Goal: Task Accomplishment & Management: Manage account settings

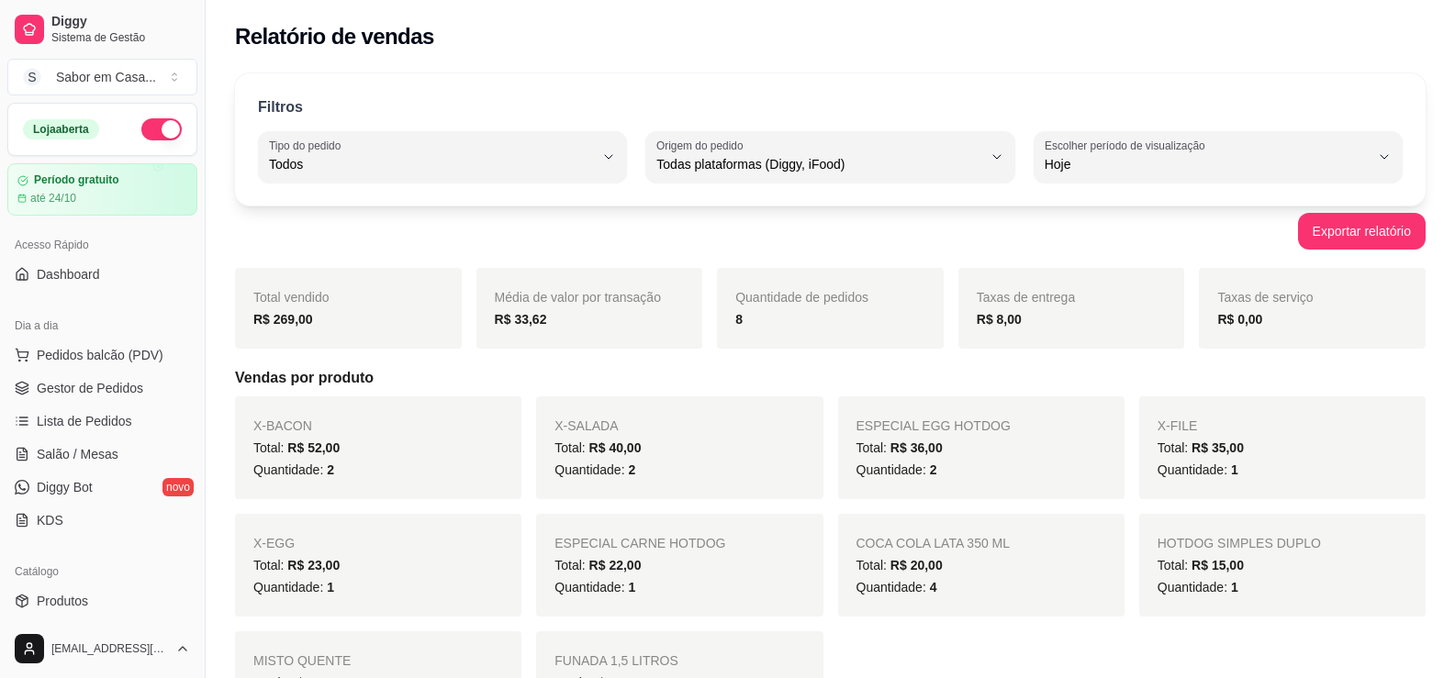
select select "ALL"
select select "0"
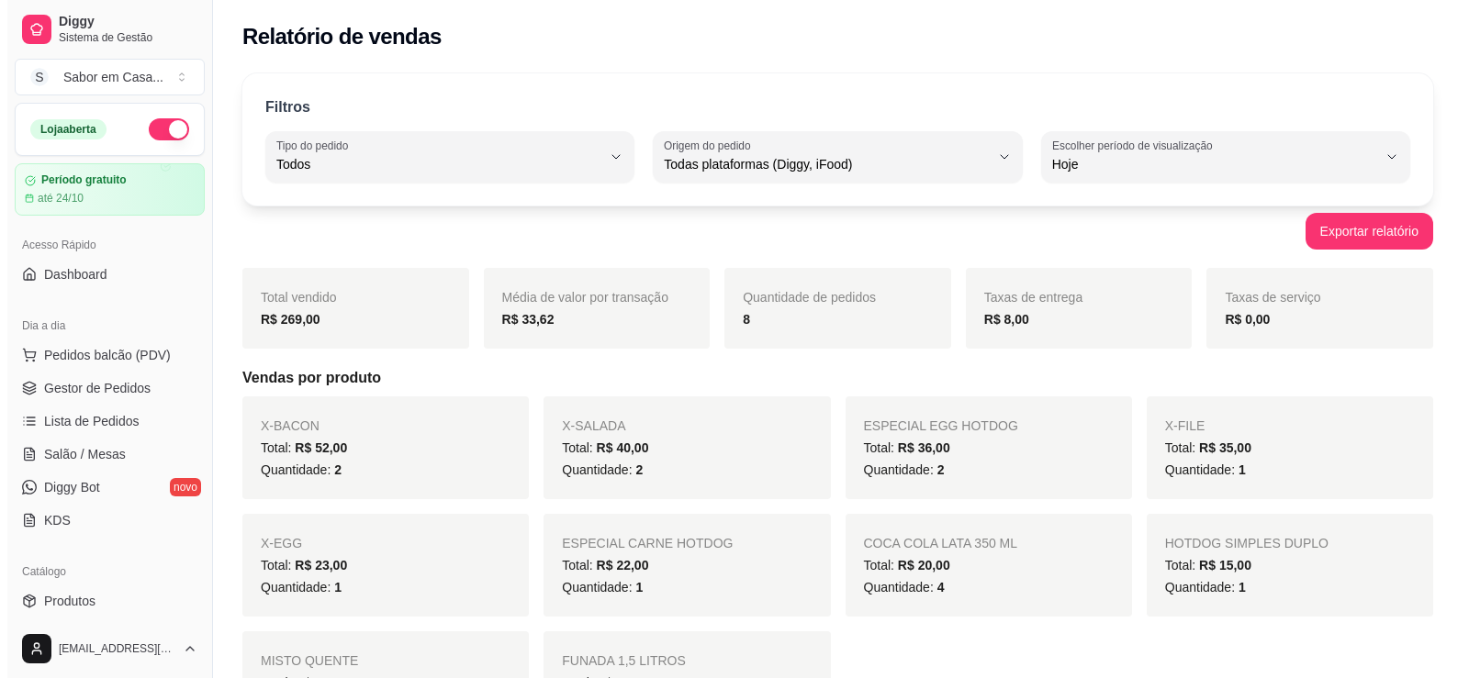
scroll to position [184, 0]
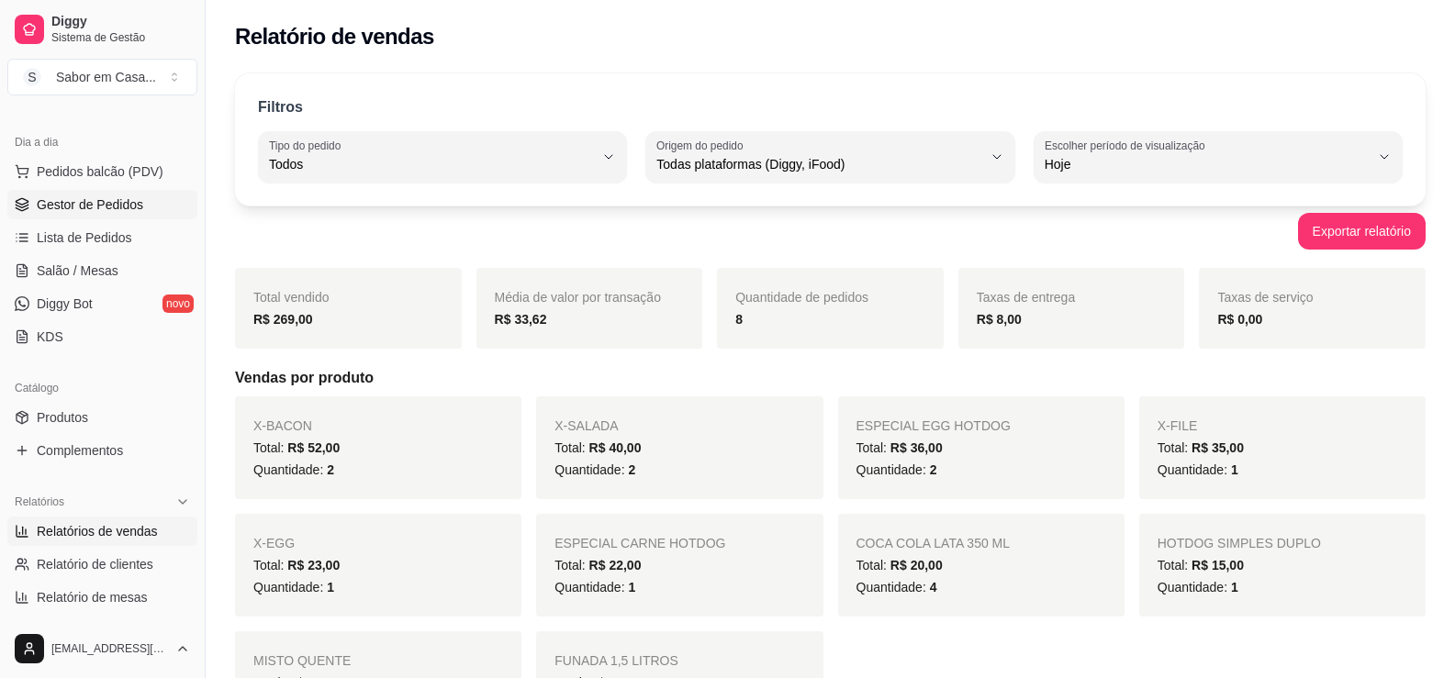
click at [88, 199] on span "Gestor de Pedidos" at bounding box center [90, 205] width 106 height 18
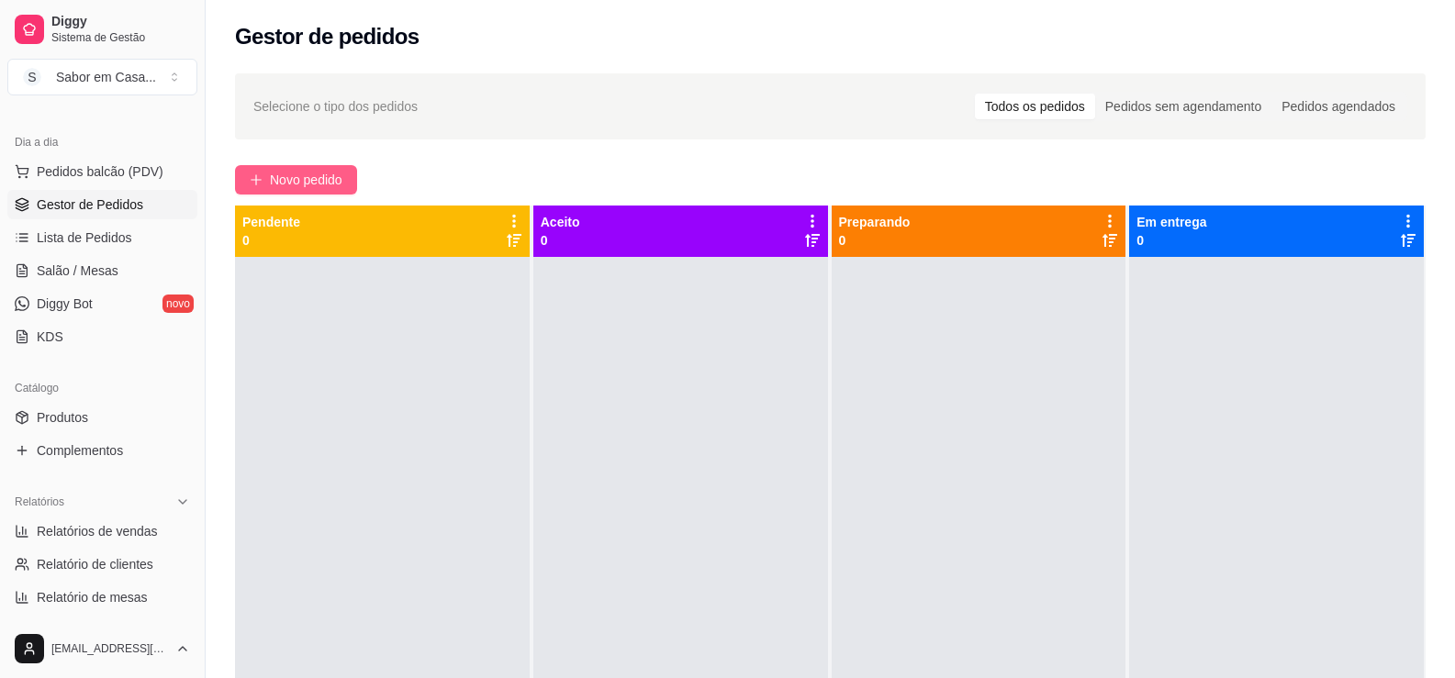
click at [272, 174] on span "Novo pedido" at bounding box center [306, 180] width 73 height 20
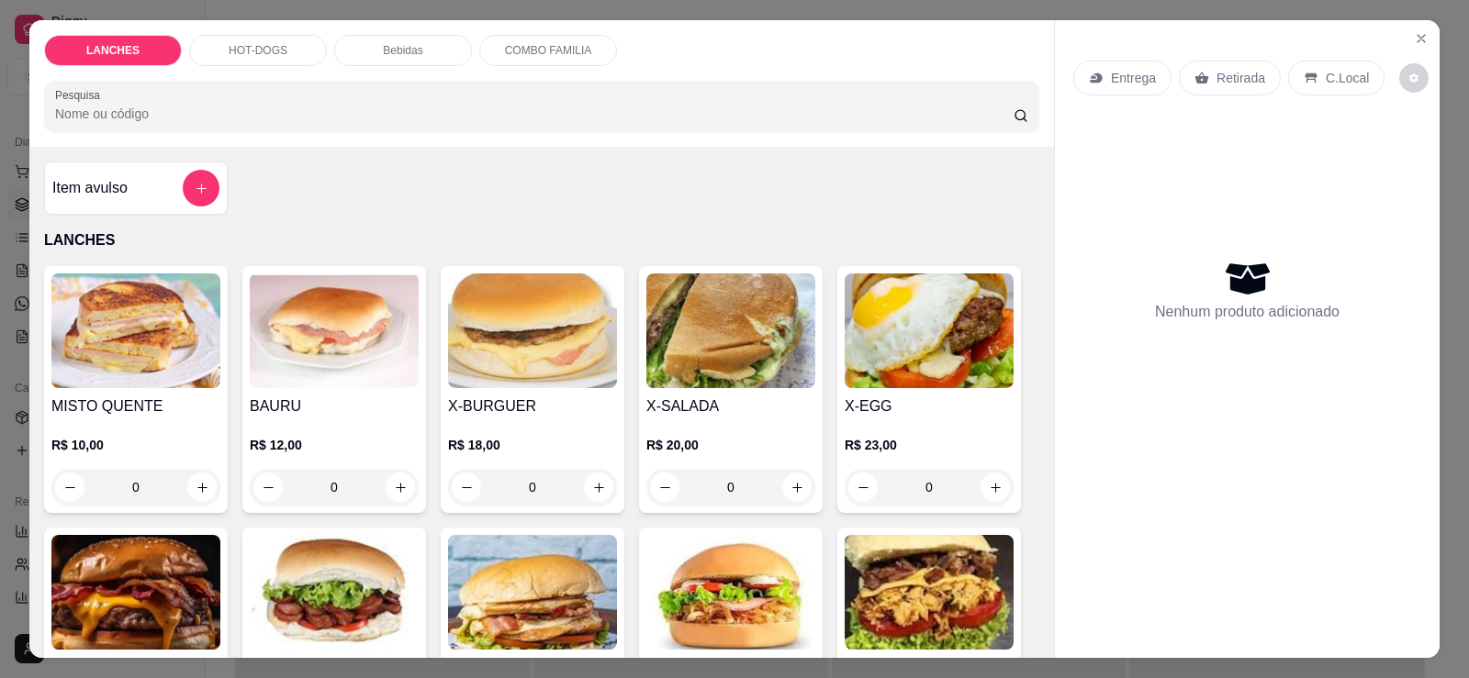
click at [231, 57] on p "HOT-DOGS" at bounding box center [258, 50] width 59 height 15
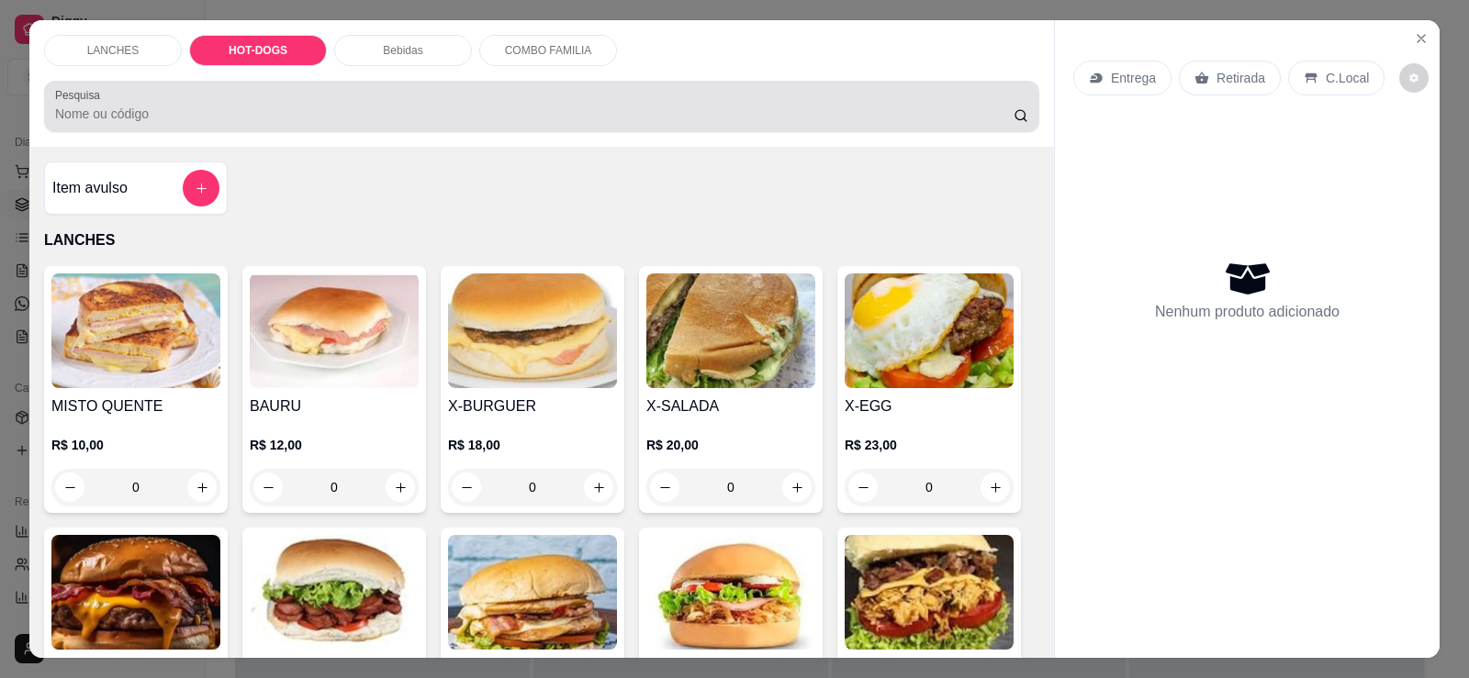
scroll to position [39, 0]
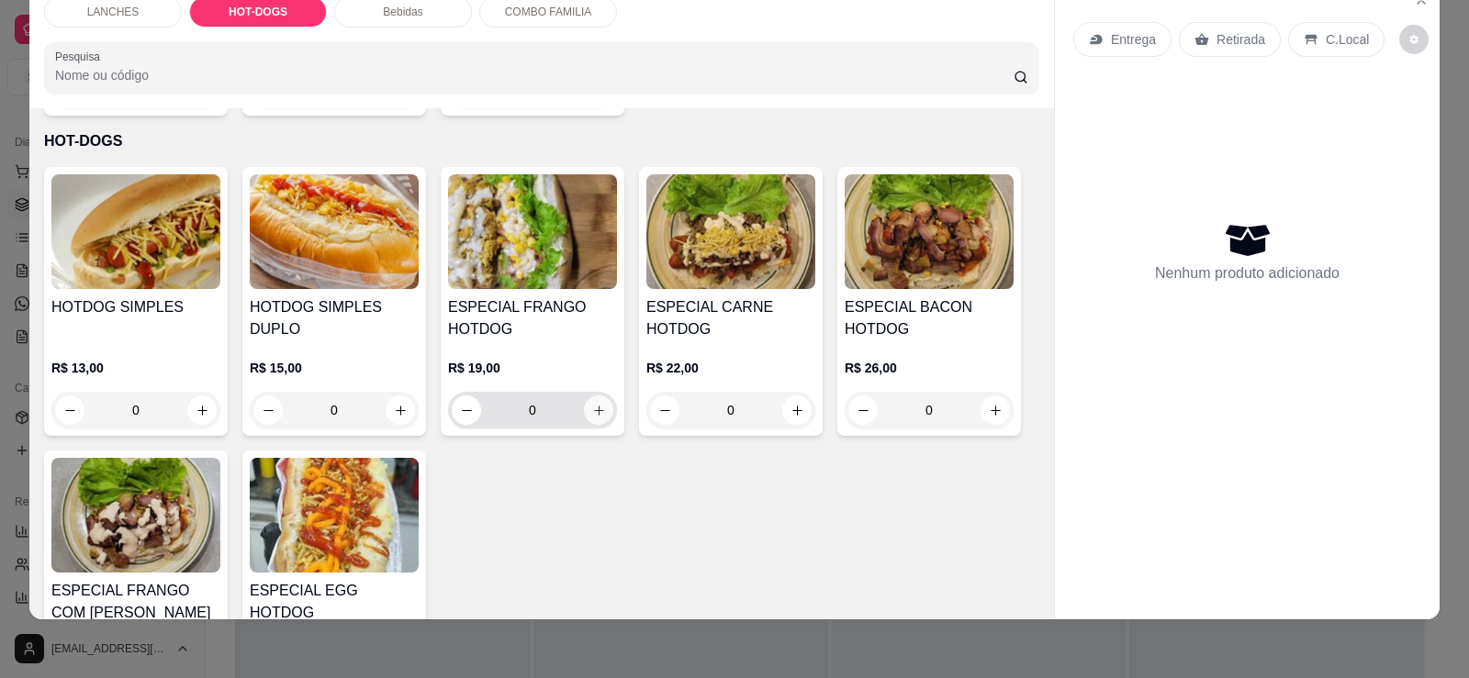
click at [598, 397] on button "increase-product-quantity" at bounding box center [598, 410] width 29 height 29
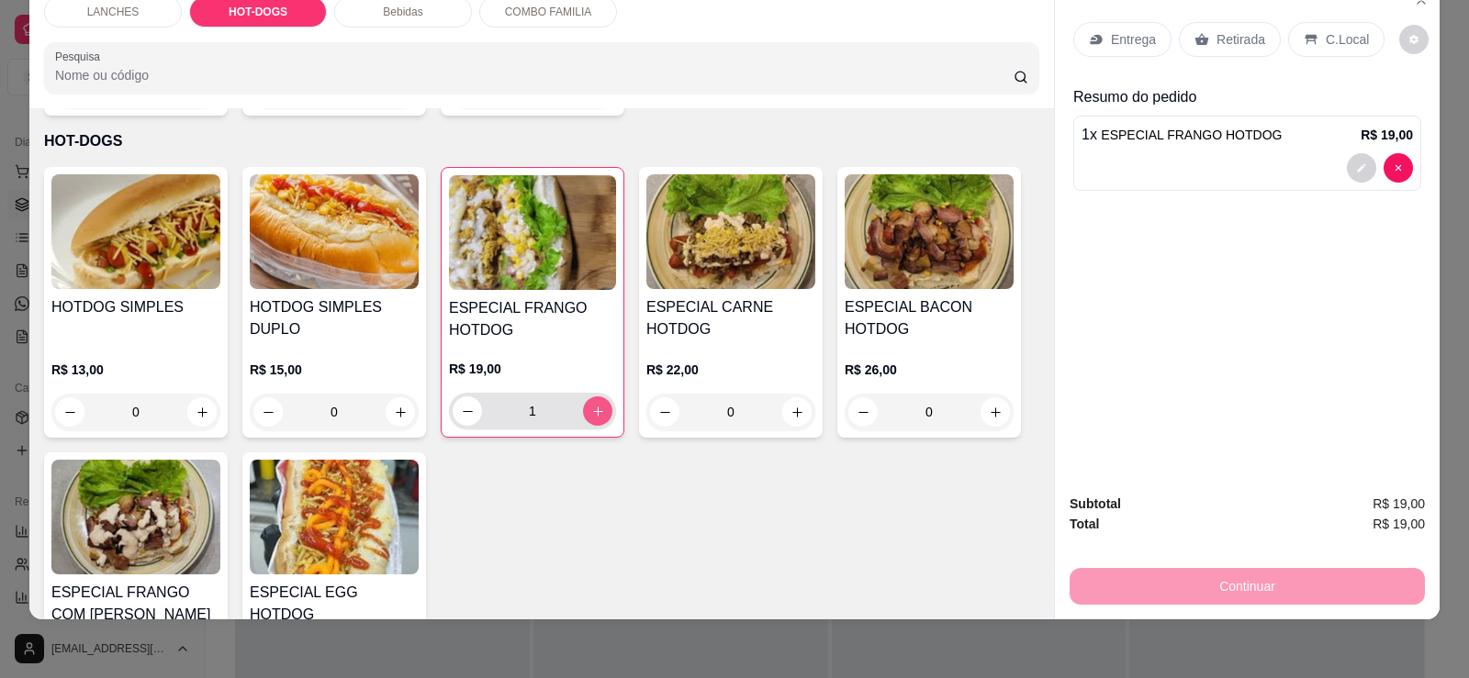
click at [599, 397] on button "increase-product-quantity" at bounding box center [597, 411] width 29 height 29
type input "2"
click at [407, 1] on div "Bebidas" at bounding box center [403, 11] width 138 height 31
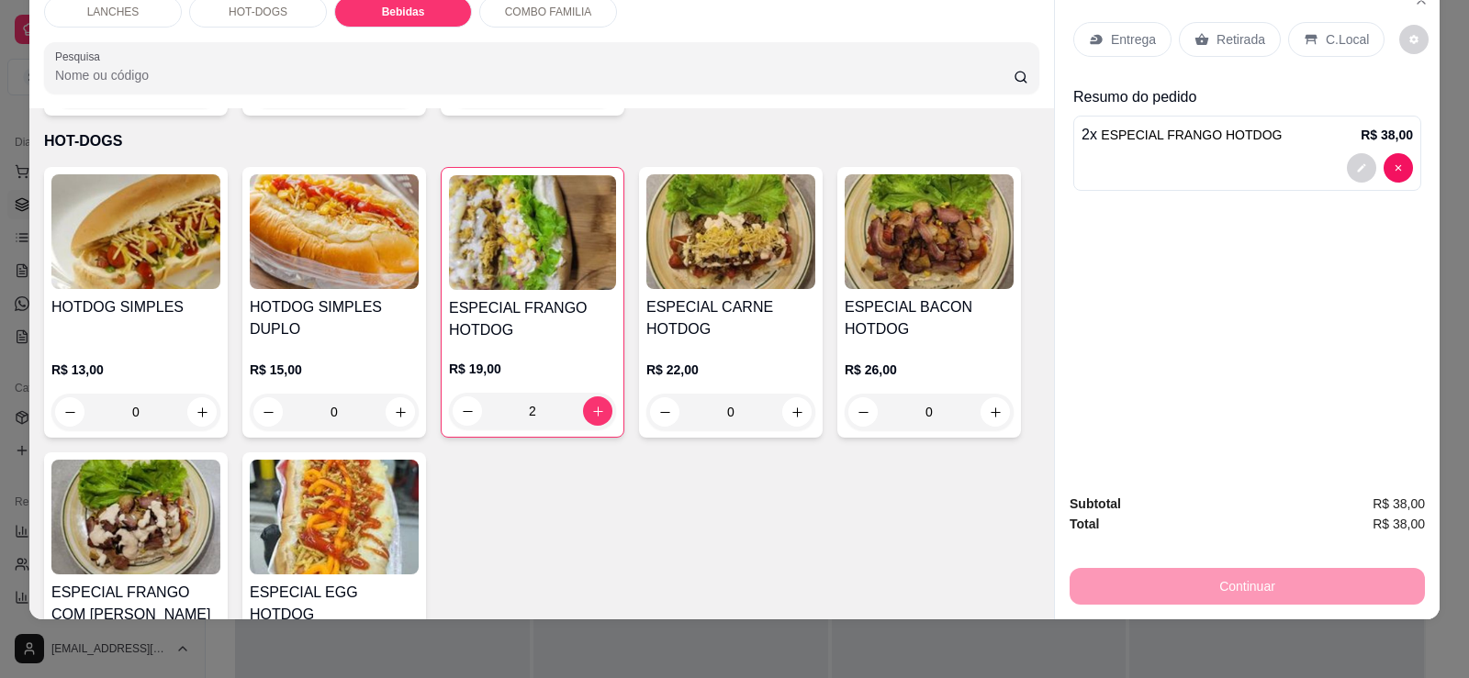
scroll to position [1510, 0]
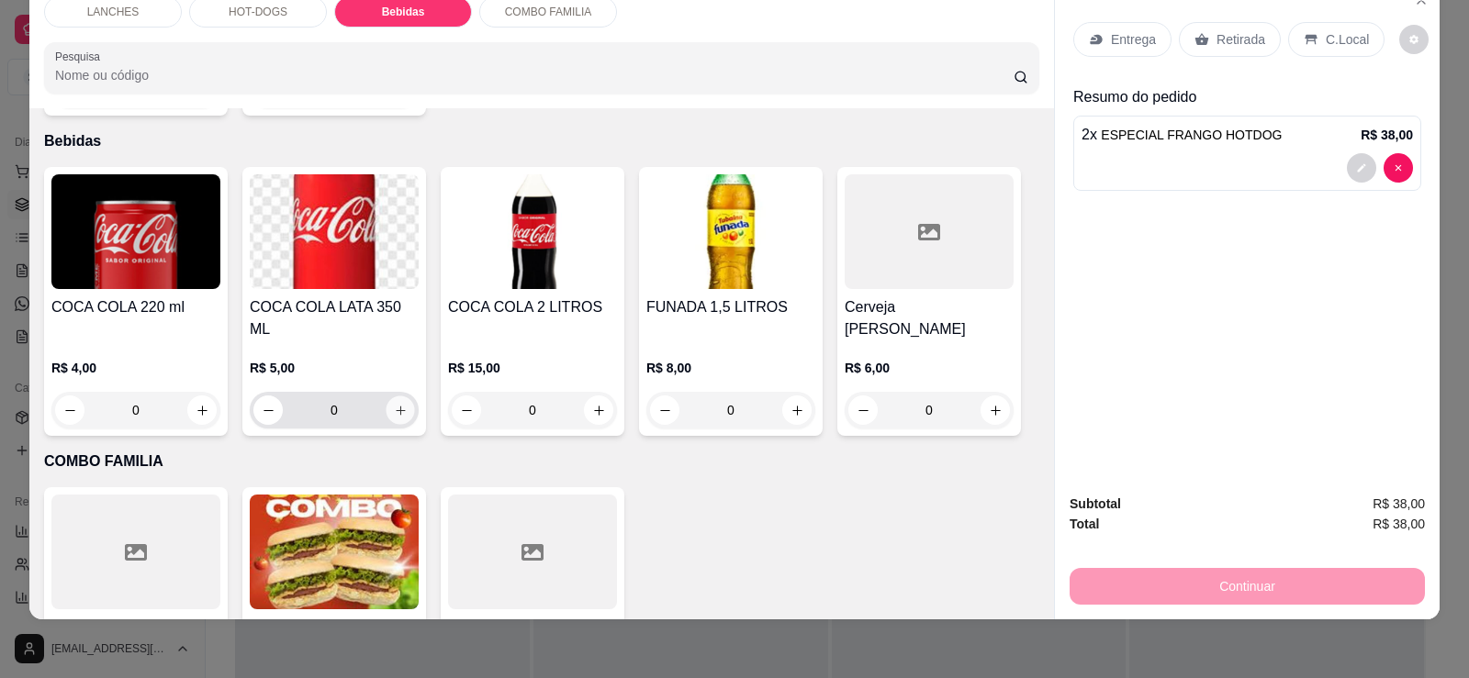
click at [394, 404] on icon "increase-product-quantity" at bounding box center [401, 411] width 14 height 14
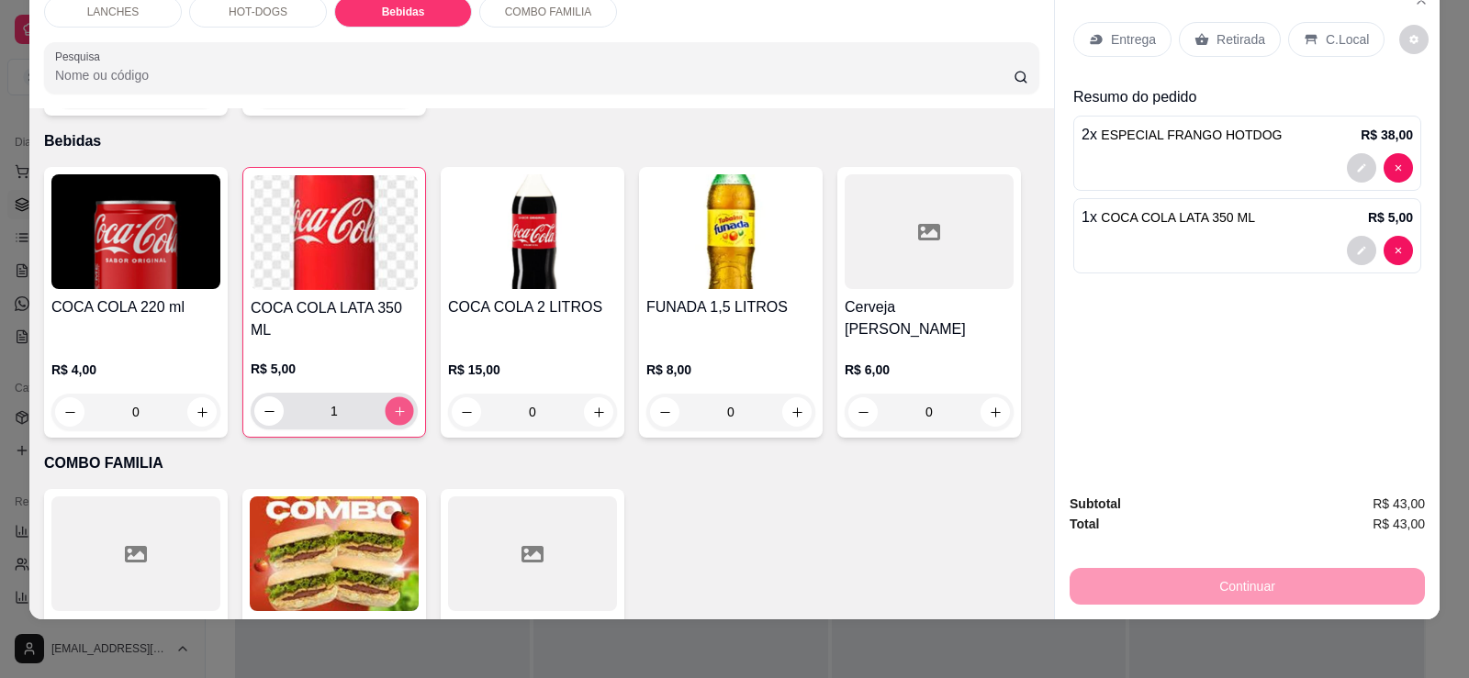
click at [395, 407] on icon "increase-product-quantity" at bounding box center [399, 411] width 9 height 9
type input "2"
click at [1095, 31] on div "Entrega" at bounding box center [1122, 39] width 98 height 35
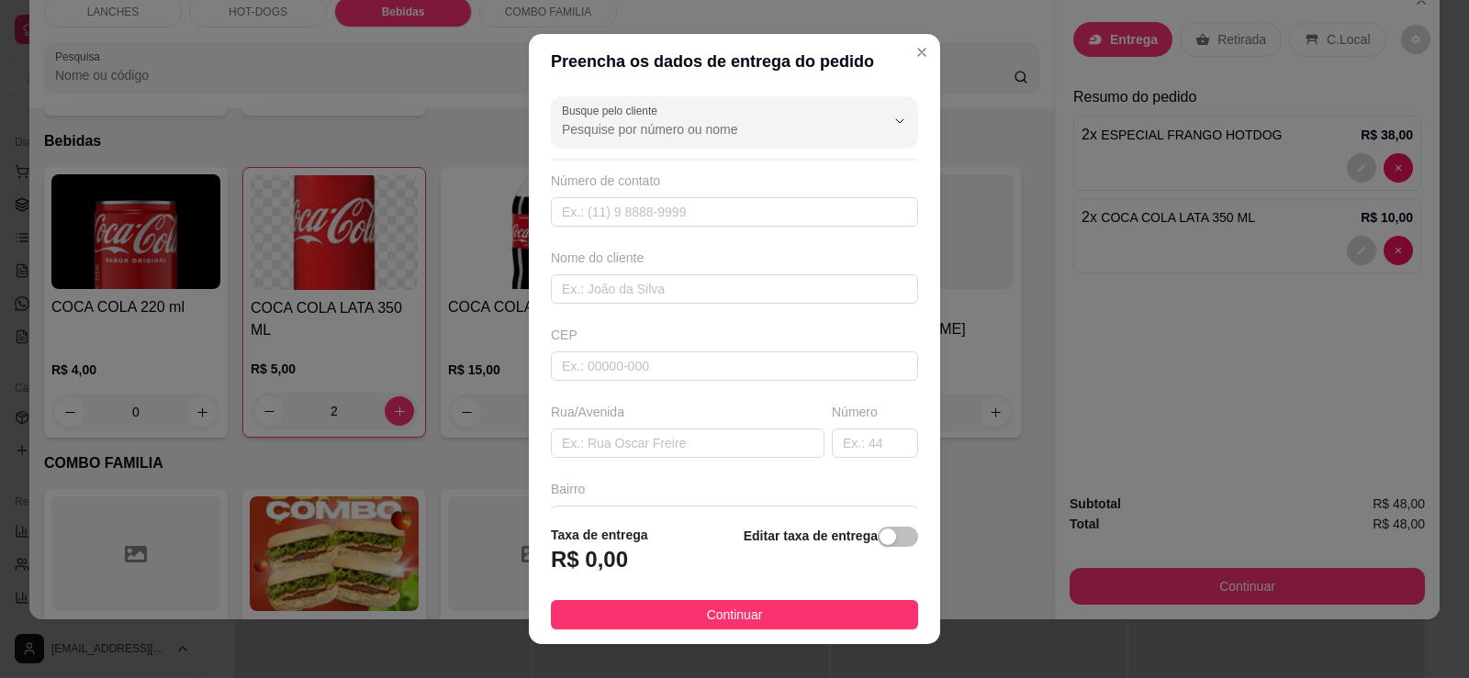
click at [607, 575] on h3 "R$ 0,00" at bounding box center [589, 559] width 77 height 29
drag, startPoint x: 544, startPoint y: 559, endPoint x: 722, endPoint y: 568, distance: 178.3
click at [551, 561] on h3 "R$ 0,00" at bounding box center [589, 559] width 77 height 29
click at [878, 532] on button "button" at bounding box center [898, 537] width 40 height 20
click at [565, 576] on input "0,00" at bounding box center [650, 567] width 196 height 35
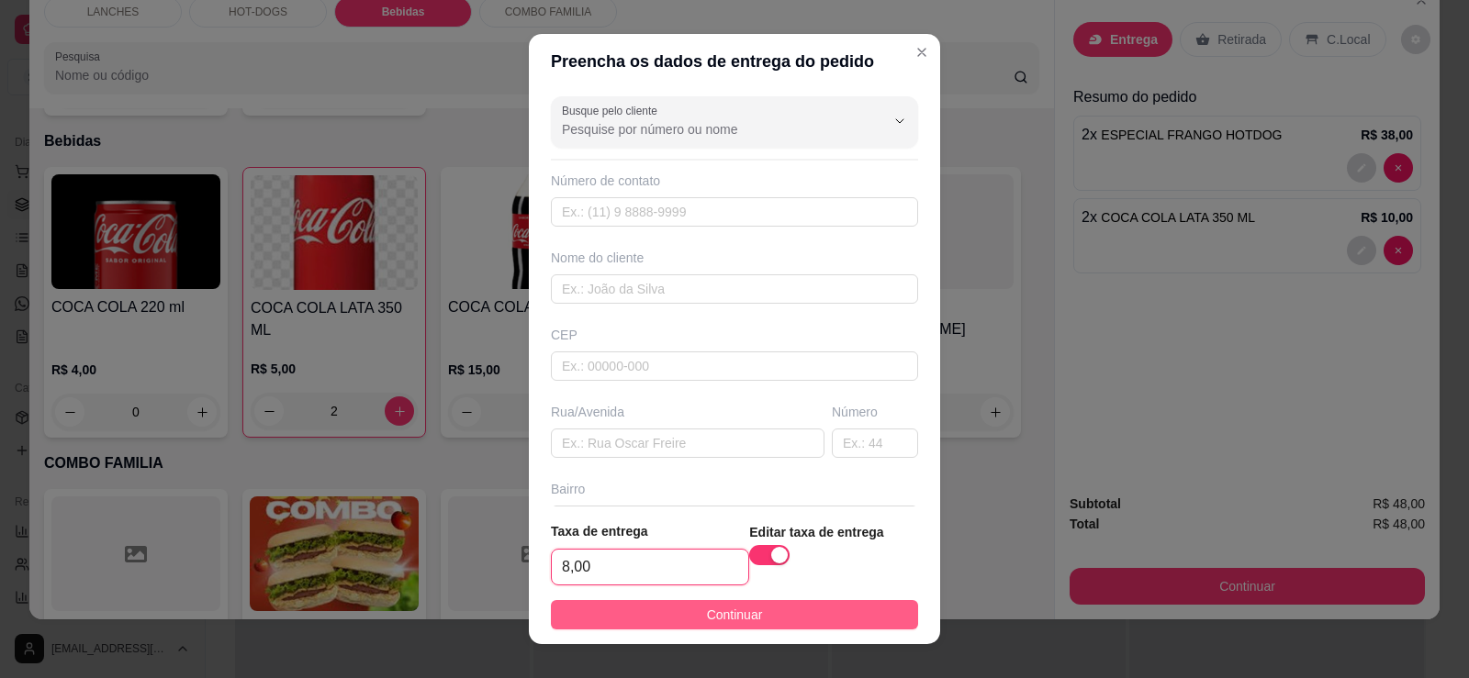
type input "8,00"
click at [805, 623] on button "Continuar" at bounding box center [734, 614] width 367 height 29
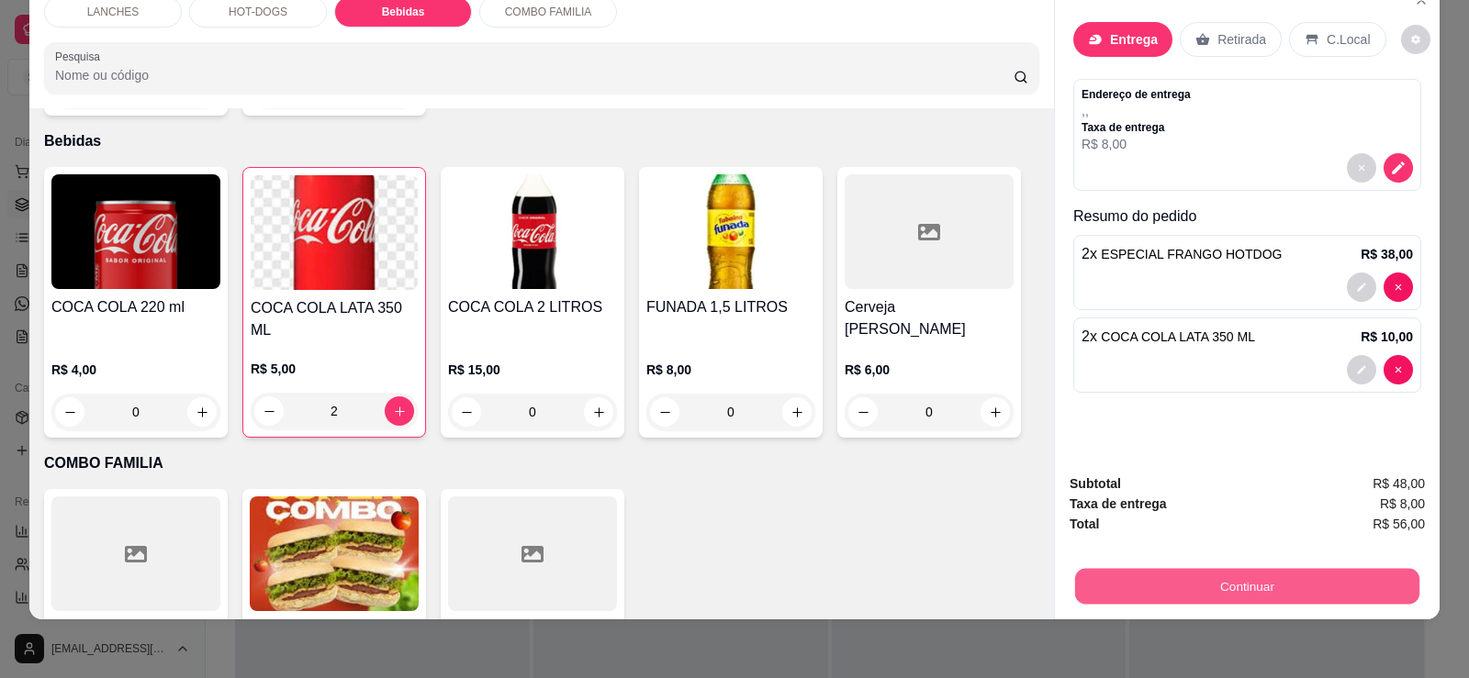
click at [1262, 580] on button "Continuar" at bounding box center [1247, 586] width 344 height 36
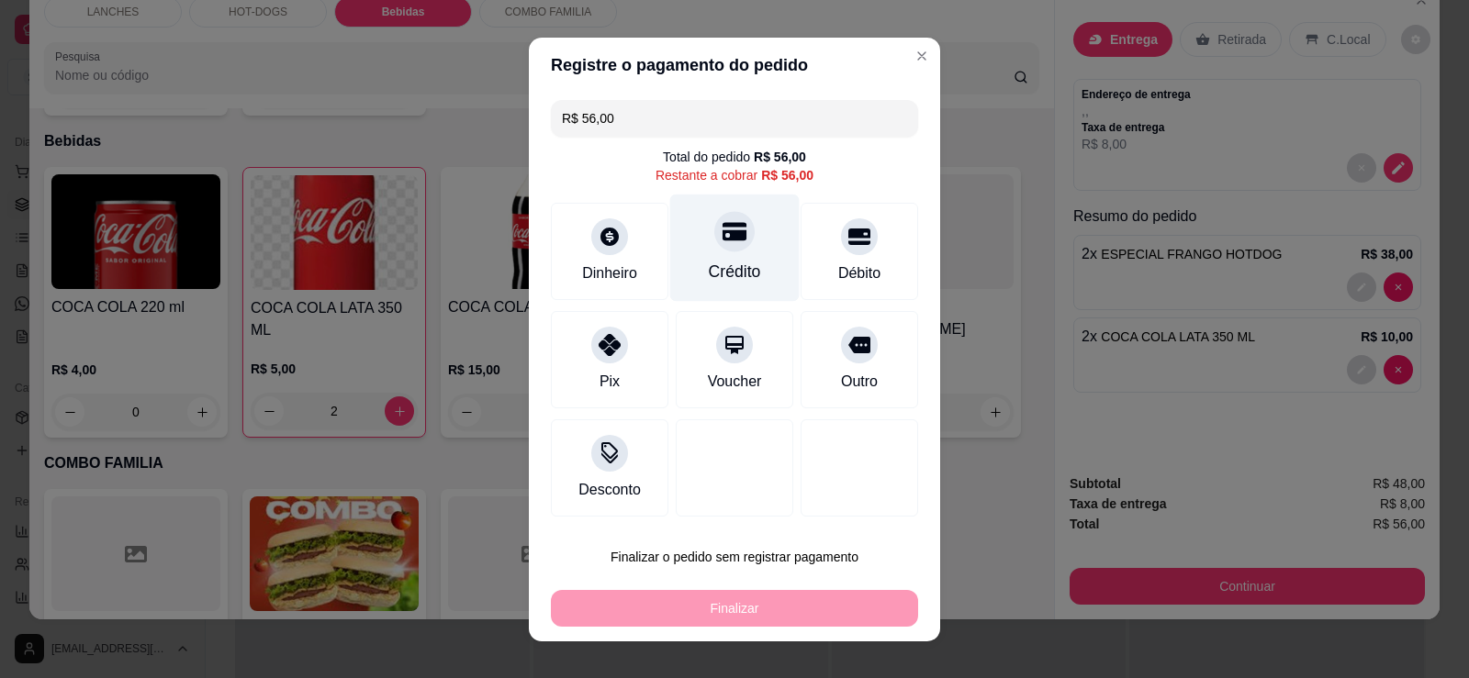
click at [756, 244] on div "Crédito" at bounding box center [734, 247] width 129 height 107
type input "R$ 0,00"
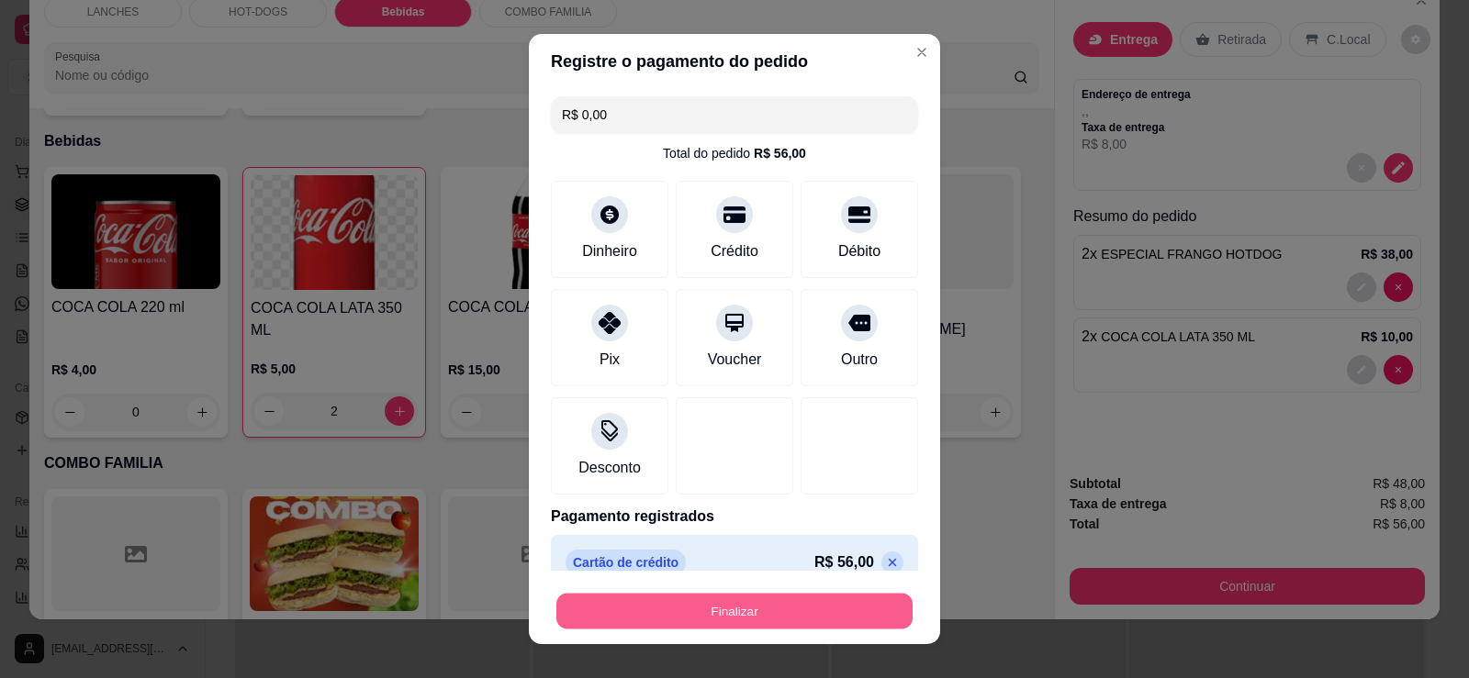
click at [767, 600] on button "Finalizar" at bounding box center [734, 612] width 356 height 36
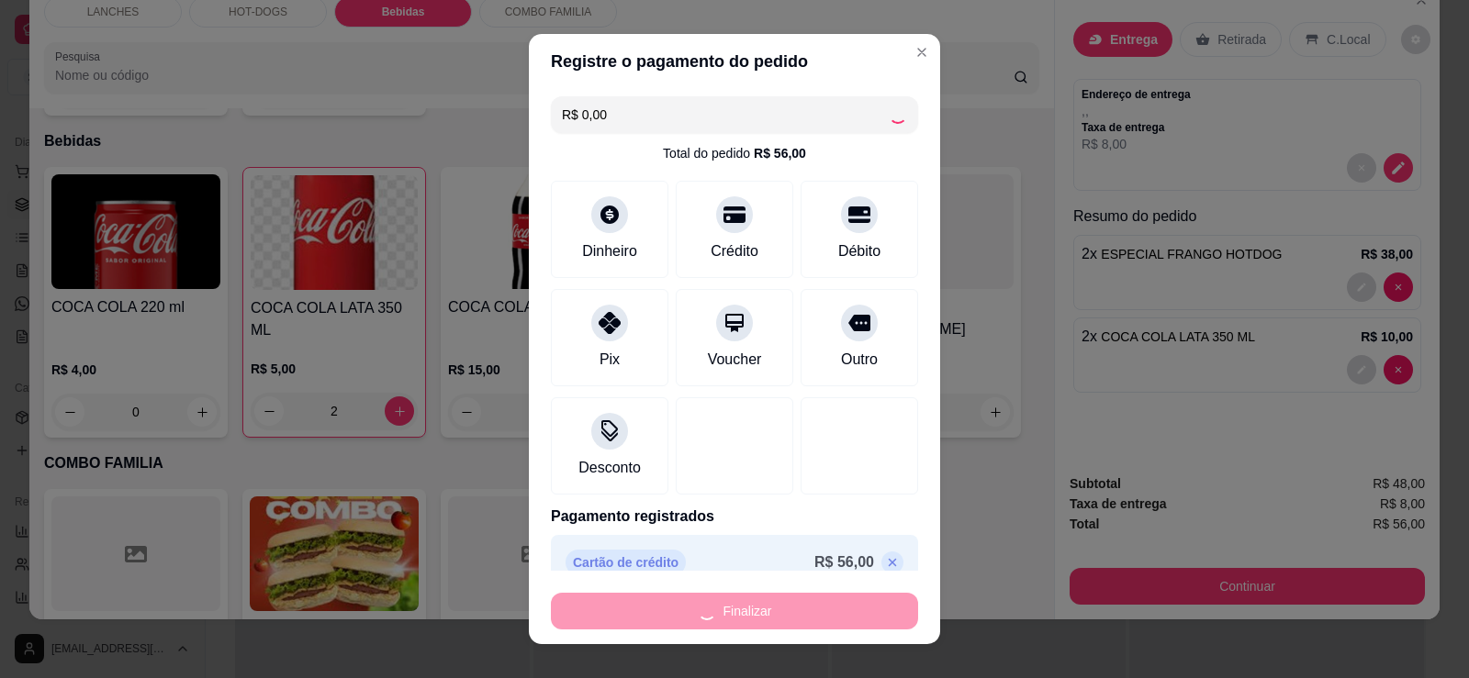
type input "0"
type input "-R$ 56,00"
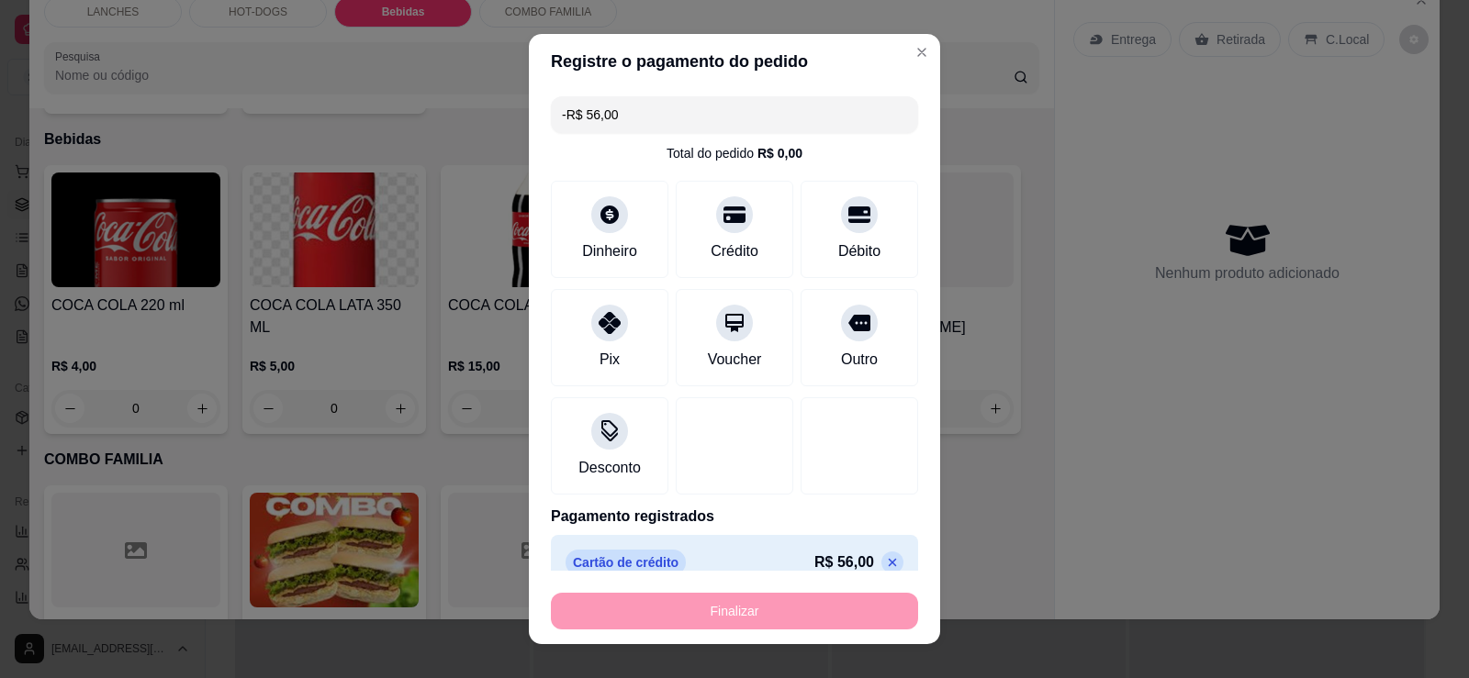
scroll to position [1508, 0]
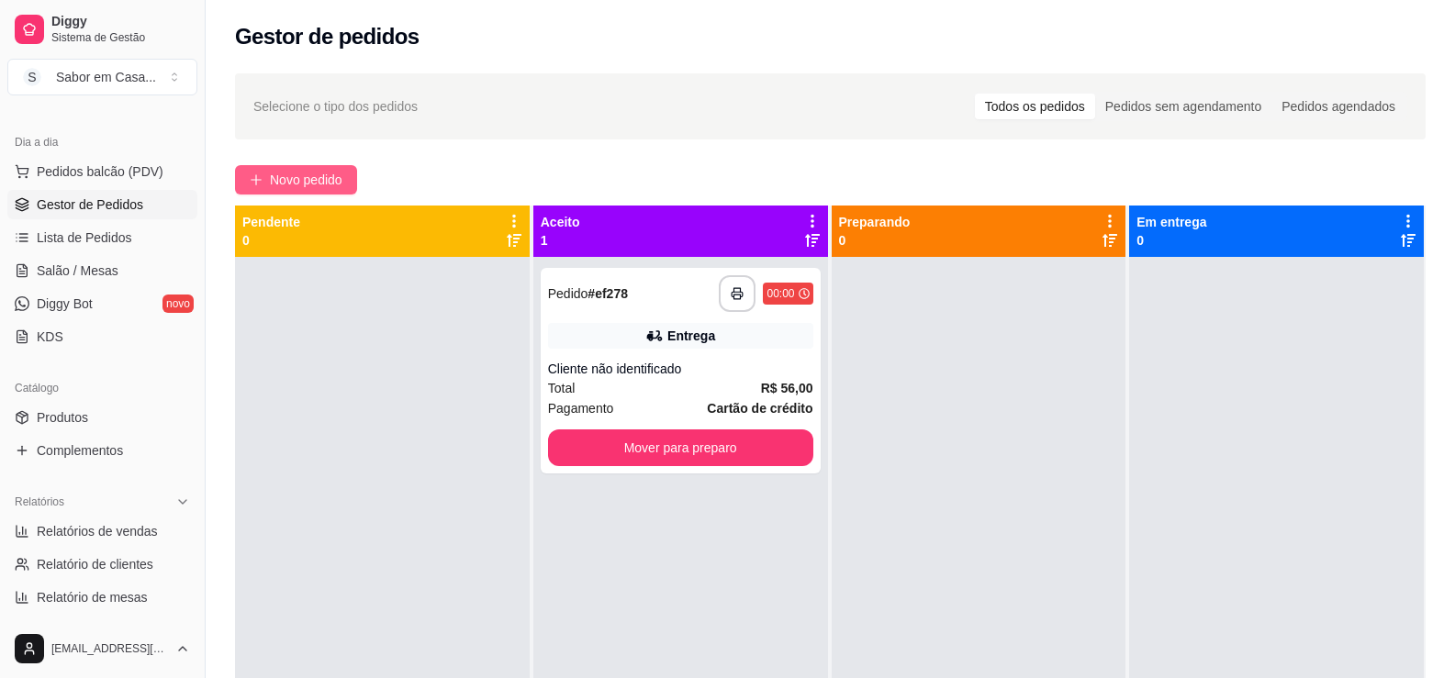
click at [316, 173] on span "Novo pedido" at bounding box center [306, 180] width 73 height 20
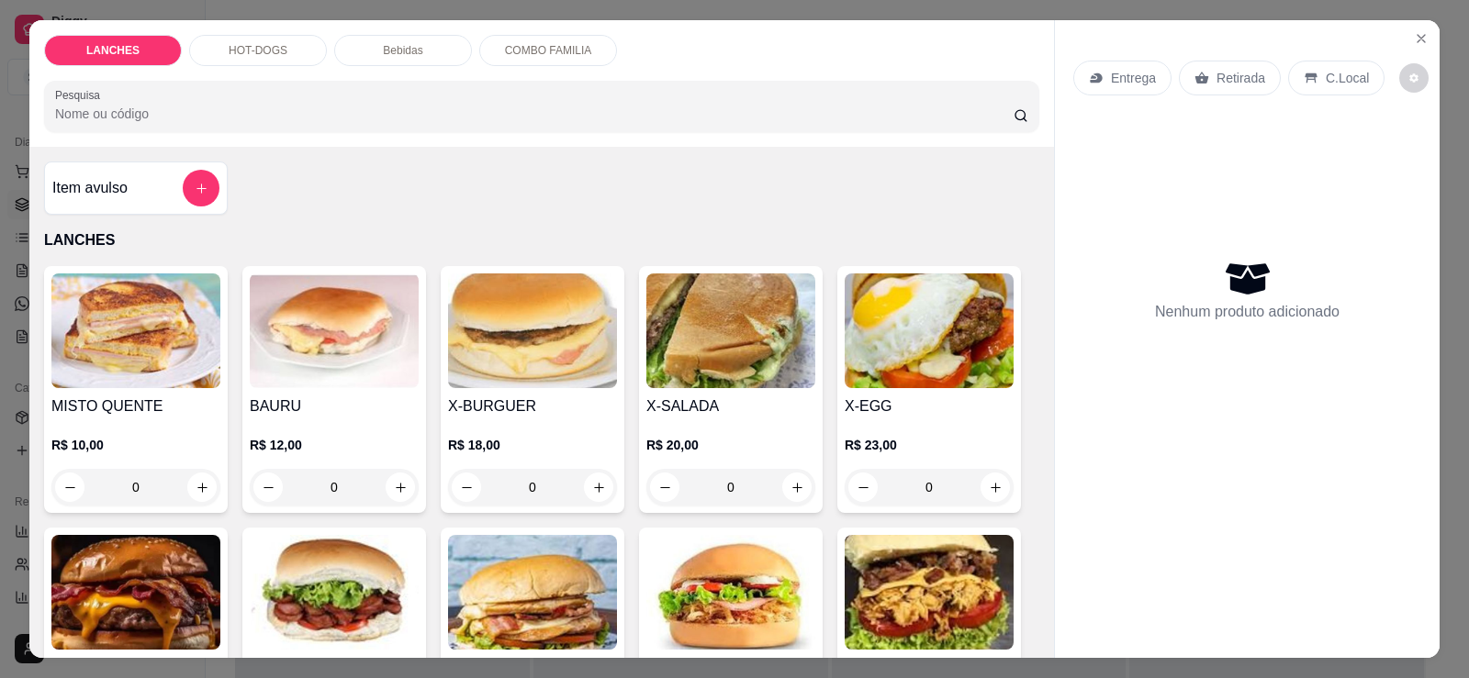
click at [221, 42] on div "HOT-DOGS" at bounding box center [258, 50] width 138 height 31
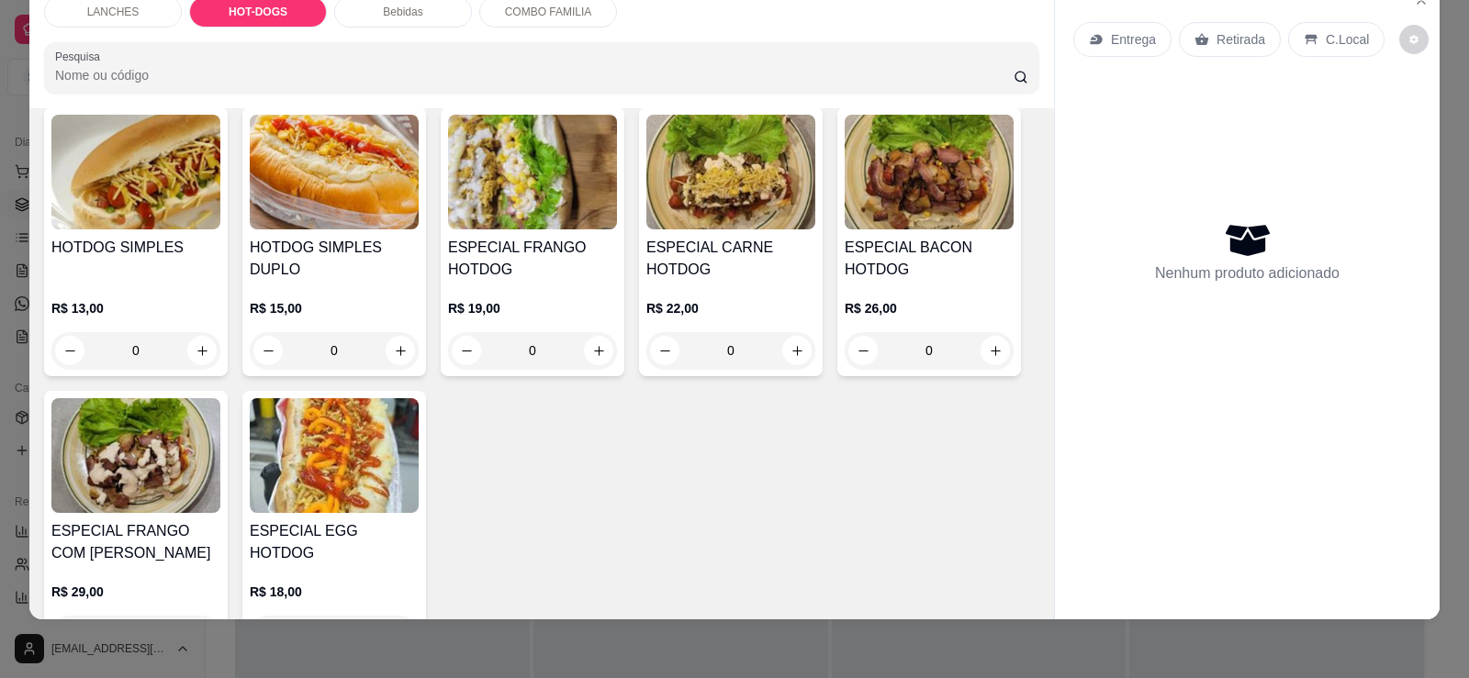
scroll to position [996, 0]
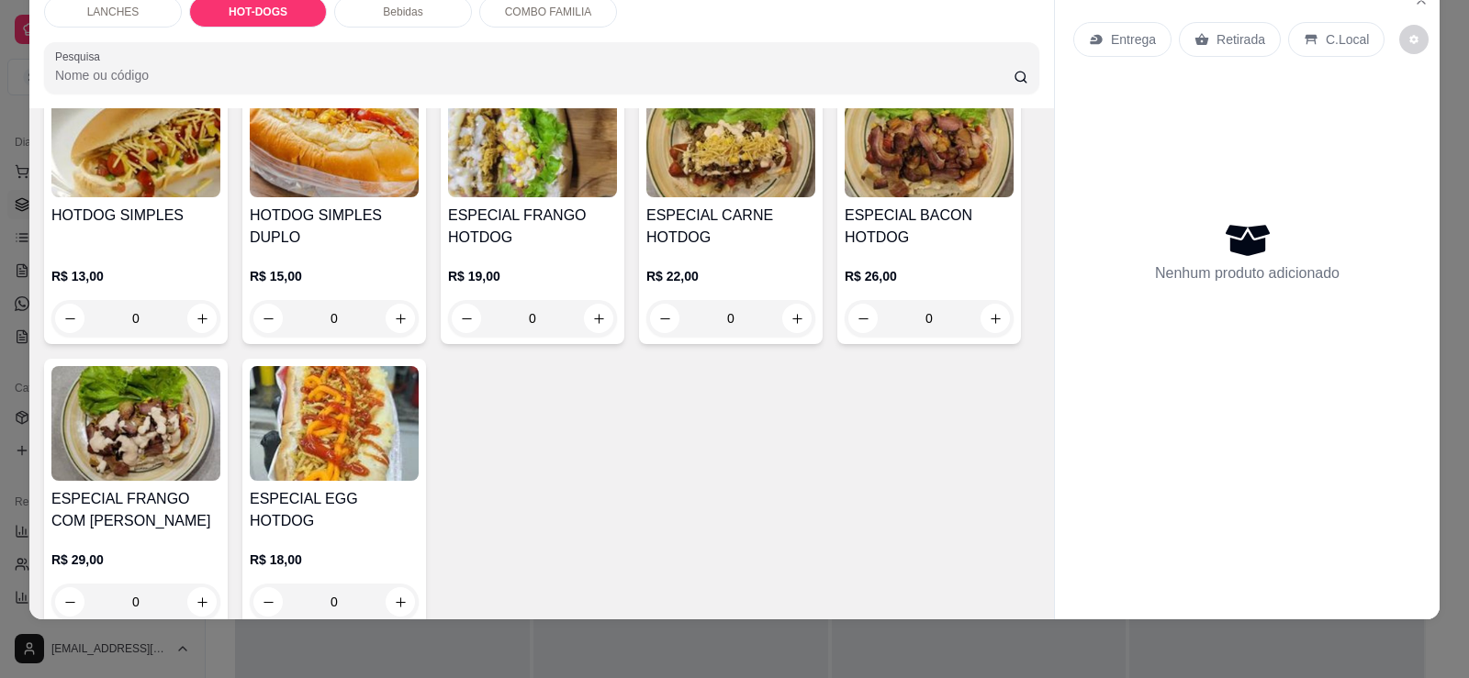
click at [151, 439] on img at bounding box center [135, 423] width 169 height 115
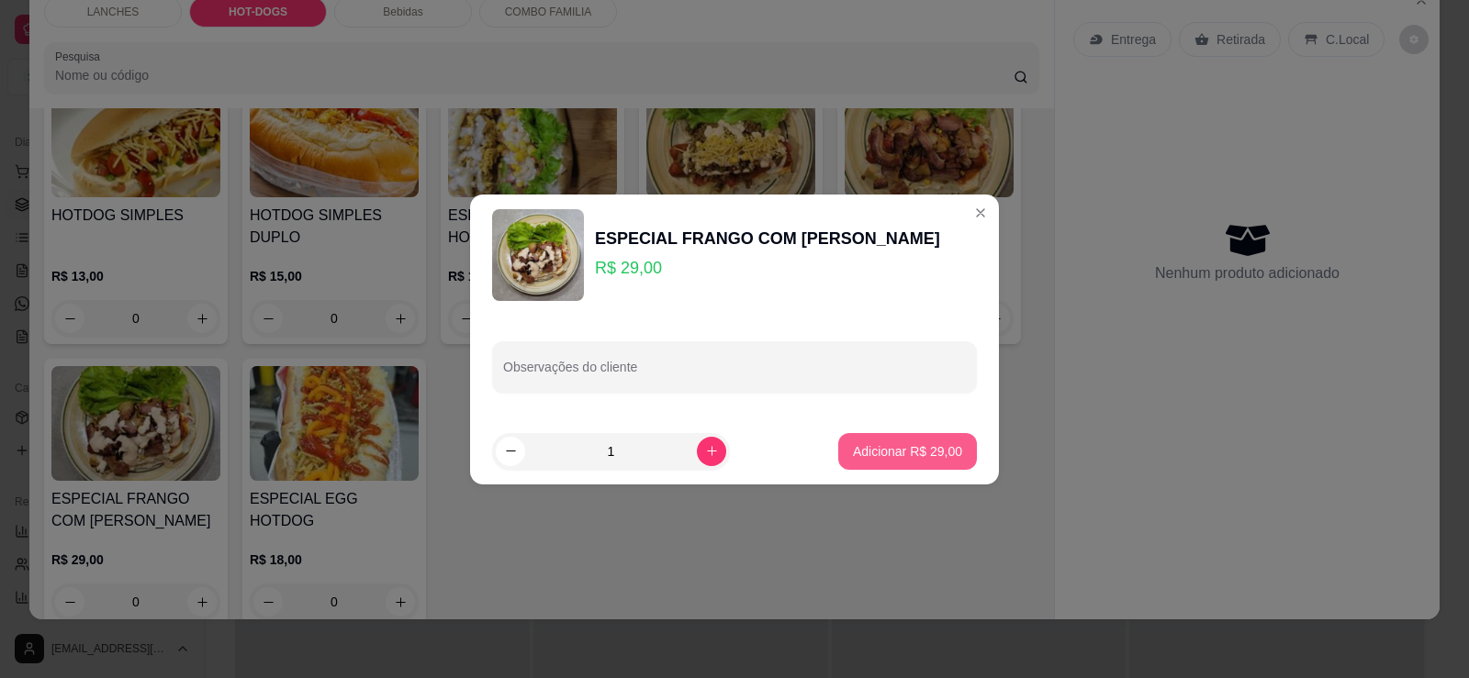
click at [878, 441] on button "Adicionar R$ 29,00" at bounding box center [907, 451] width 139 height 37
type input "1"
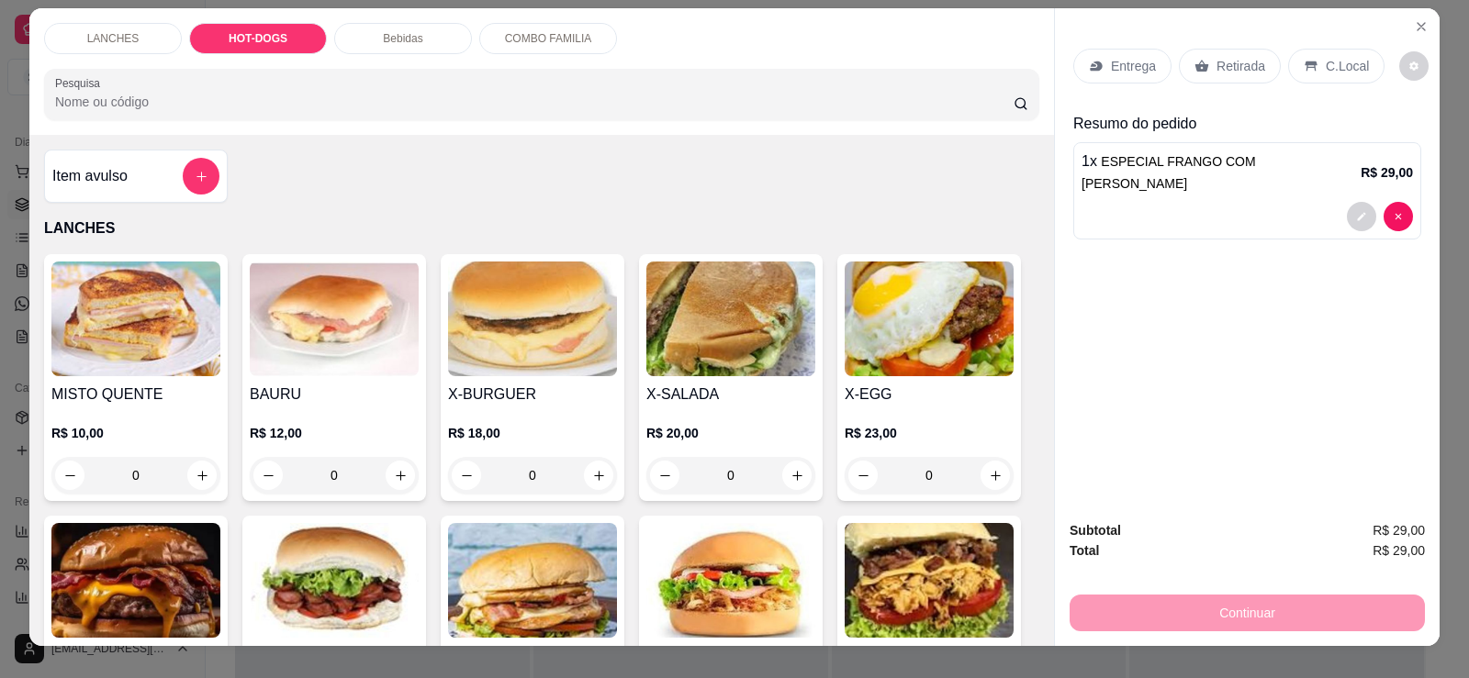
scroll to position [0, 0]
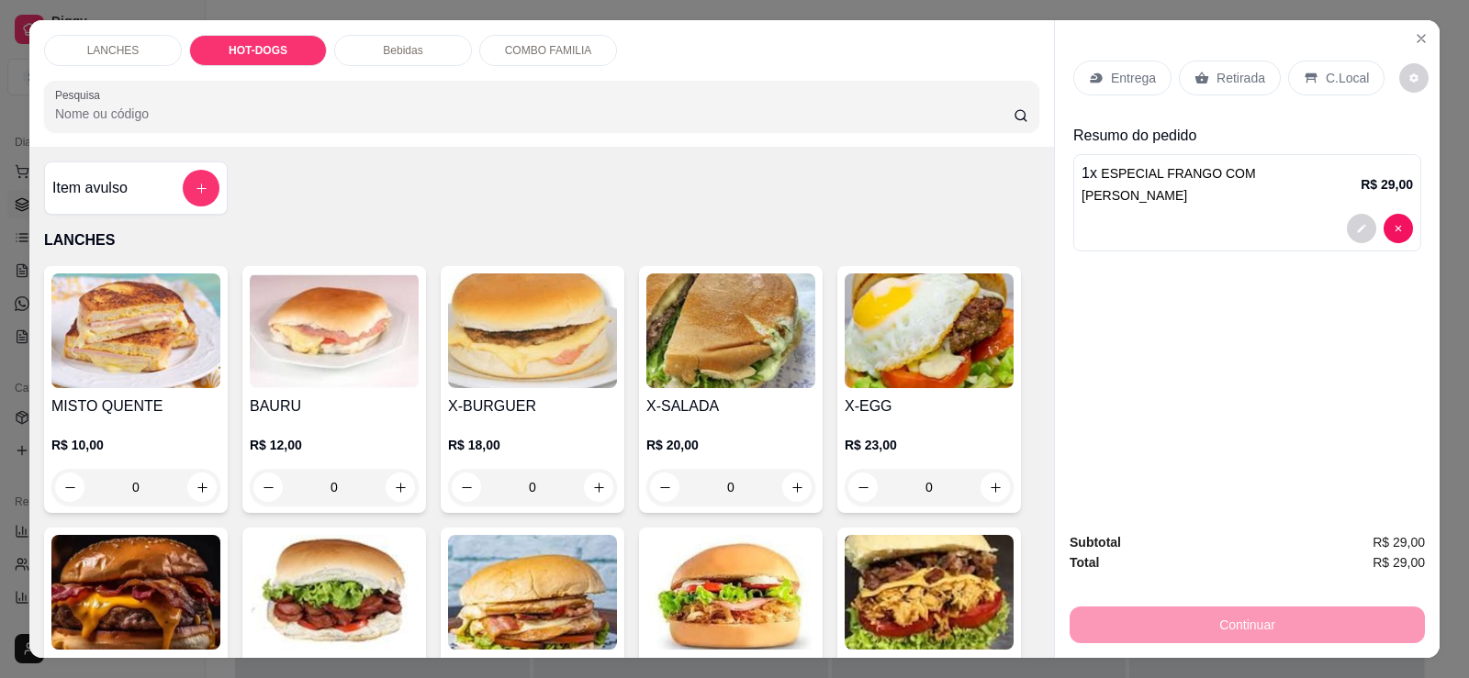
click at [392, 60] on div "Bebidas" at bounding box center [403, 50] width 138 height 31
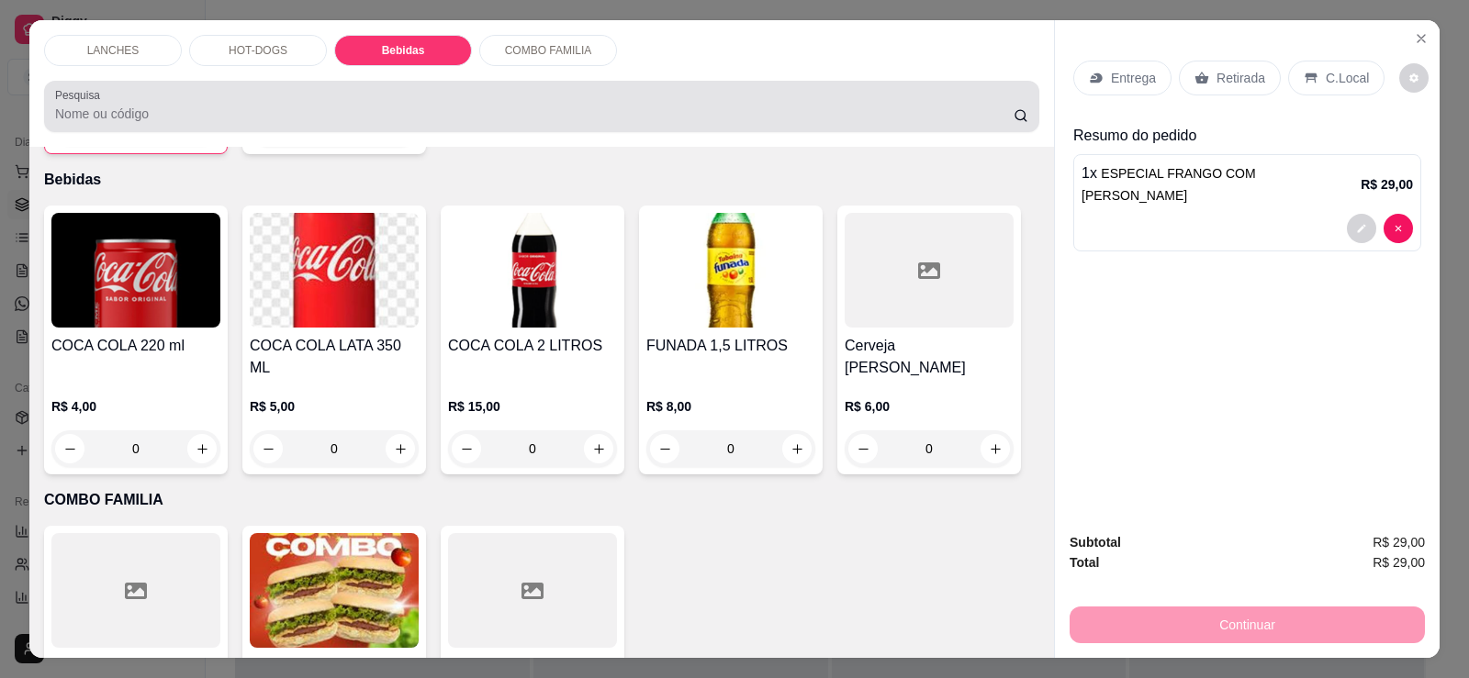
scroll to position [39, 0]
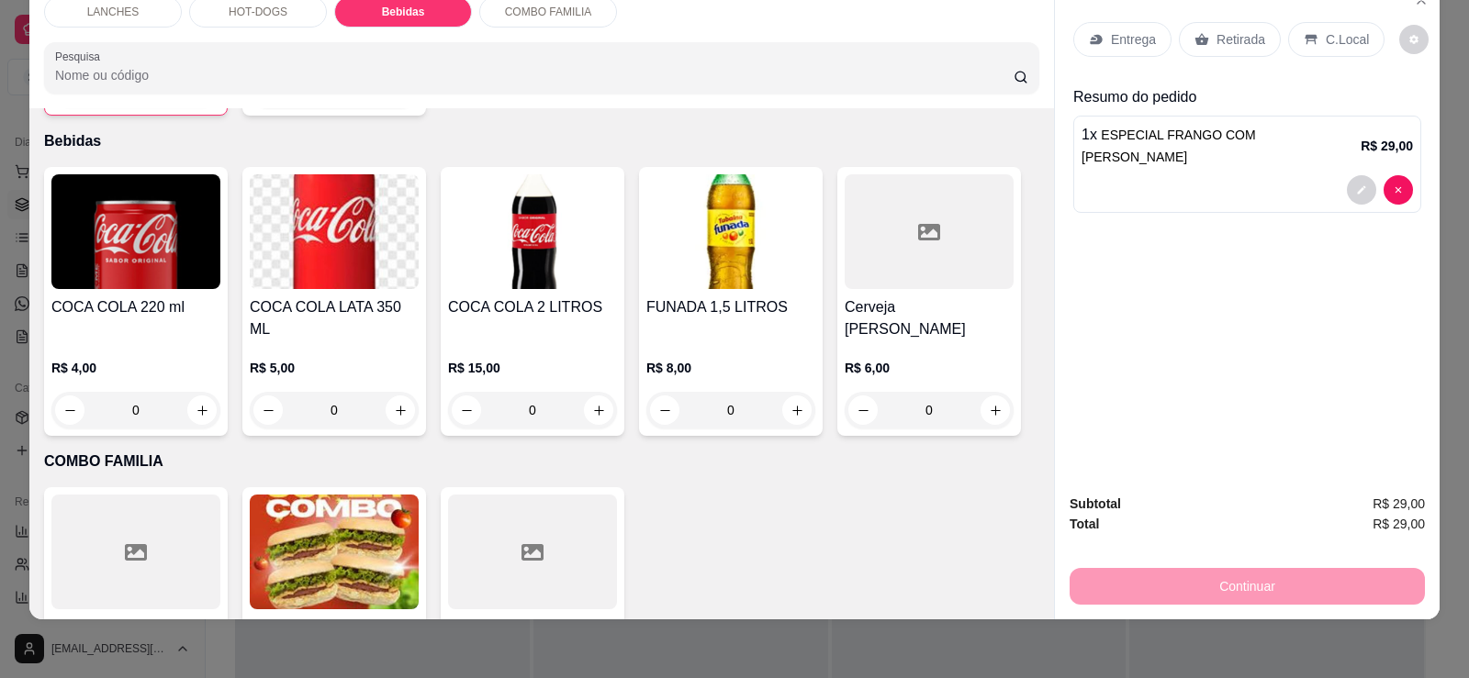
click at [305, 247] on img at bounding box center [334, 231] width 169 height 115
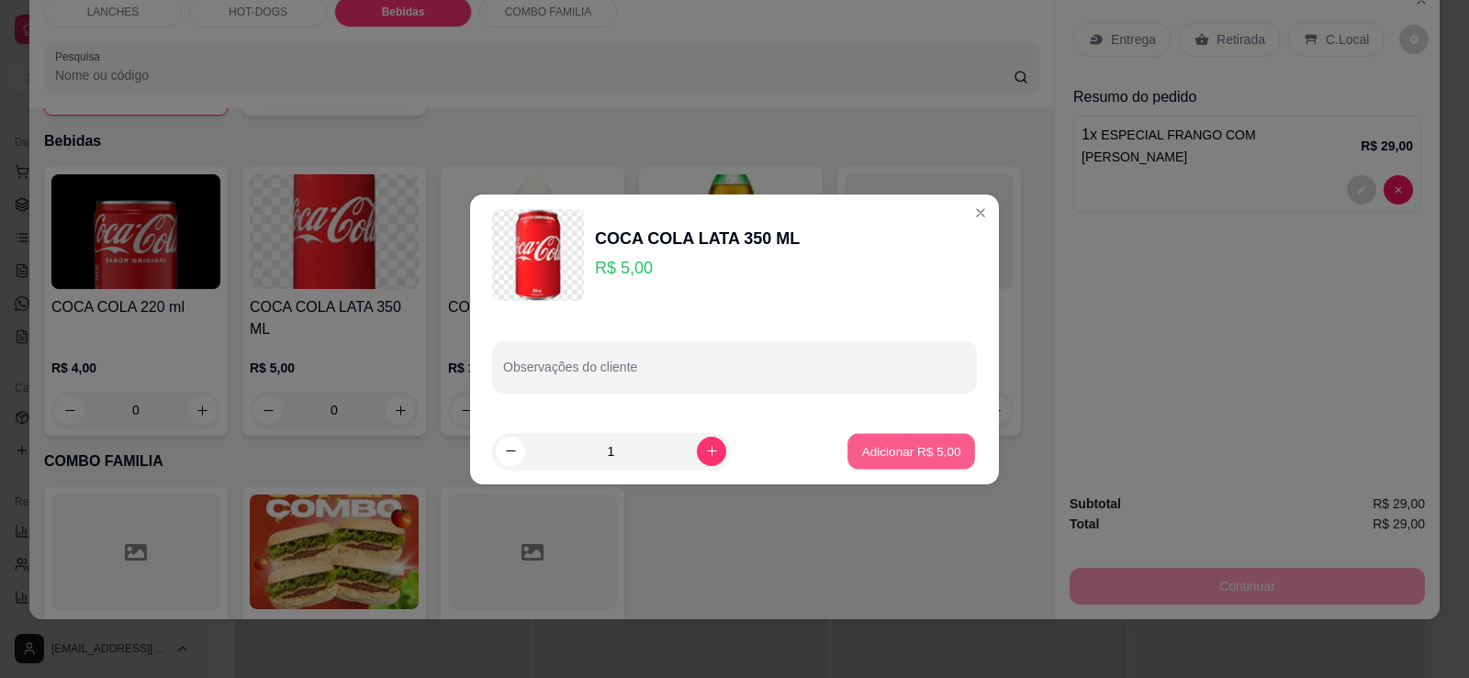
click at [936, 462] on button "Adicionar R$ 5,00" at bounding box center [911, 451] width 128 height 36
type input "1"
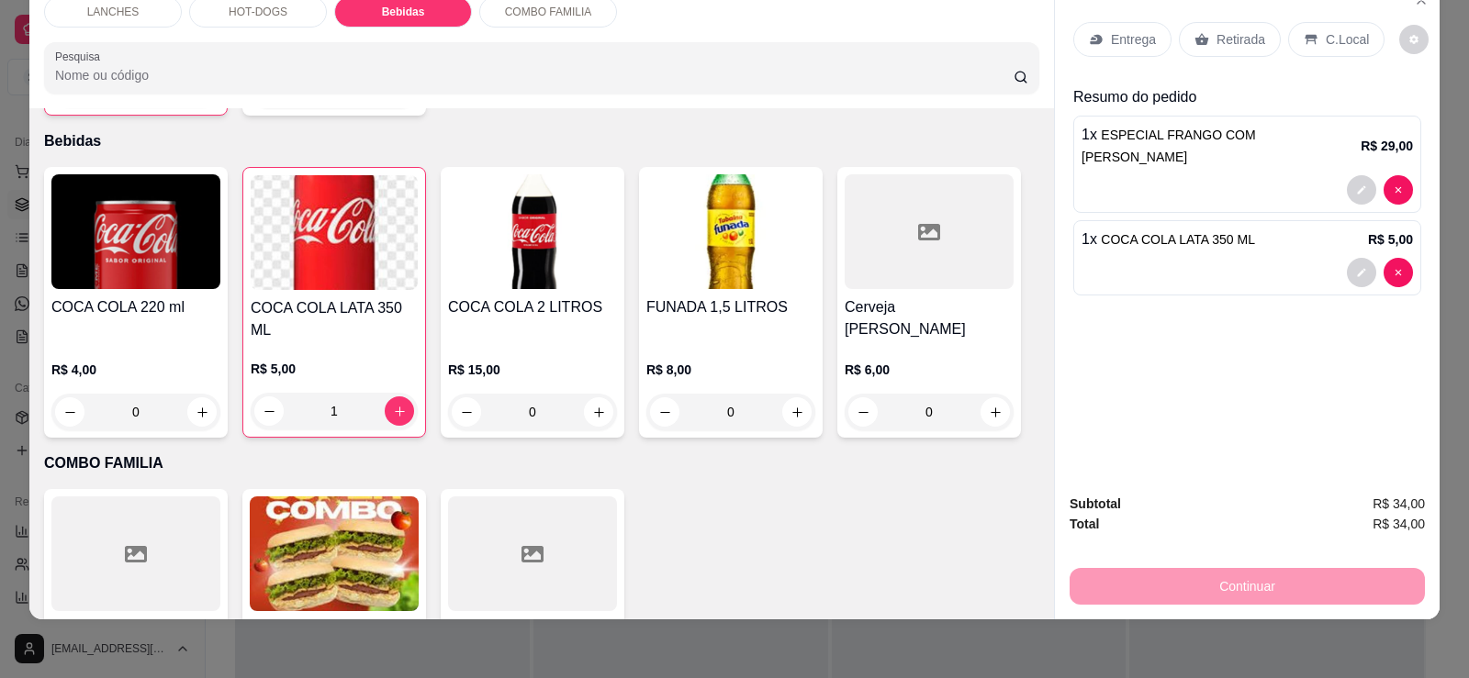
click at [863, 296] on h4 "Cerveja [PERSON_NAME]" at bounding box center [928, 318] width 169 height 44
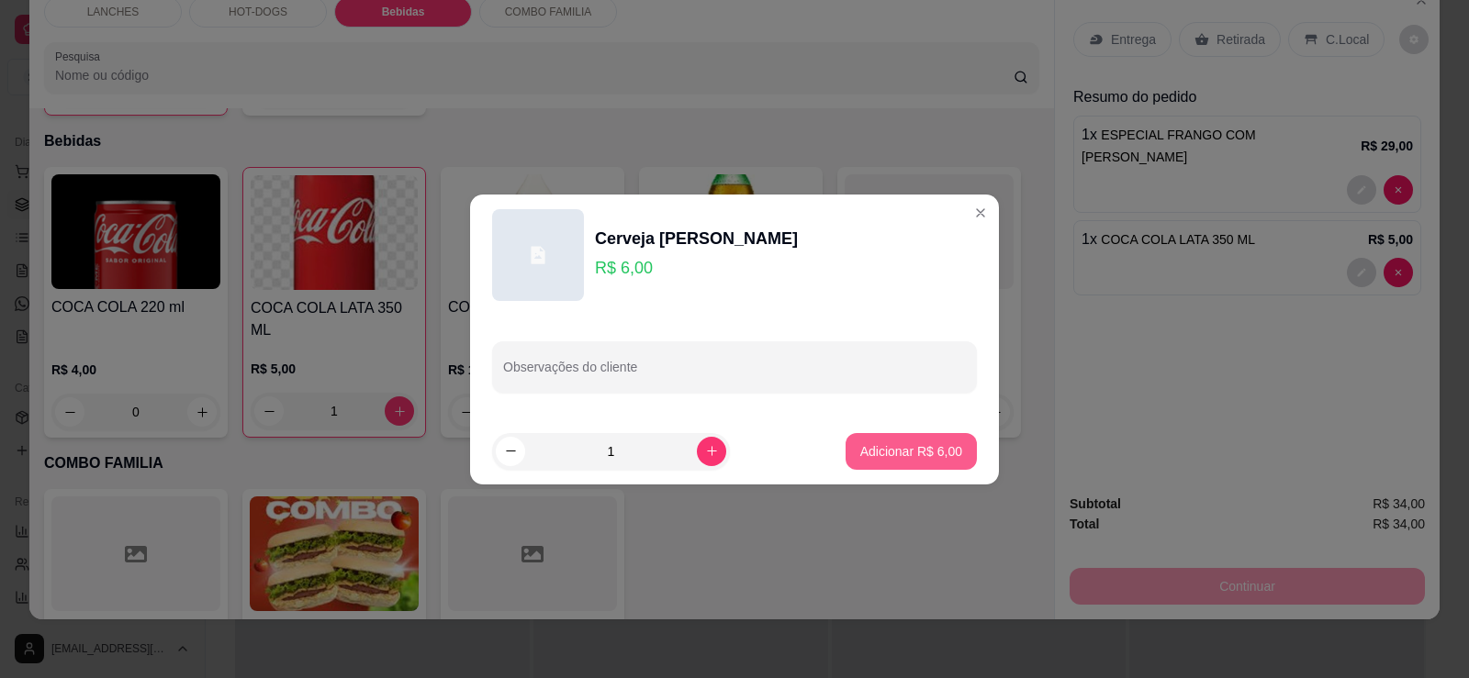
click at [861, 444] on p "Adicionar R$ 6,00" at bounding box center [911, 451] width 102 height 18
type input "1"
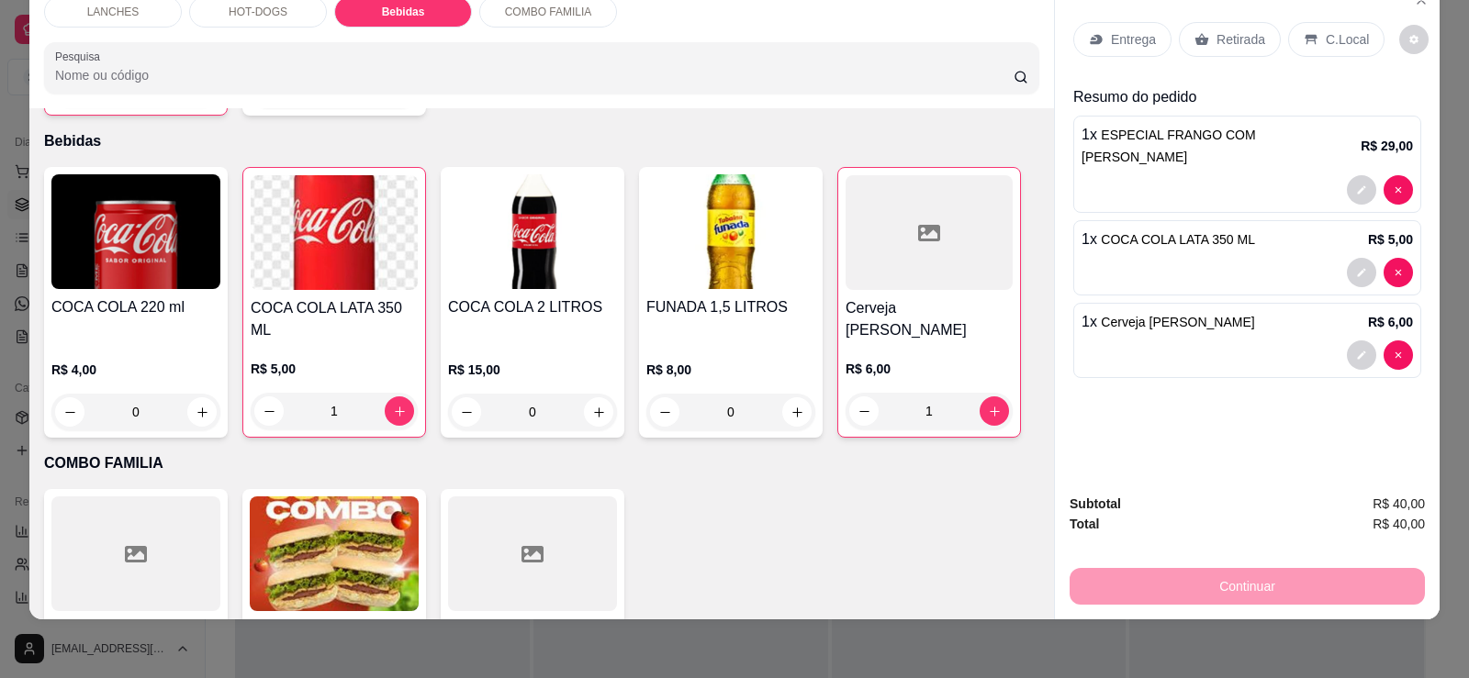
click at [1216, 34] on p "Retirada" at bounding box center [1240, 39] width 49 height 18
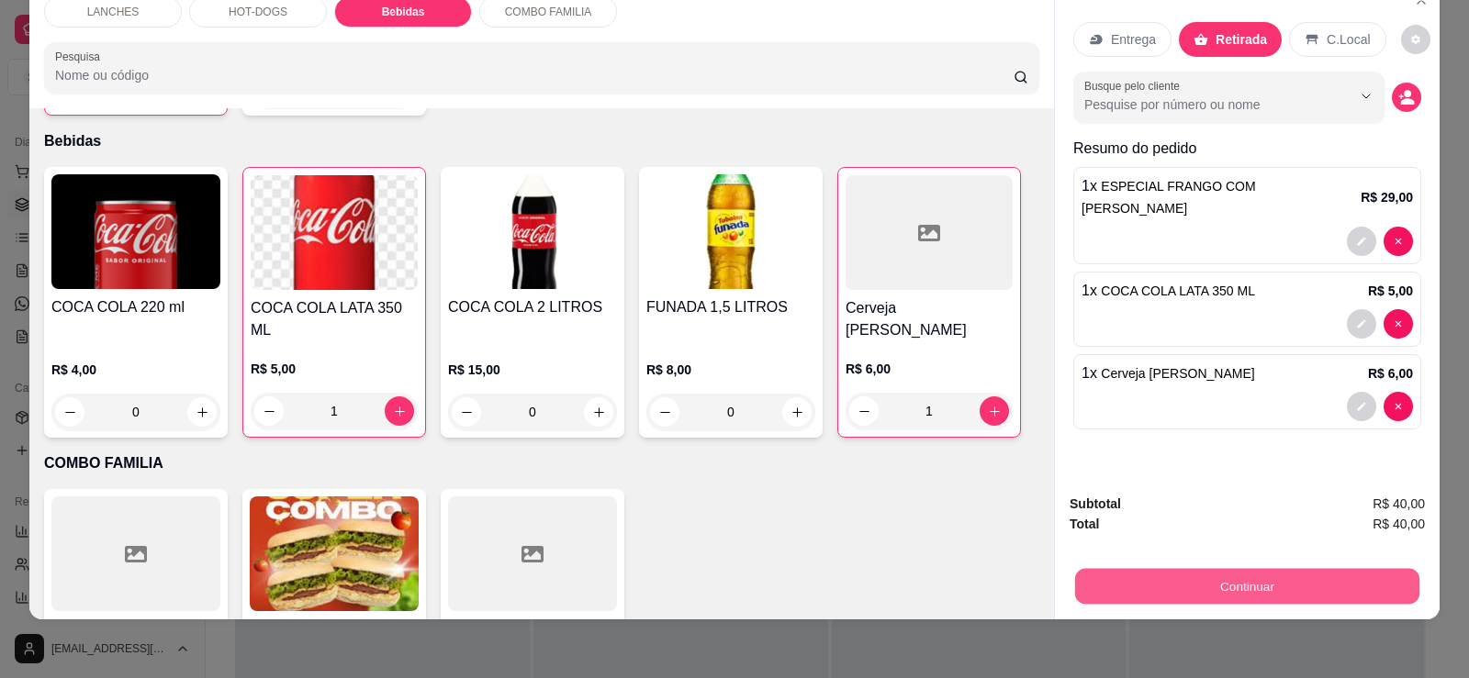
click at [1286, 599] on button "Continuar" at bounding box center [1247, 586] width 344 height 36
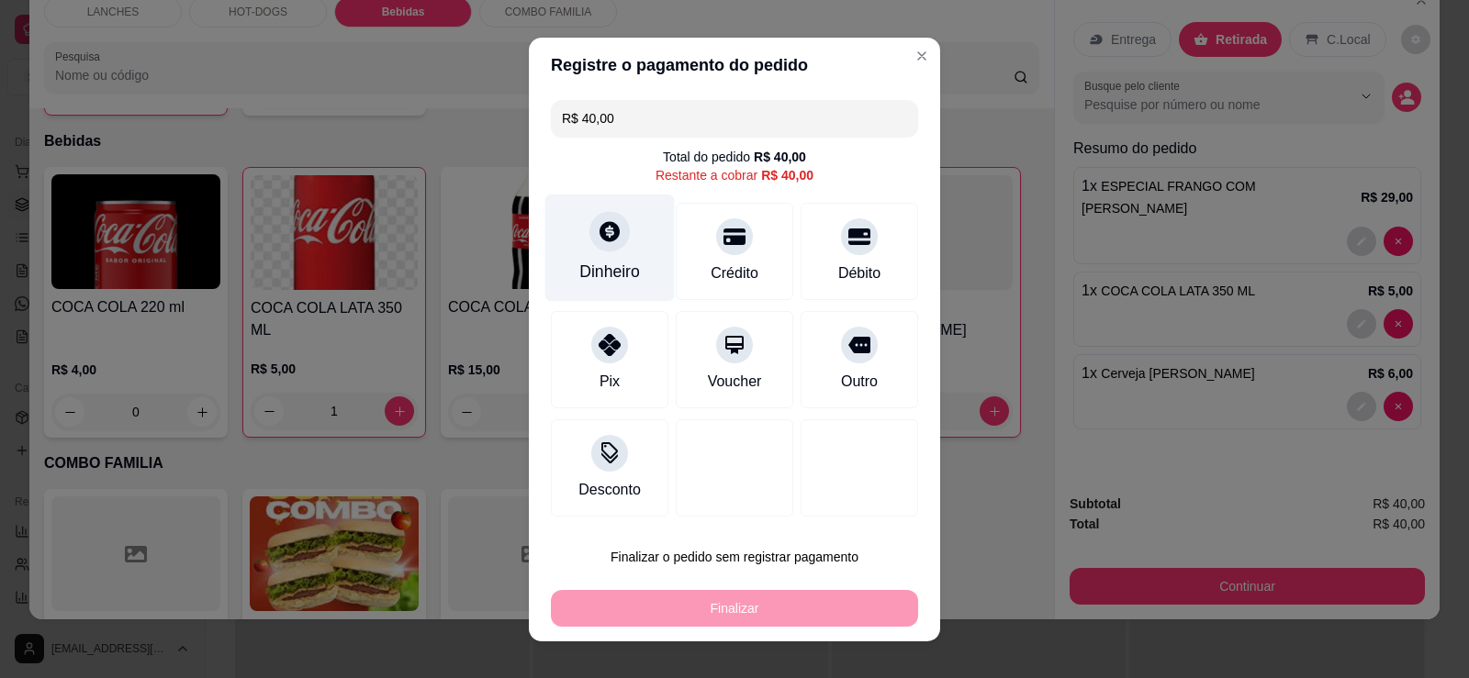
click at [626, 252] on div "Dinheiro" at bounding box center [609, 247] width 129 height 107
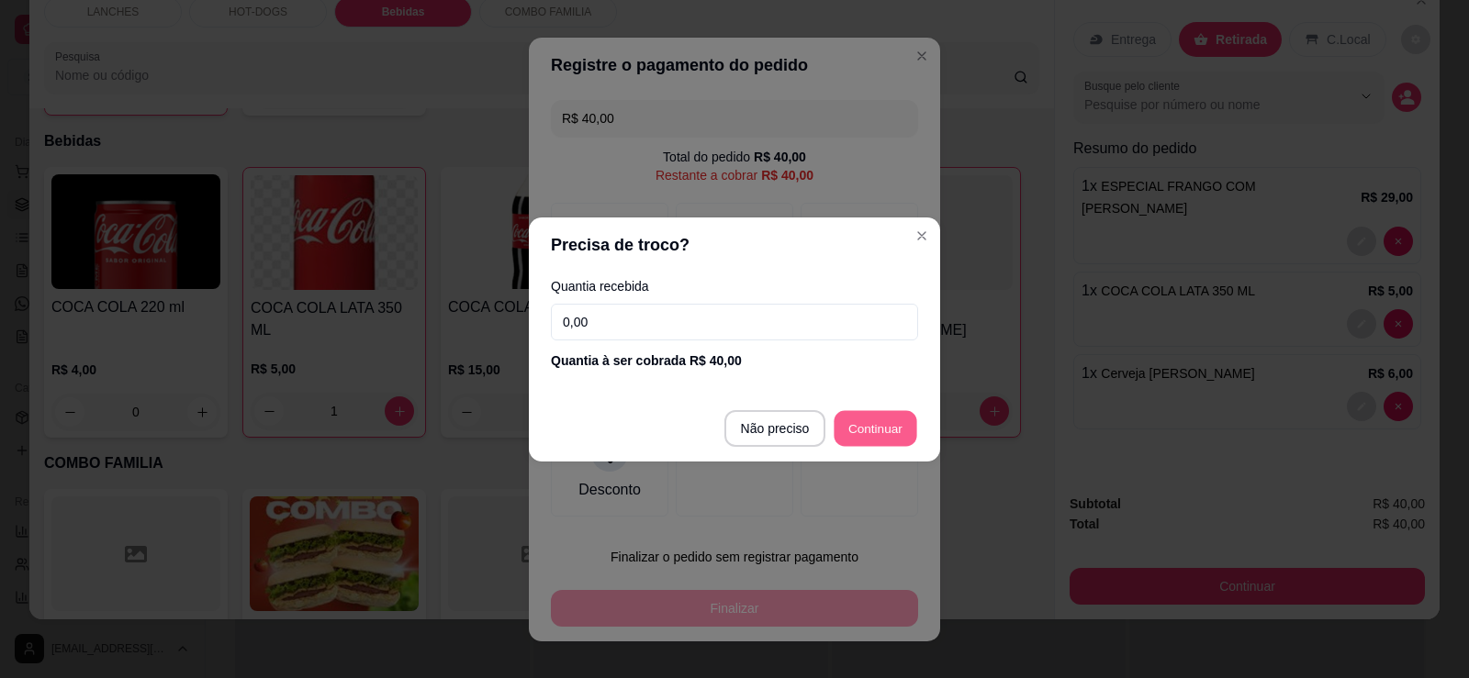
type input "R$ 0,00"
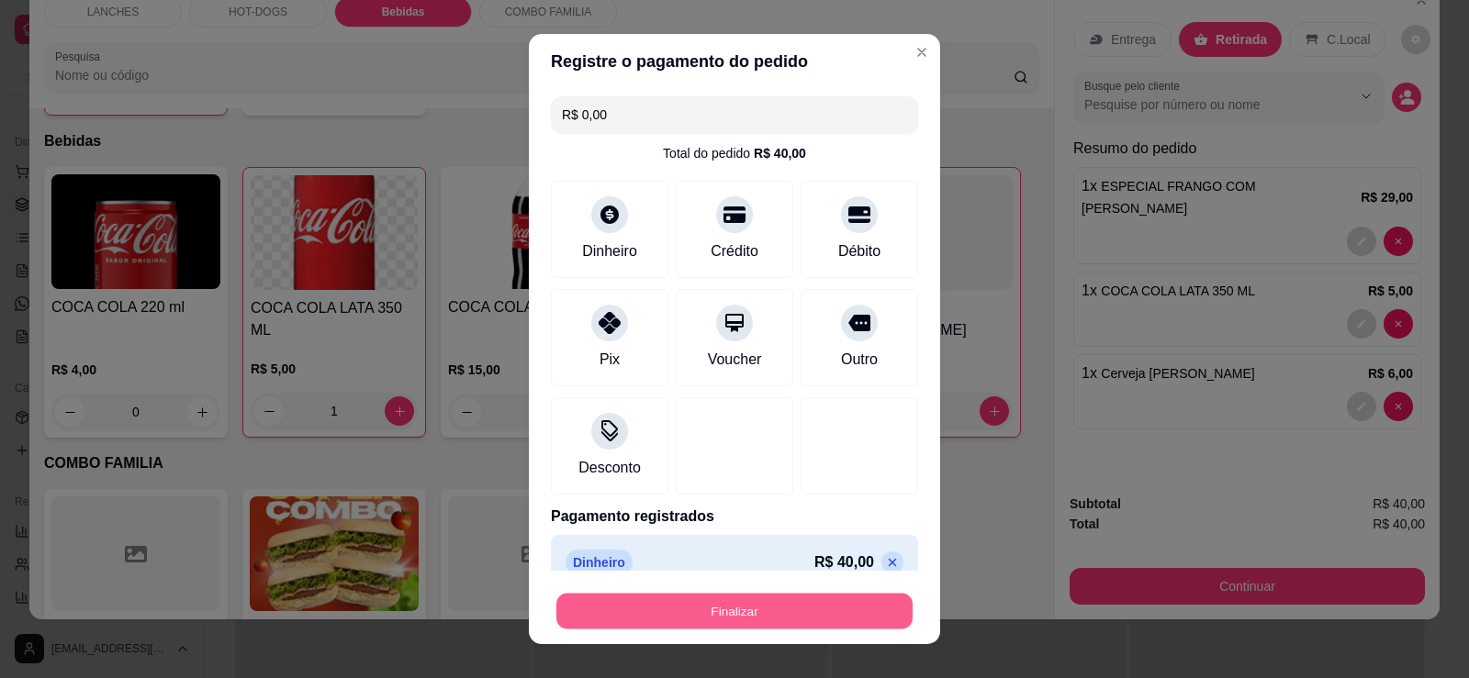
click at [740, 626] on button "Finalizar" at bounding box center [734, 612] width 356 height 36
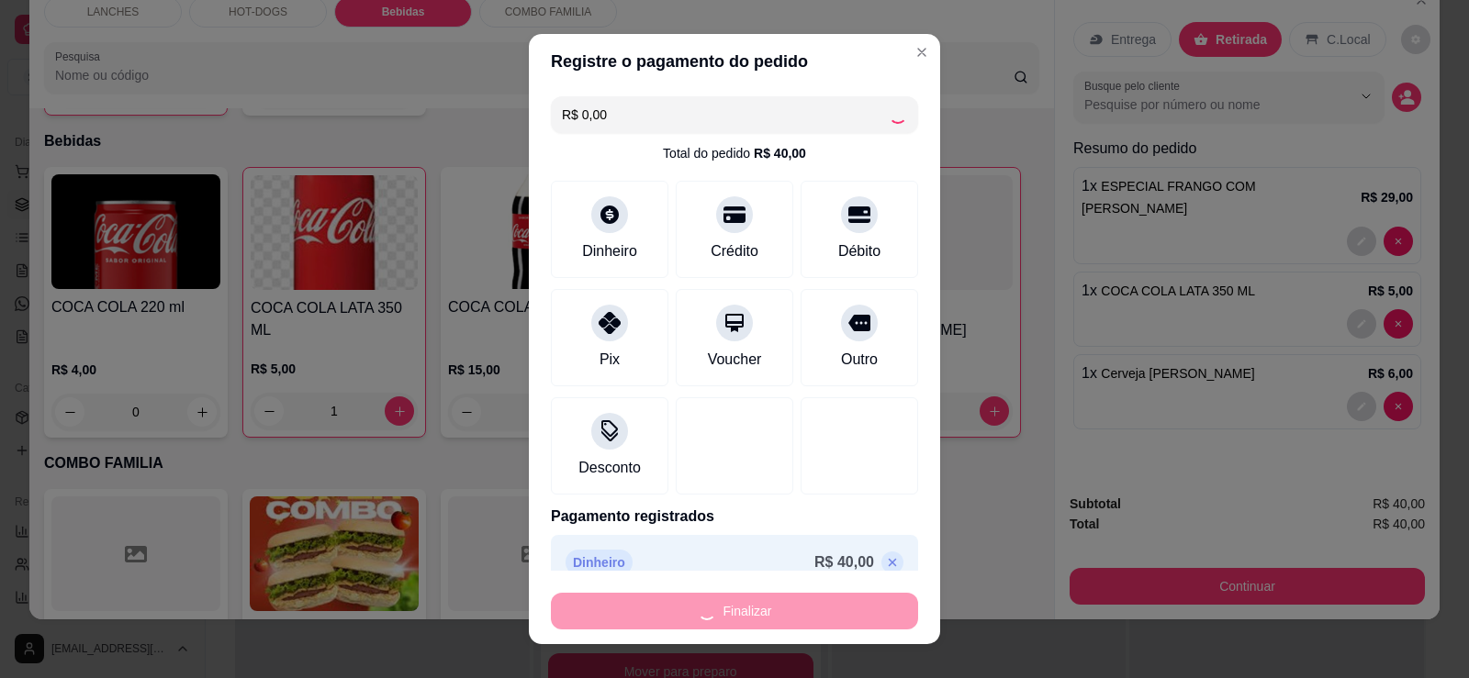
type input "0"
type input "-R$ 40,00"
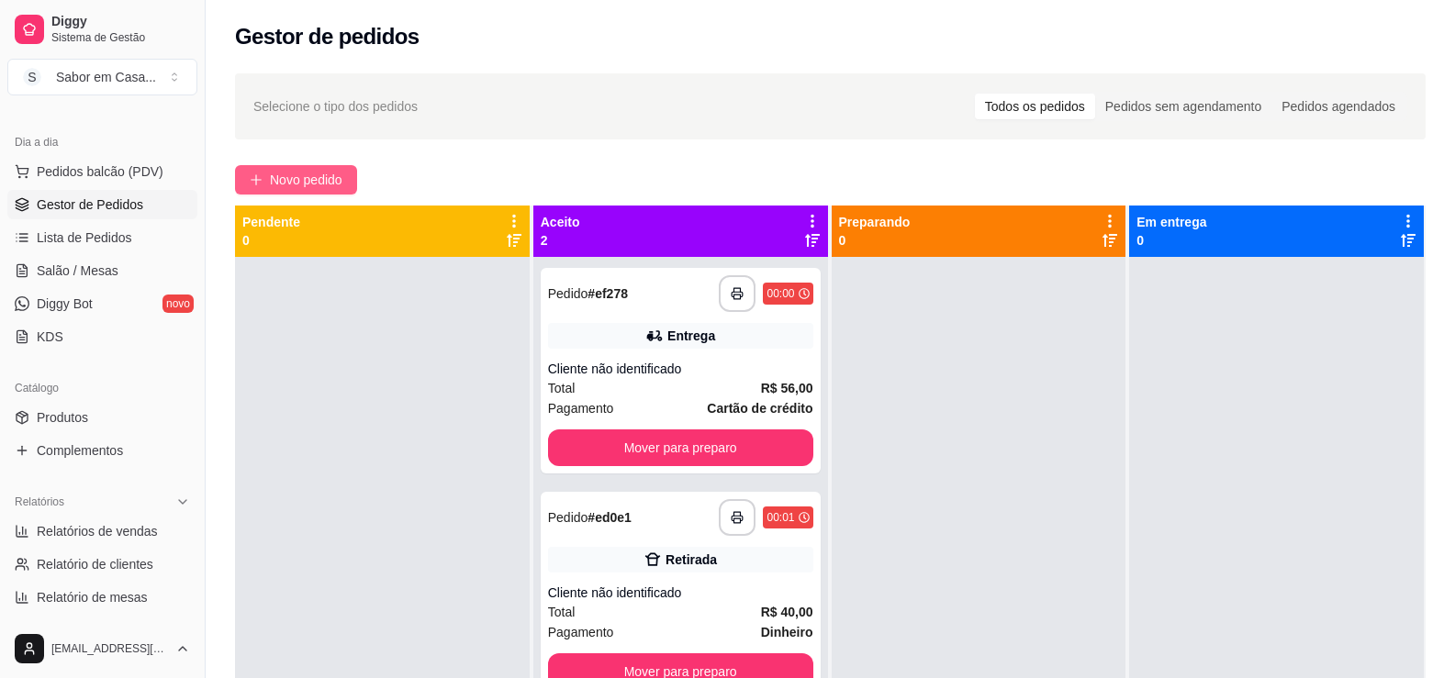
click at [277, 168] on button "Novo pedido" at bounding box center [296, 179] width 122 height 29
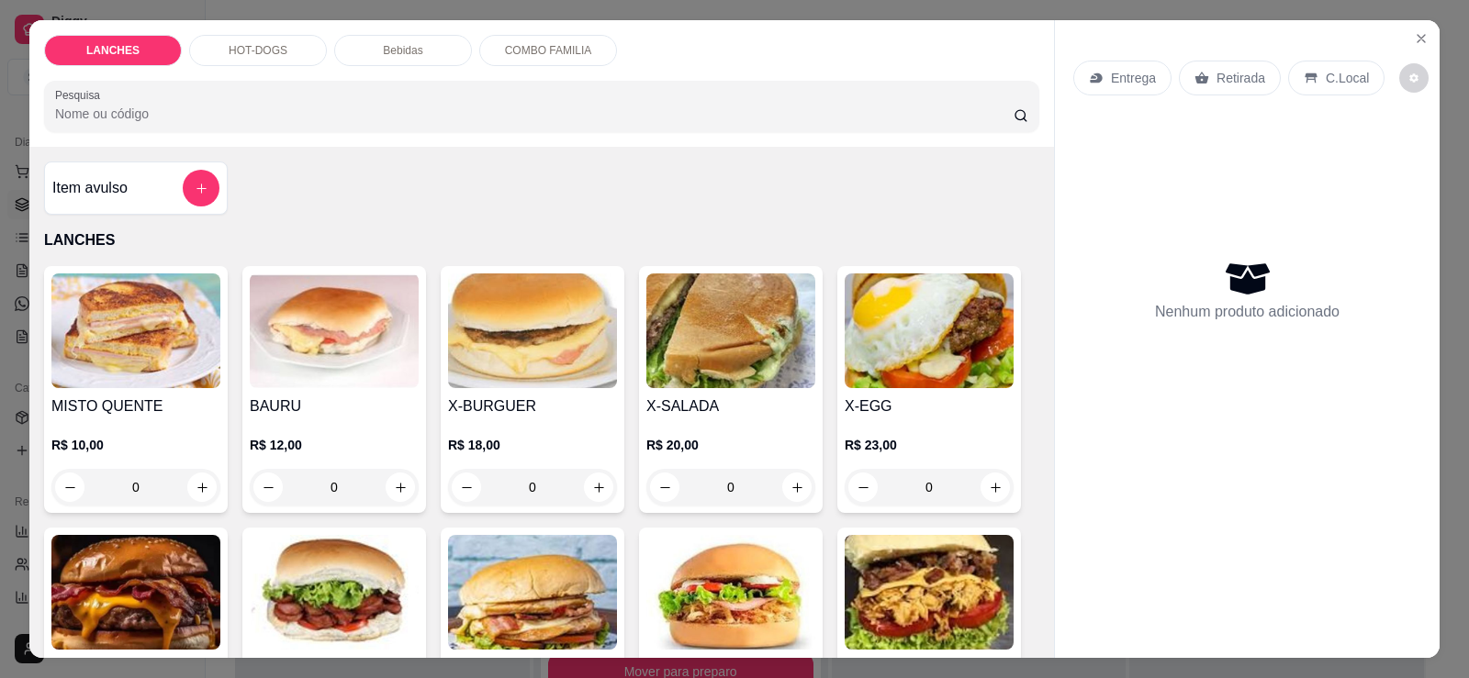
click at [164, 363] on img at bounding box center [135, 331] width 169 height 115
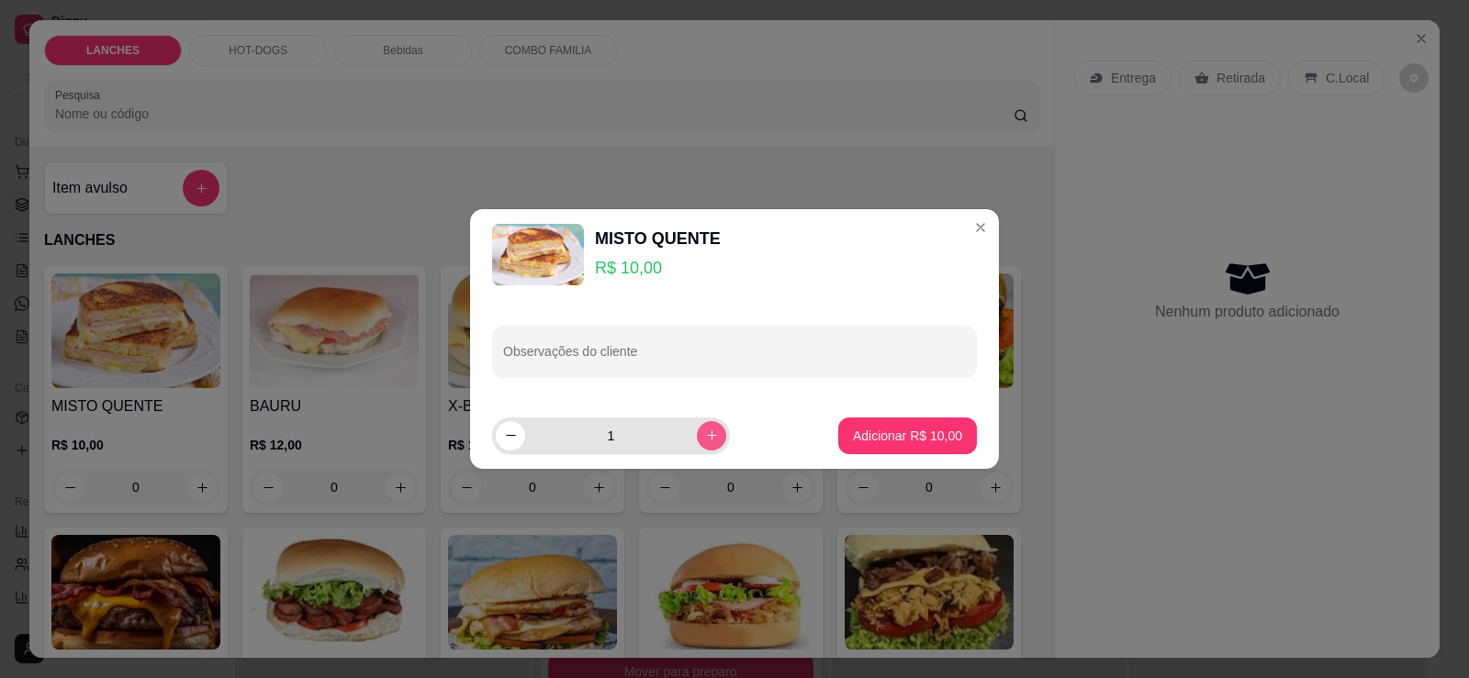
click at [705, 434] on icon "increase-product-quantity" at bounding box center [712, 436] width 14 height 14
click at [705, 434] on icon "increase-product-quantity" at bounding box center [712, 437] width 14 height 14
type input "3"
click at [840, 430] on button "Adicionar R$ 30,00" at bounding box center [907, 436] width 135 height 36
type input "3"
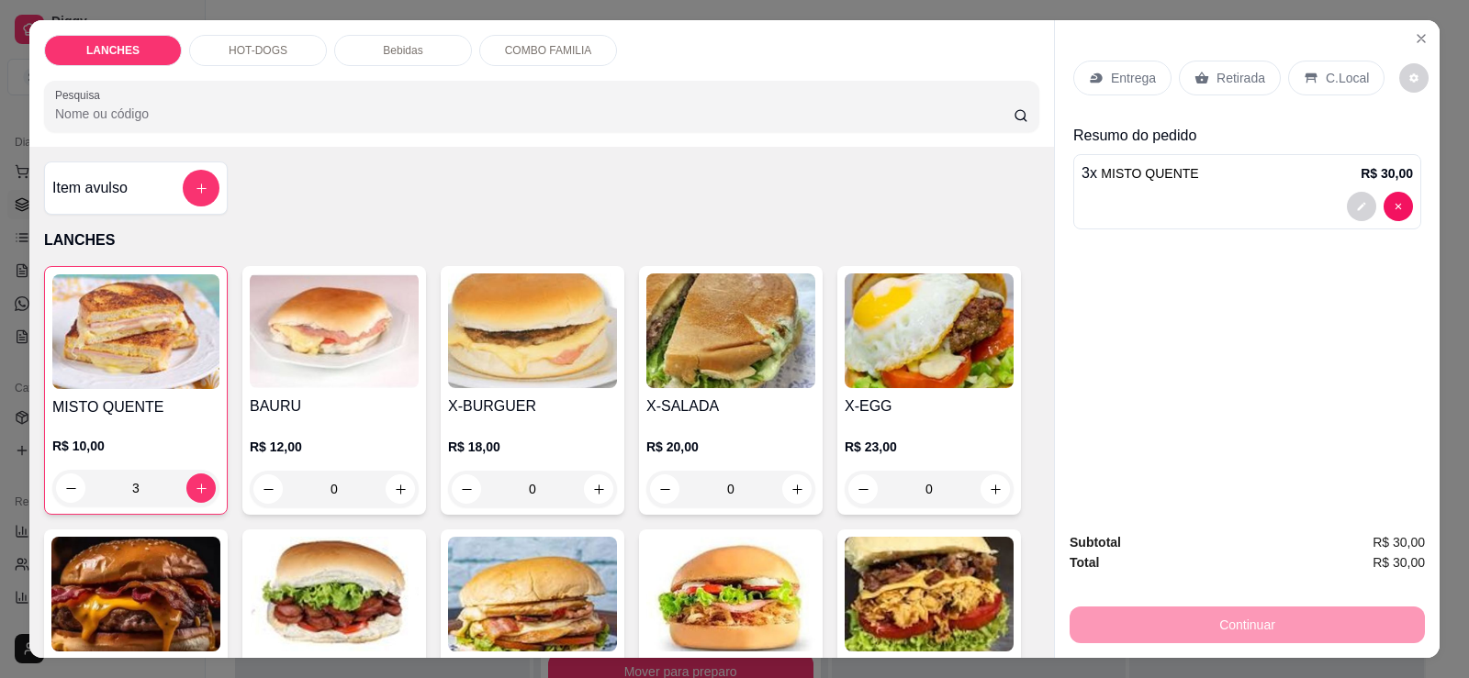
click at [685, 370] on img at bounding box center [730, 331] width 169 height 115
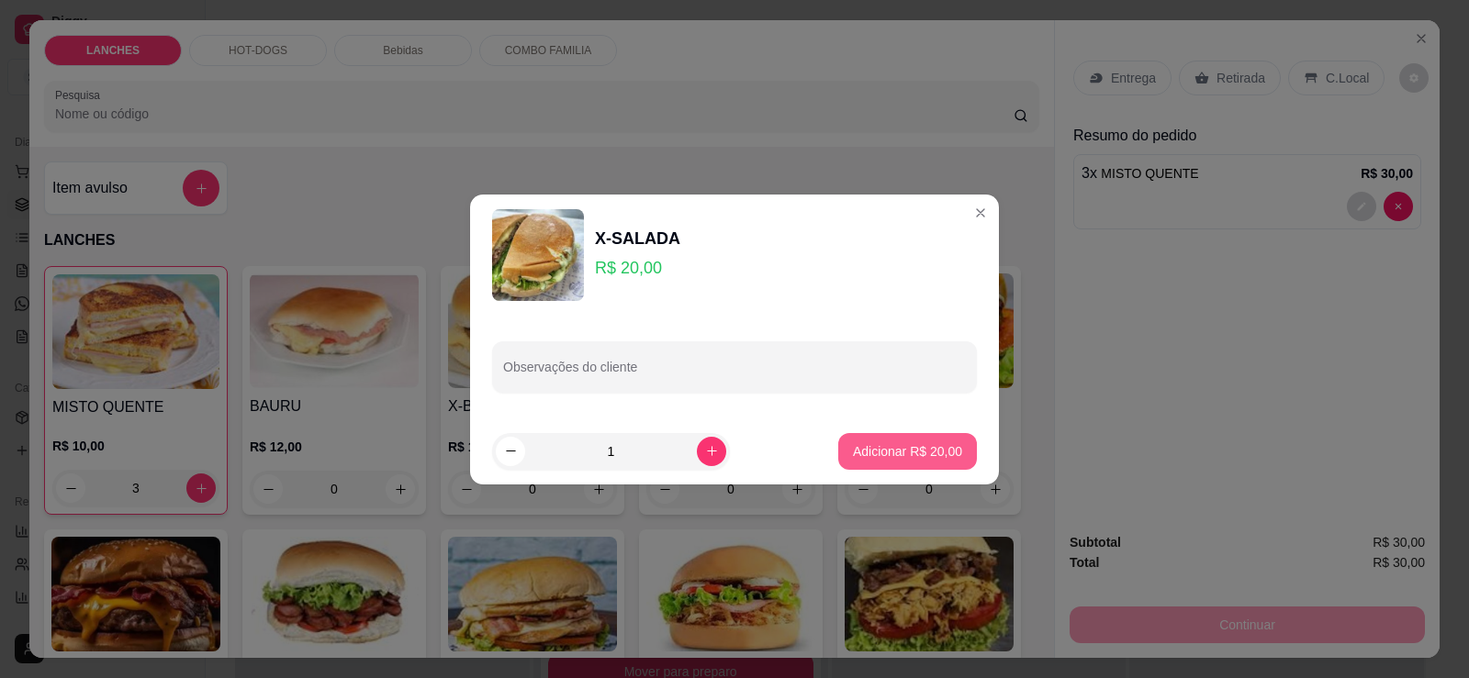
click at [878, 447] on p "Adicionar R$ 20,00" at bounding box center [907, 451] width 109 height 18
type input "1"
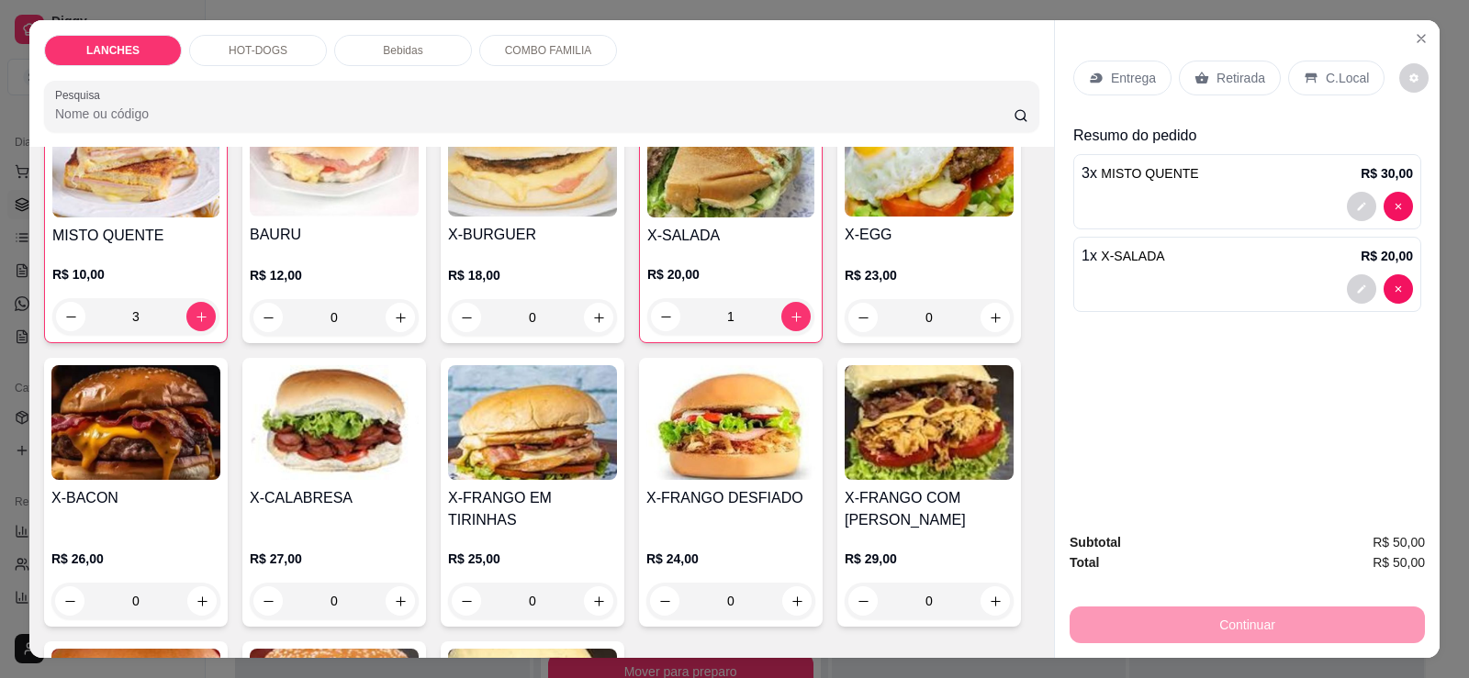
scroll to position [184, 0]
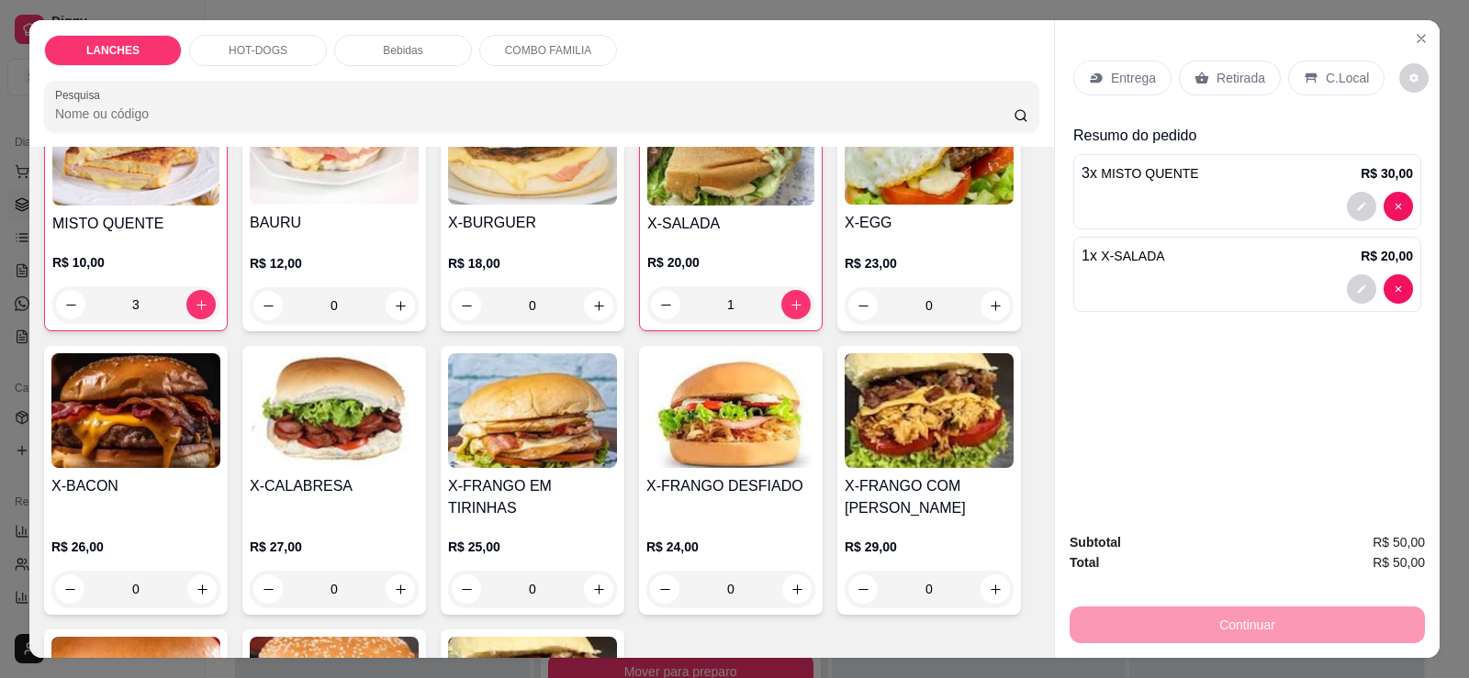
click at [715, 448] on img at bounding box center [730, 410] width 169 height 115
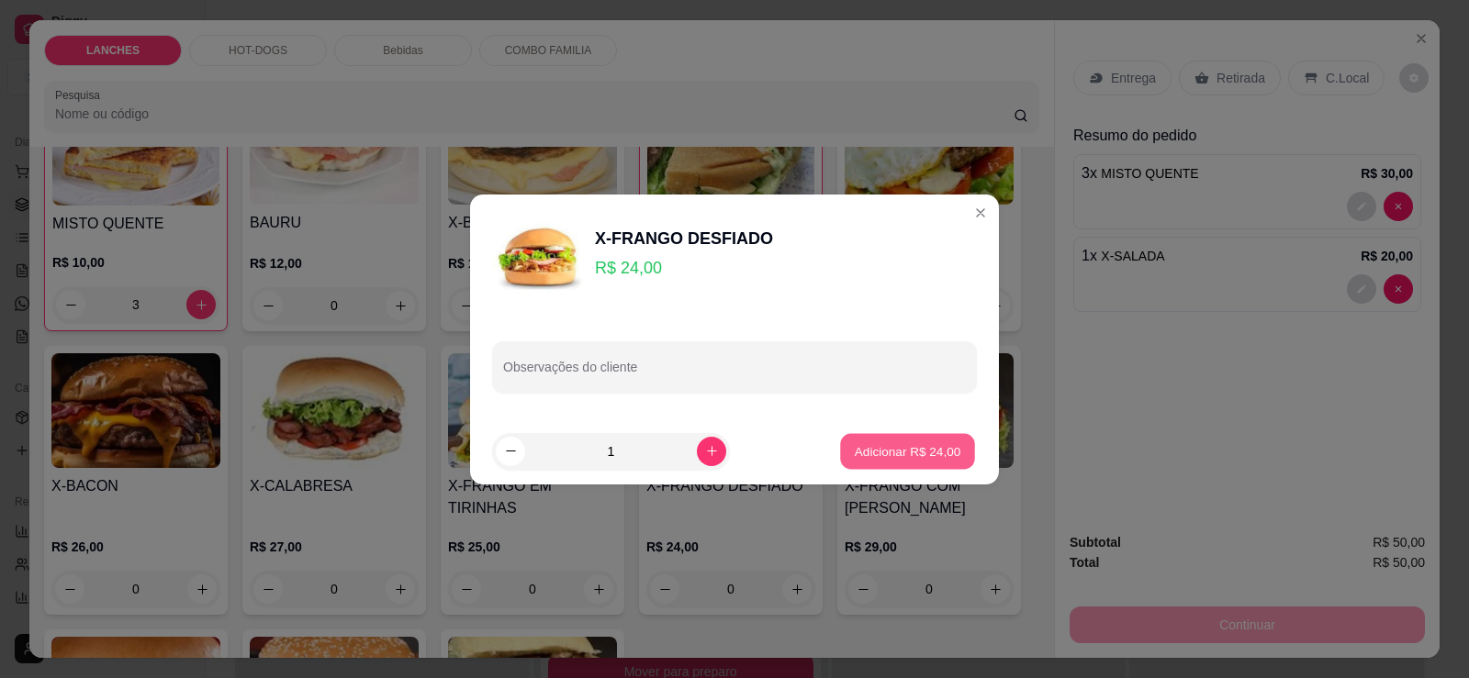
click at [933, 456] on p "Adicionar R$ 24,00" at bounding box center [908, 450] width 106 height 17
type input "1"
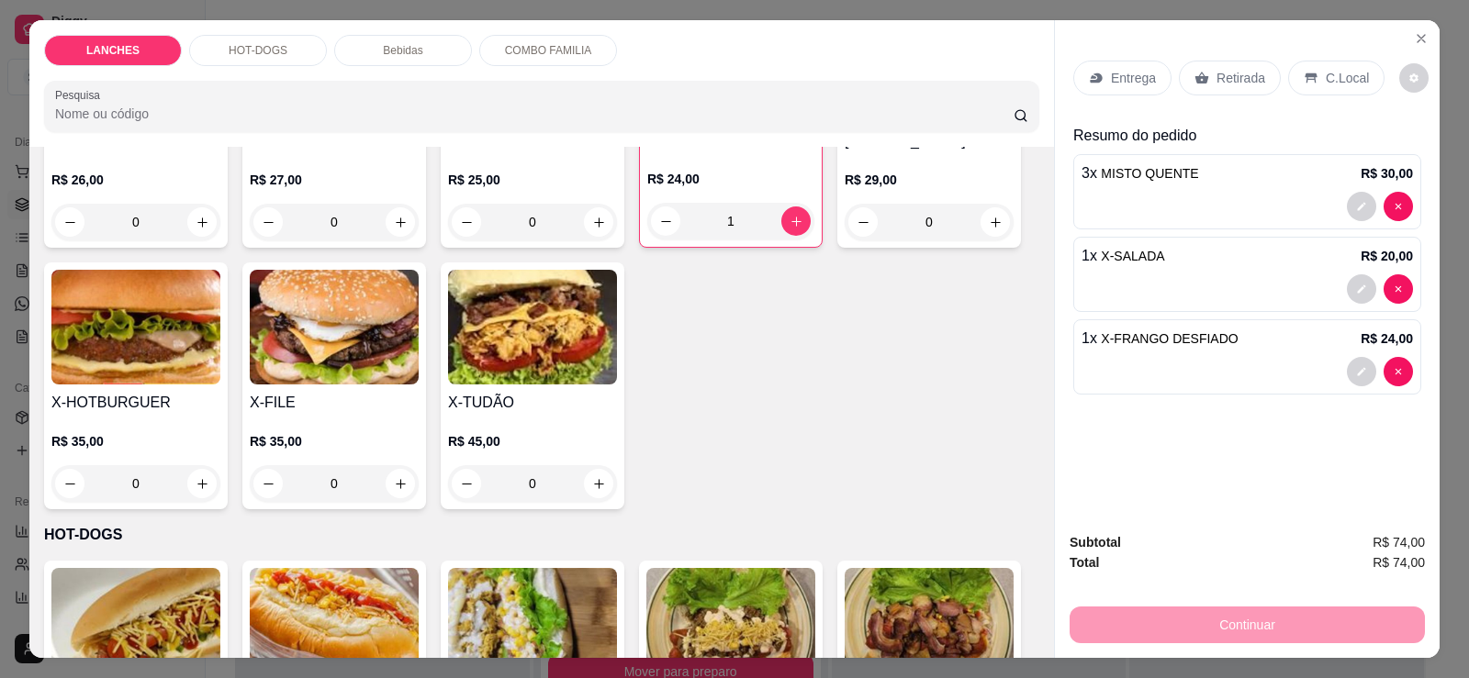
scroll to position [459, 0]
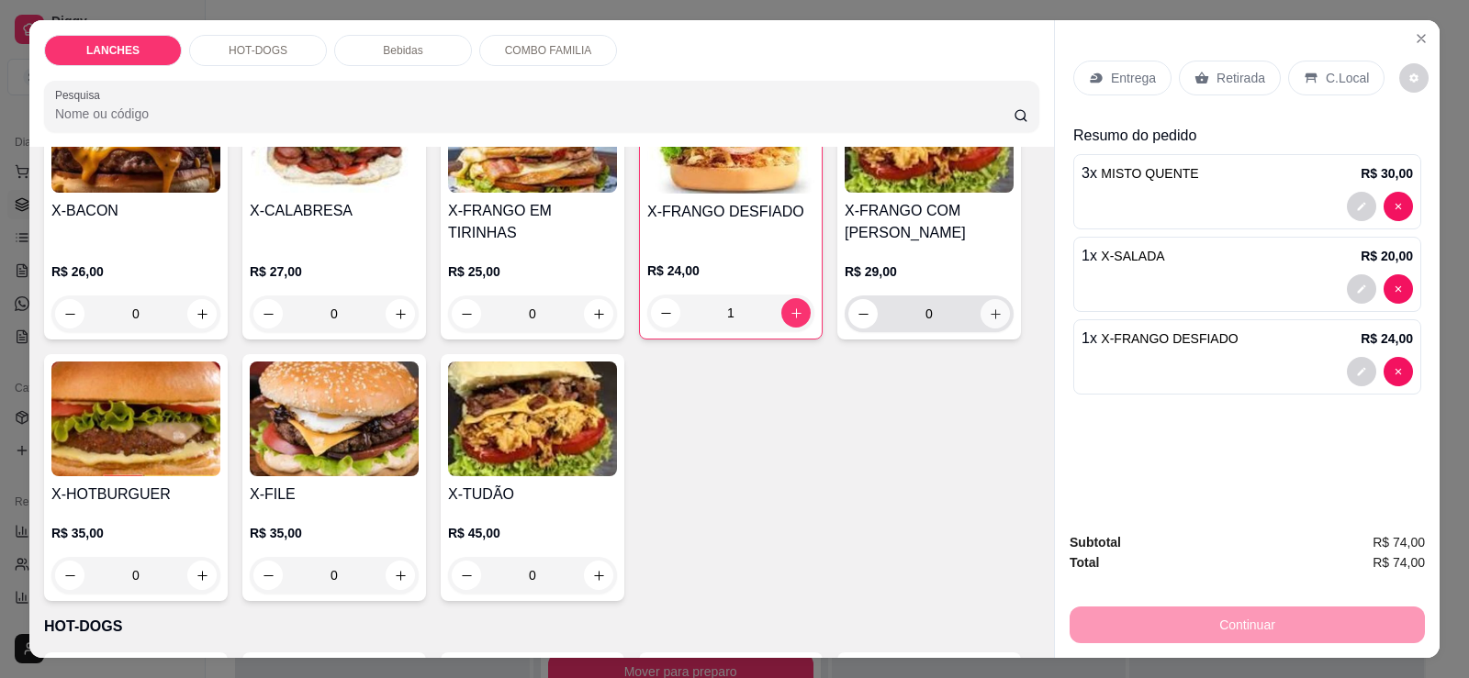
click at [989, 307] on icon "increase-product-quantity" at bounding box center [996, 314] width 14 height 14
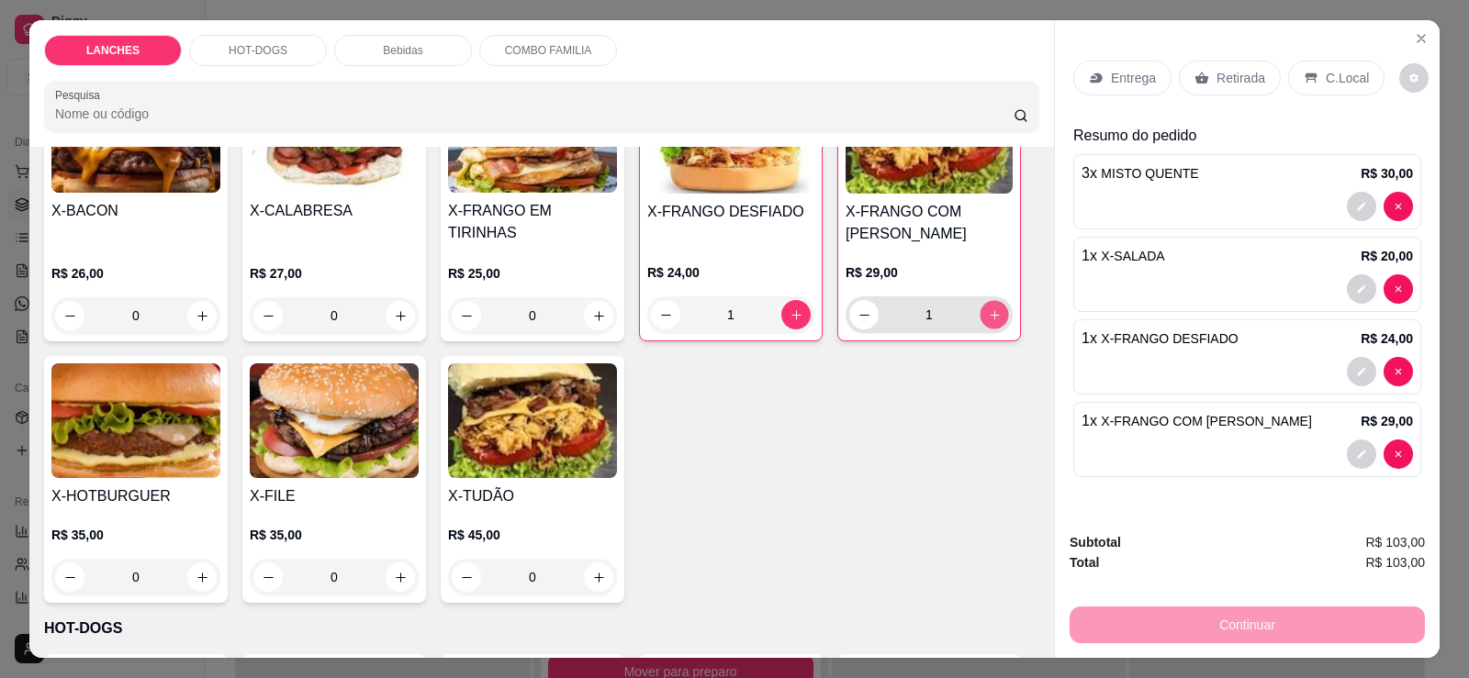
click at [1000, 301] on button "increase-product-quantity" at bounding box center [993, 315] width 28 height 28
type input "2"
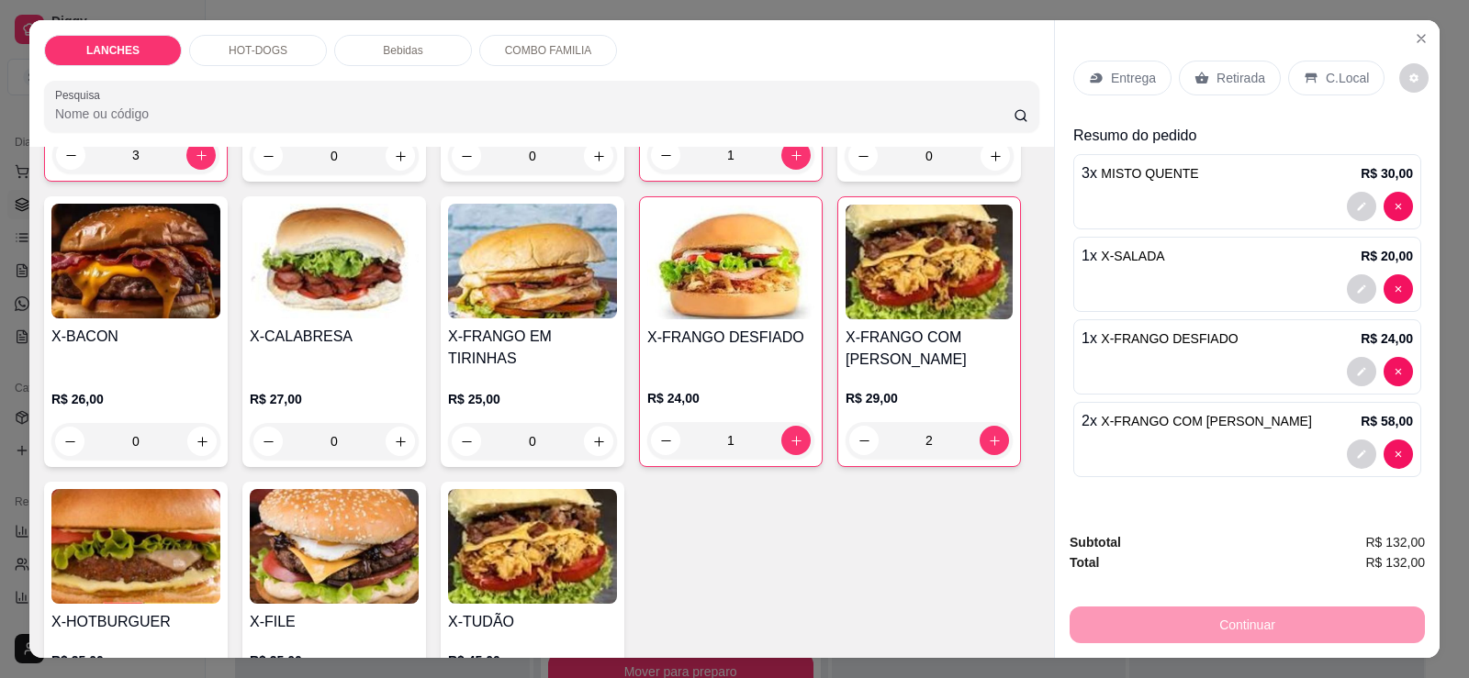
scroll to position [184, 0]
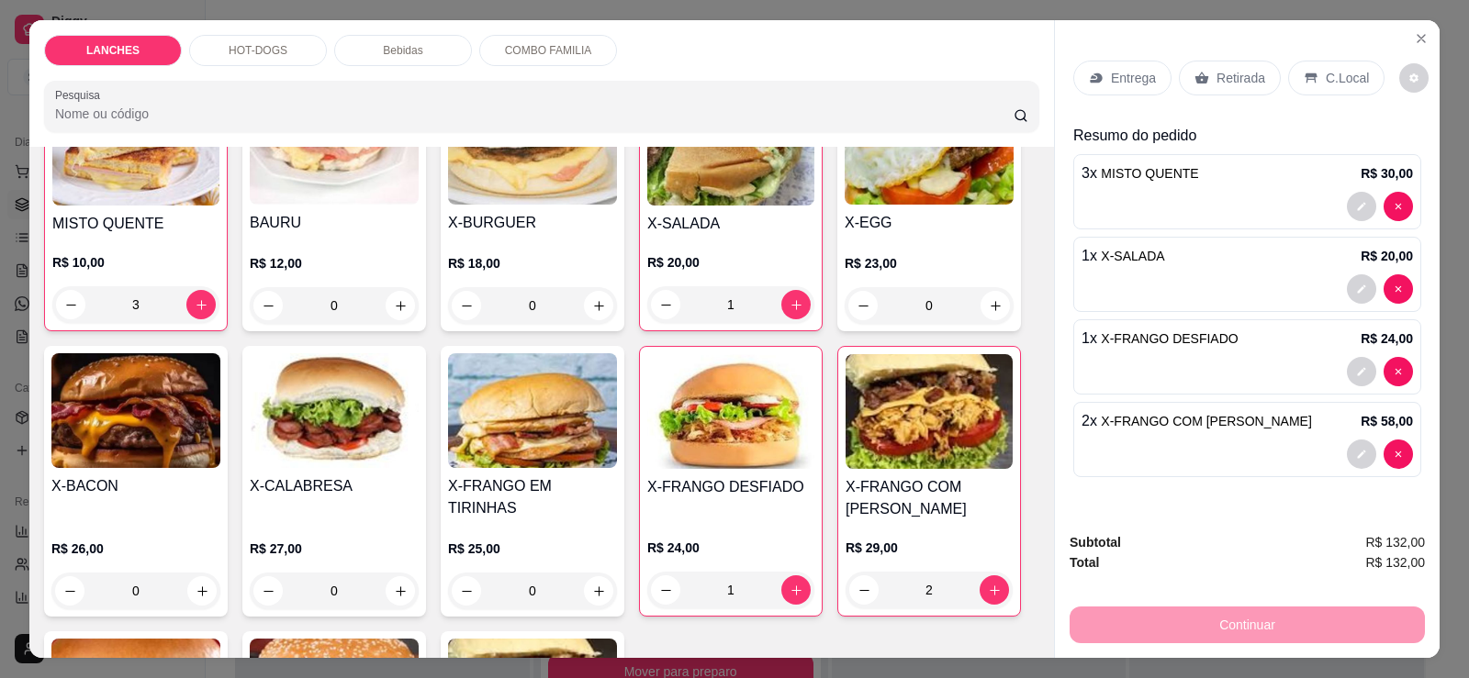
click at [368, 42] on div "Bebidas" at bounding box center [403, 50] width 138 height 31
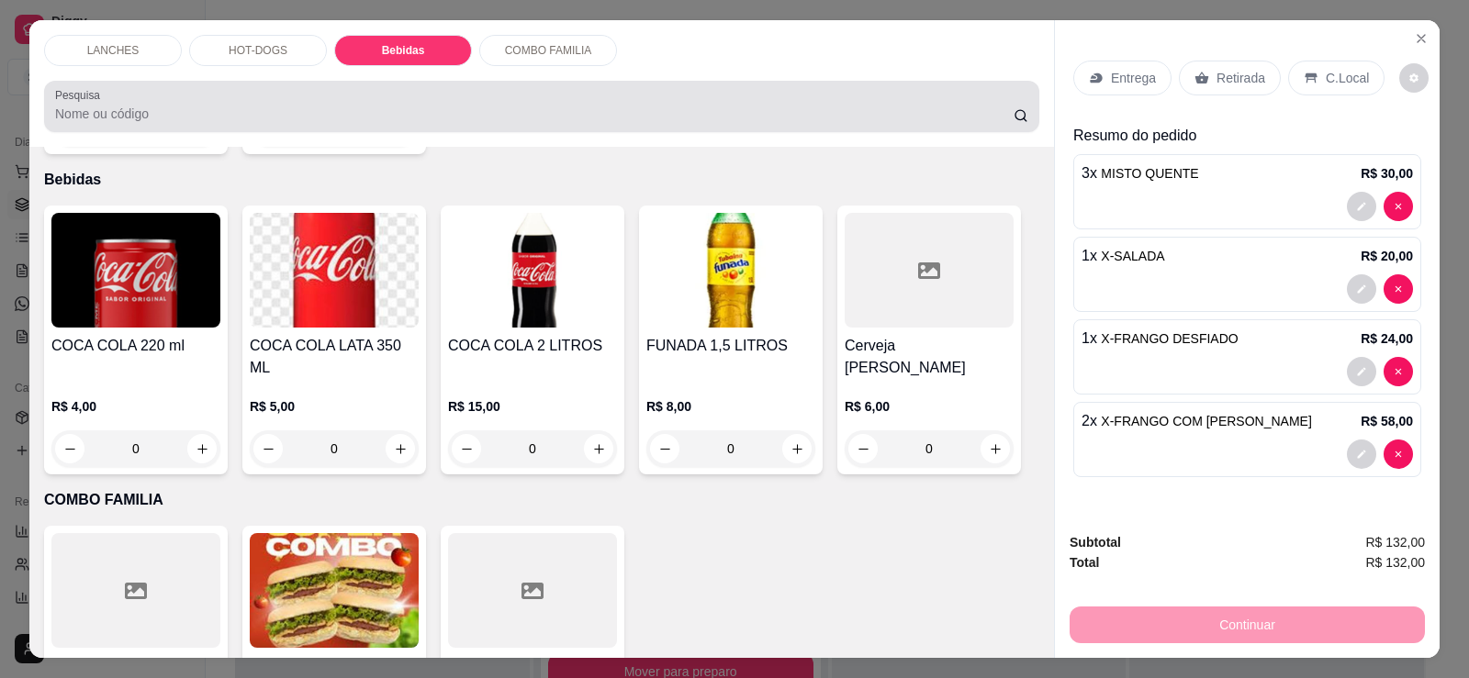
scroll to position [39, 0]
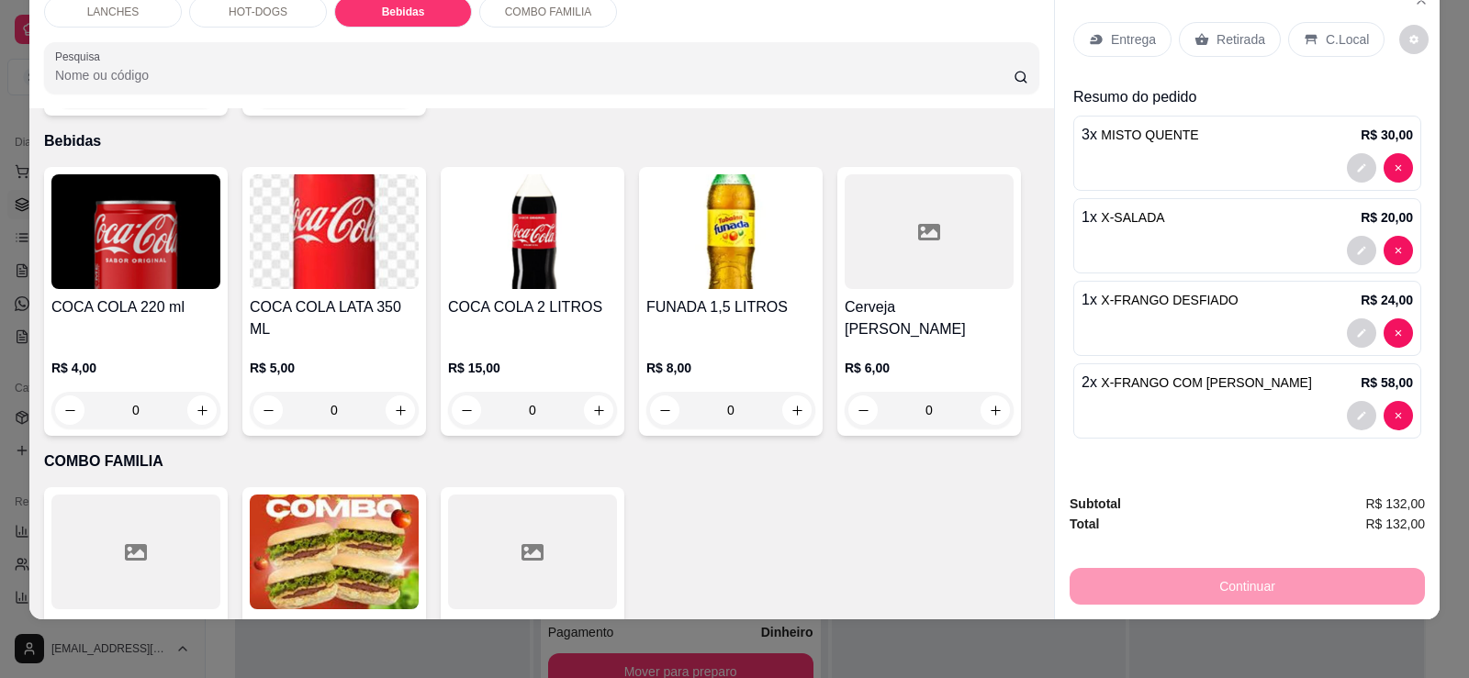
click at [781, 240] on img at bounding box center [730, 231] width 169 height 115
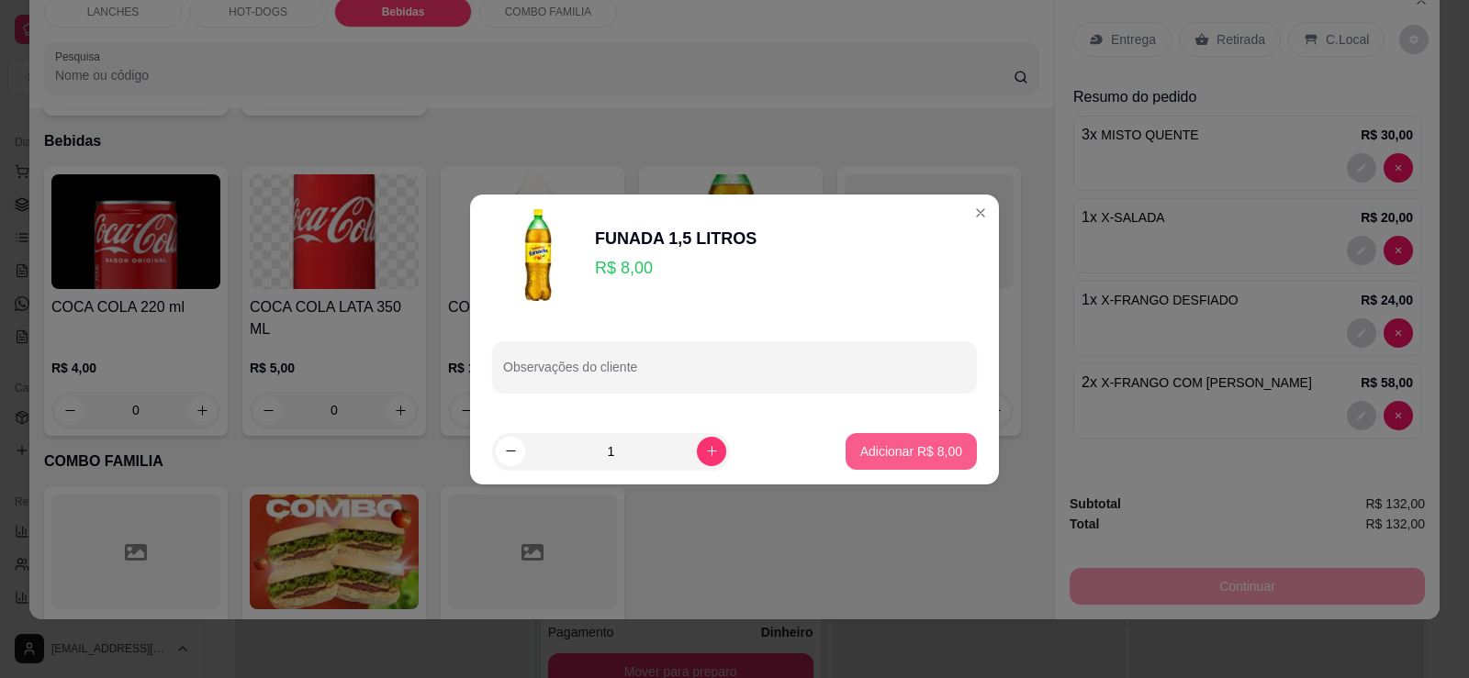
click at [882, 458] on p "Adicionar R$ 8,00" at bounding box center [911, 451] width 102 height 18
type input "1"
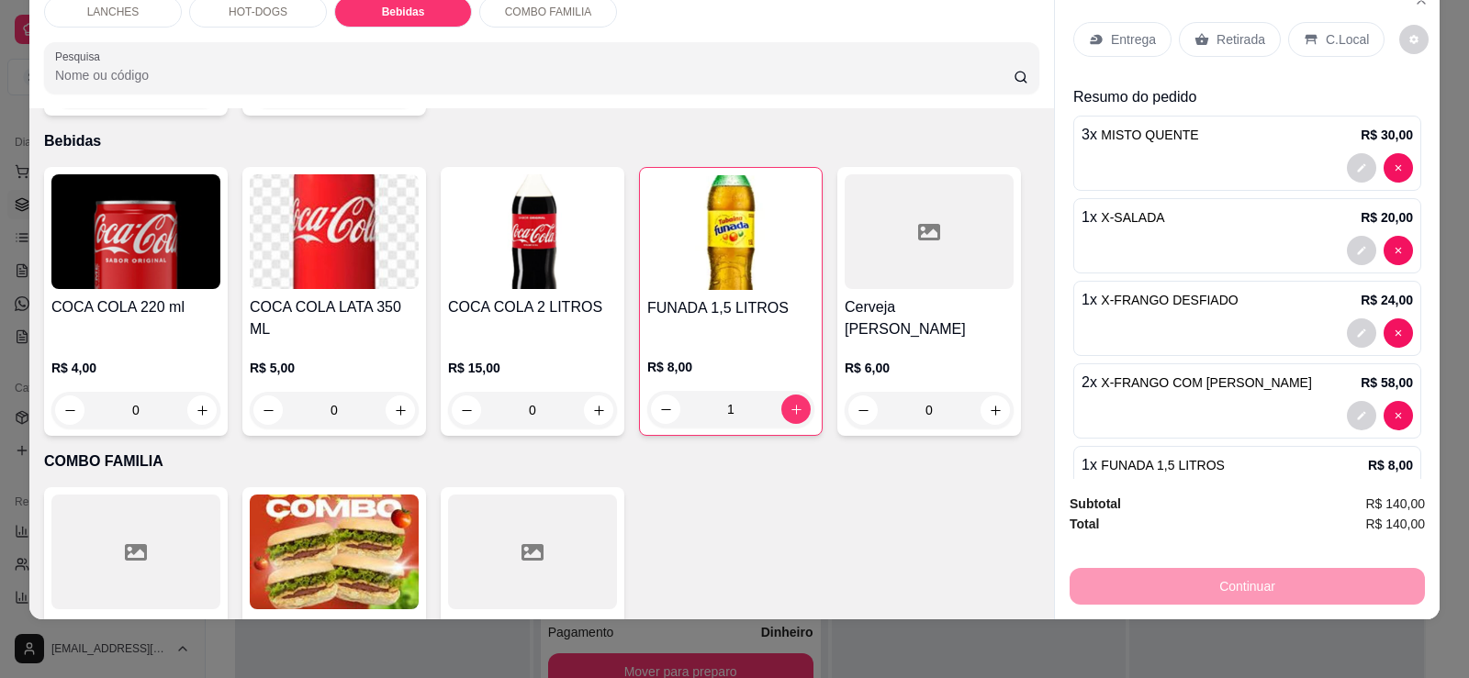
click at [1229, 51] on div "Retirada" at bounding box center [1230, 39] width 102 height 35
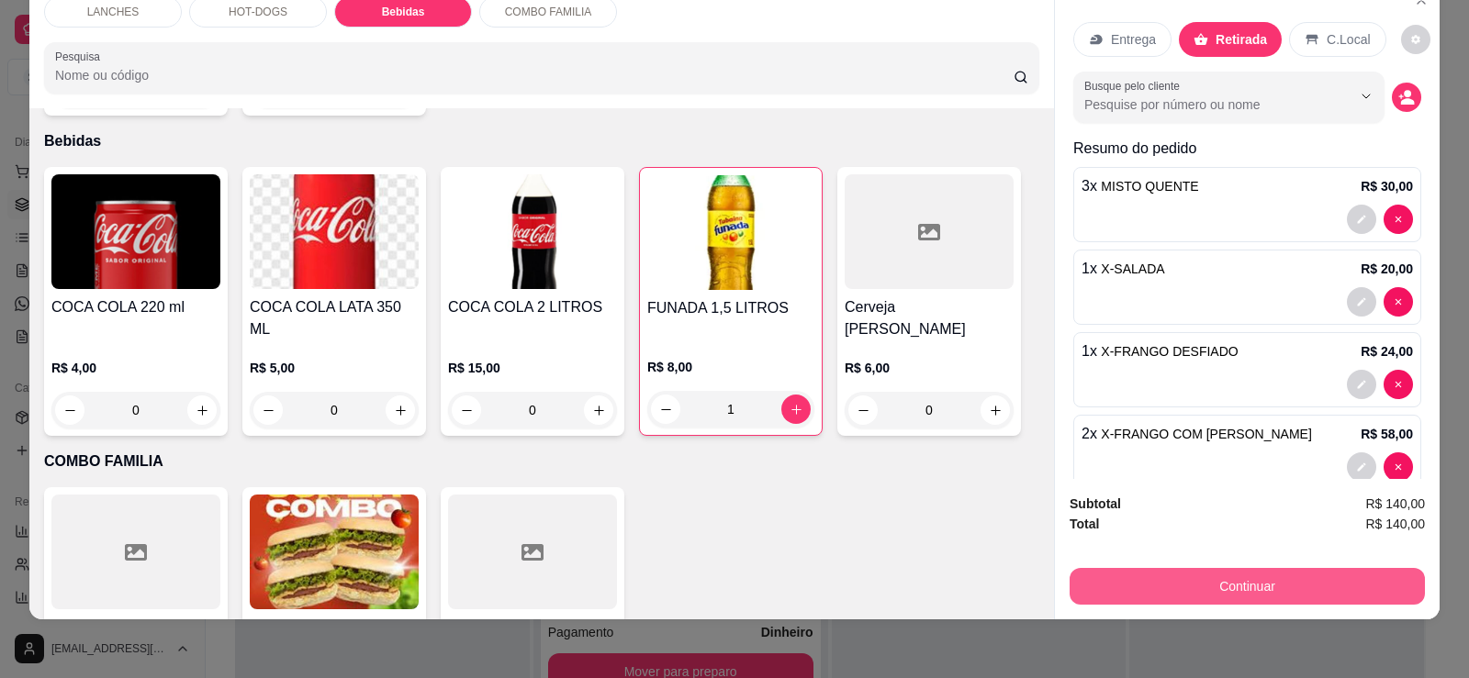
click at [1234, 589] on button "Continuar" at bounding box center [1246, 586] width 355 height 37
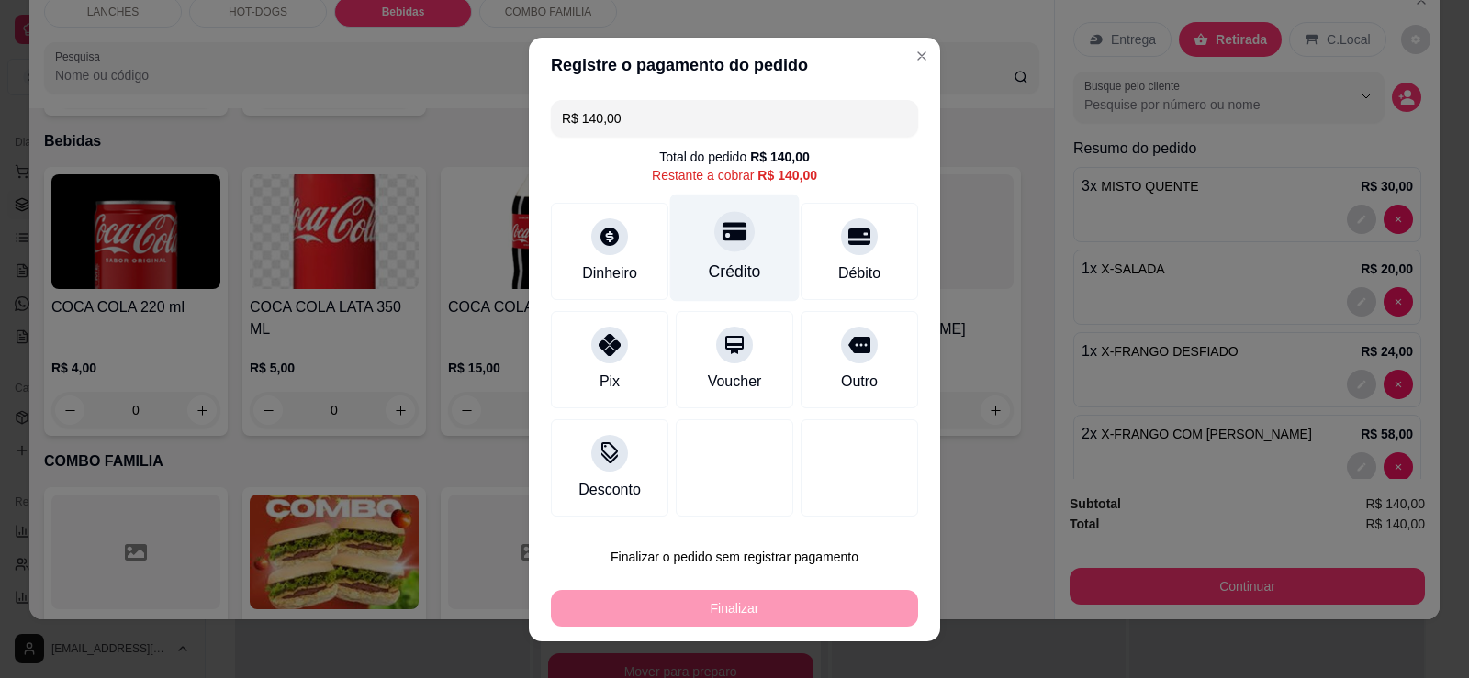
click at [722, 232] on icon at bounding box center [734, 231] width 24 height 18
type input "R$ 0,00"
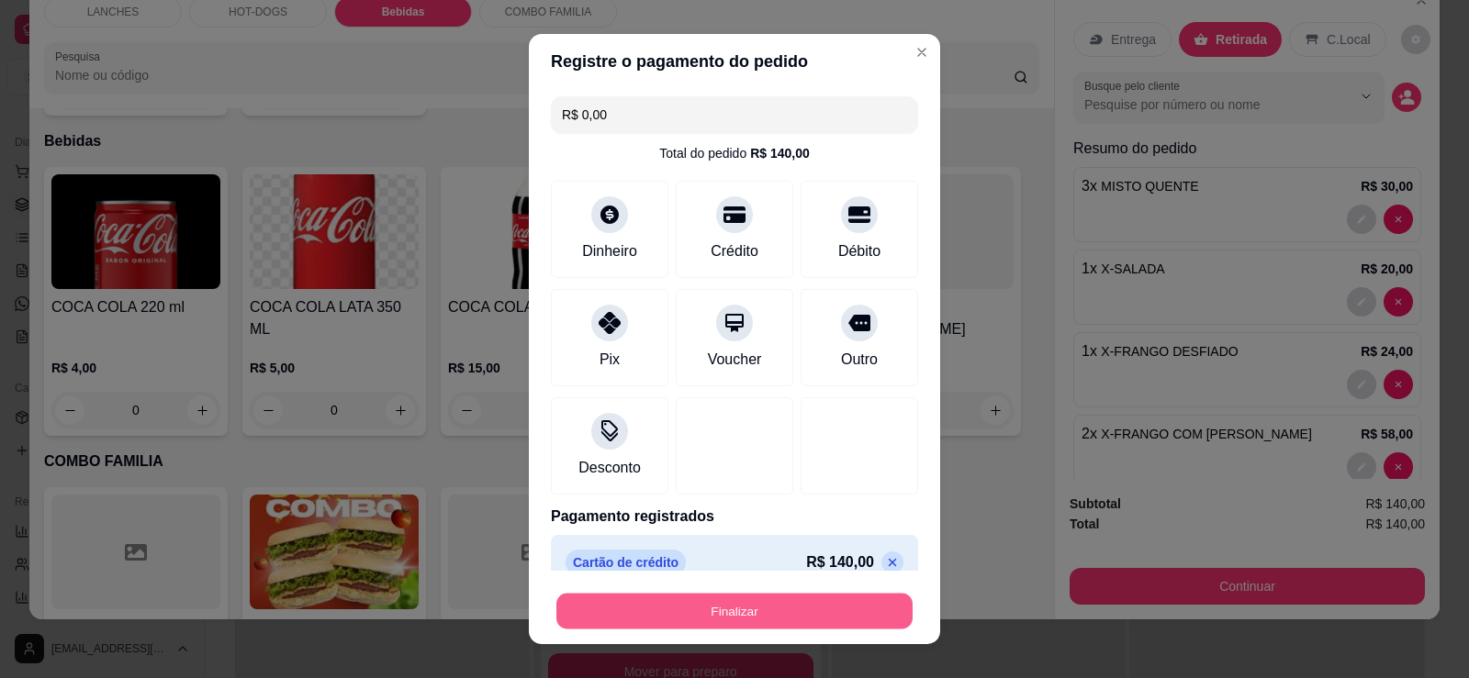
click at [740, 611] on button "Finalizar" at bounding box center [734, 612] width 356 height 36
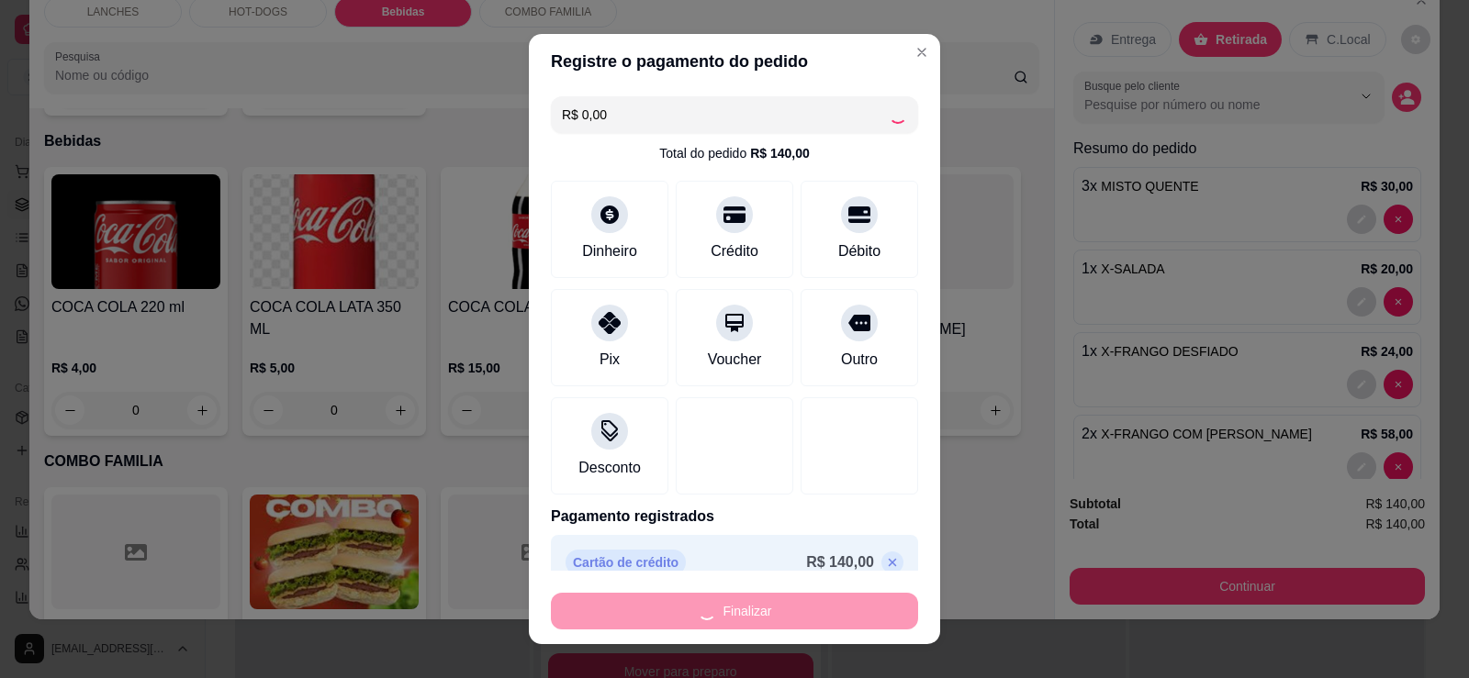
type input "0"
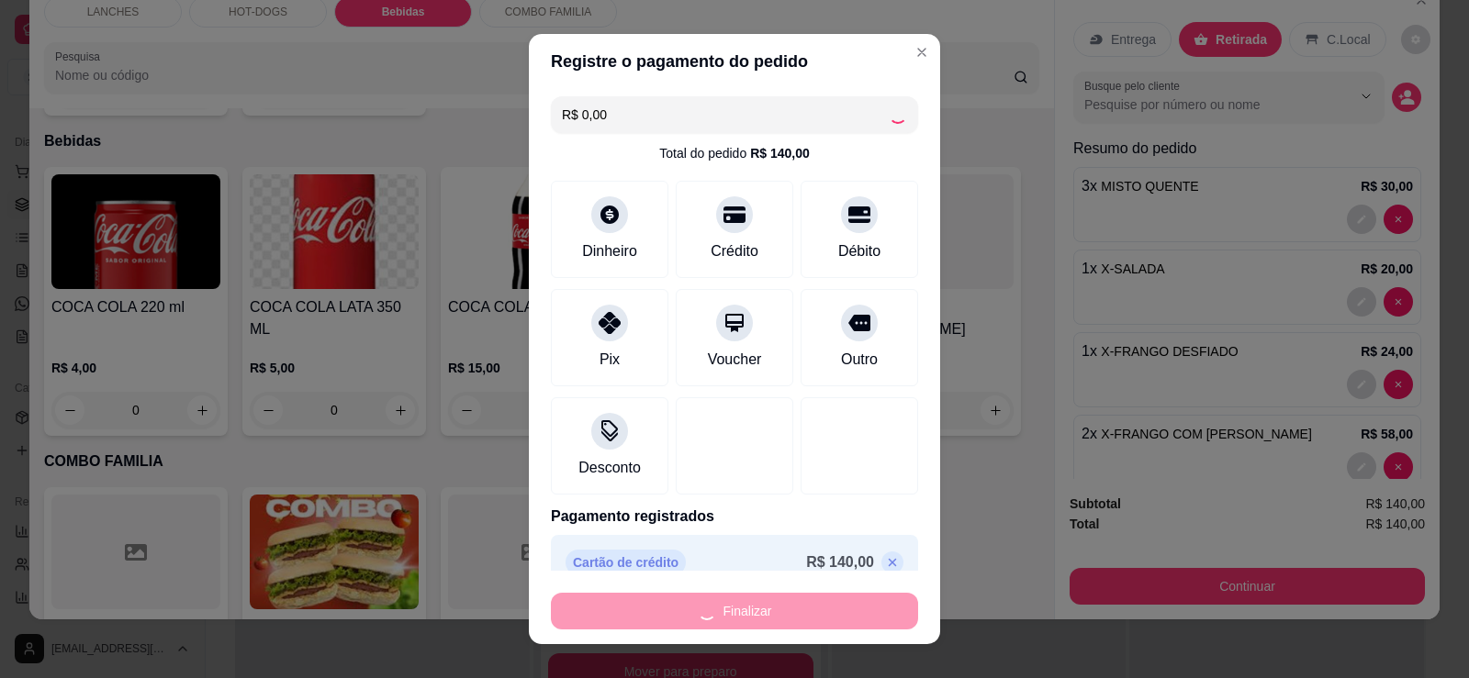
type input "-R$ 140,00"
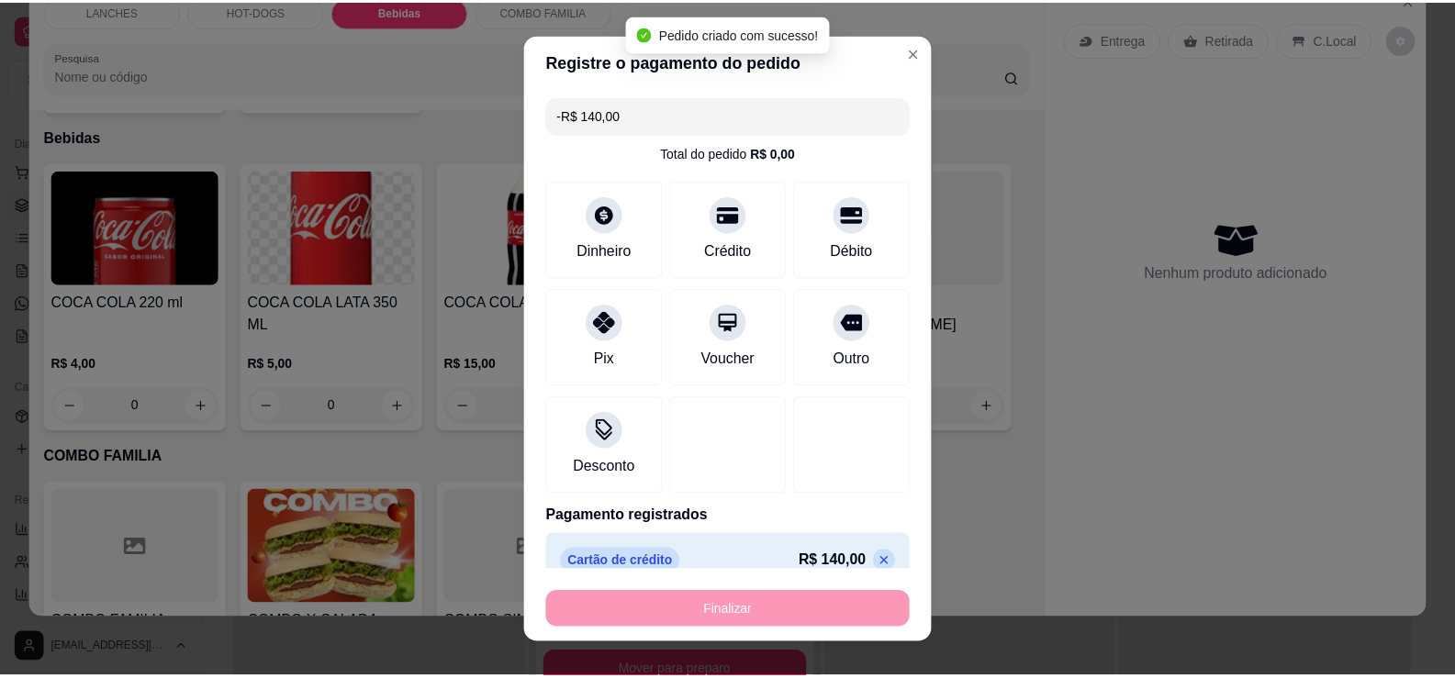
scroll to position [1508, 0]
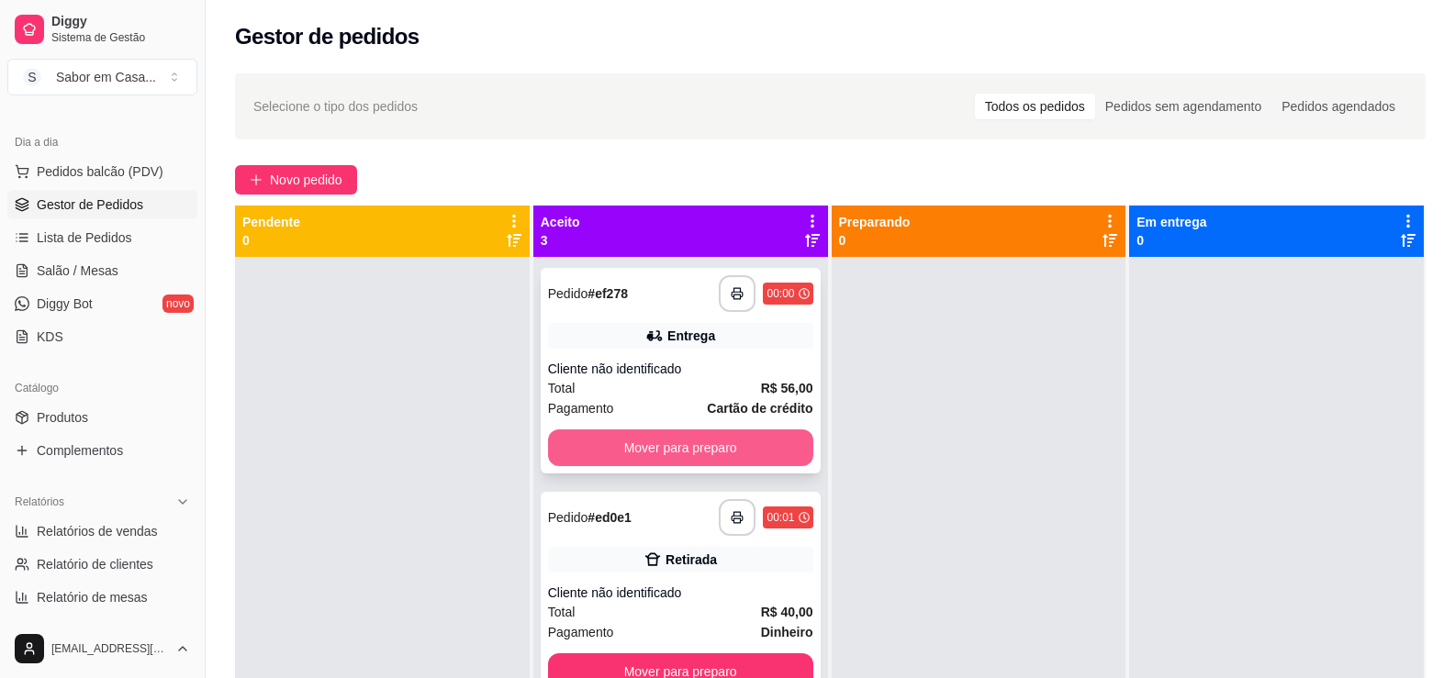
click at [765, 439] on button "Mover para preparo" at bounding box center [680, 448] width 265 height 37
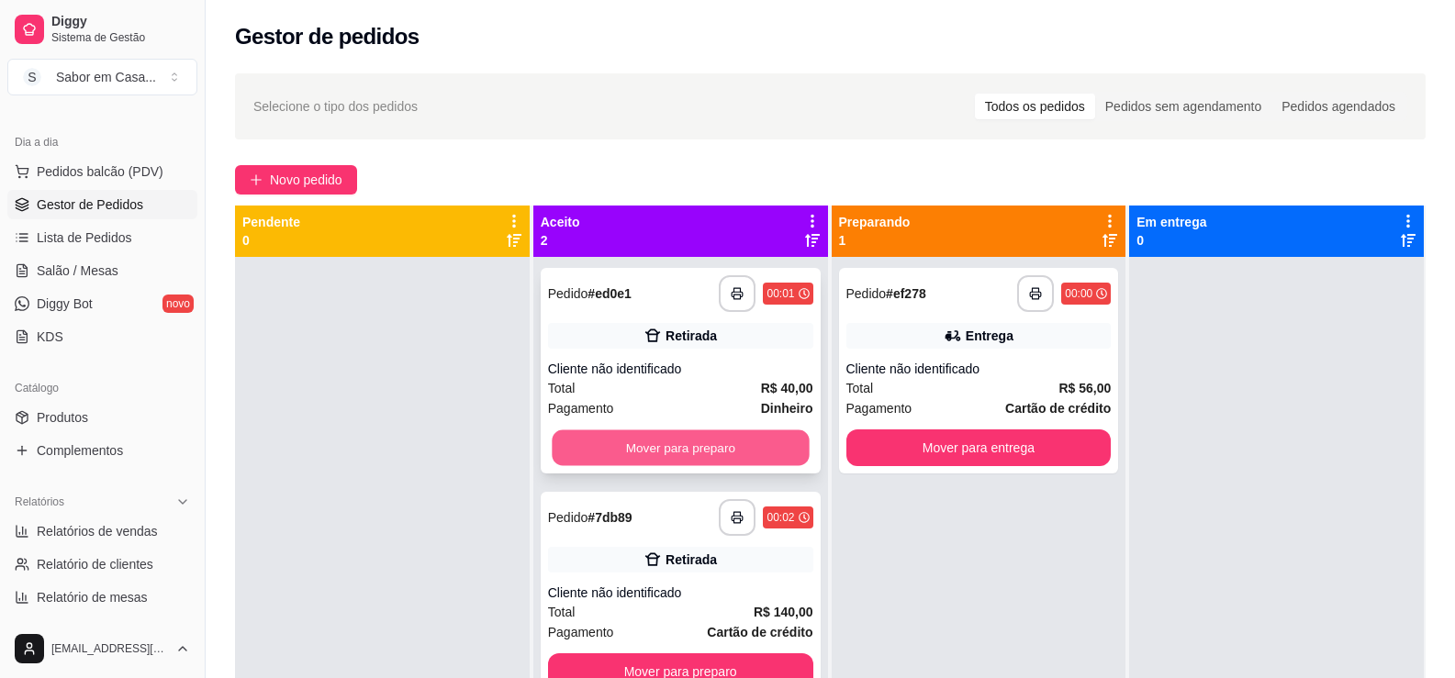
click at [734, 453] on button "Mover para preparo" at bounding box center [680, 448] width 257 height 36
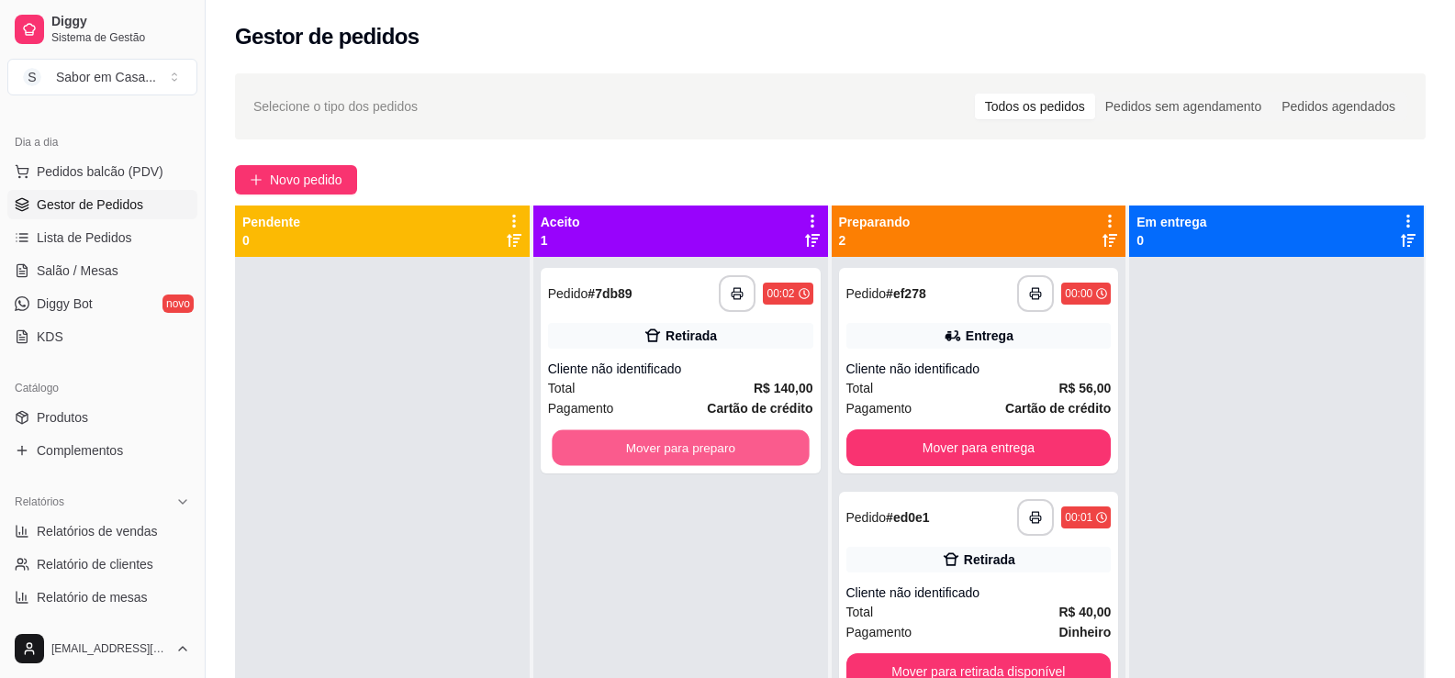
click at [734, 453] on button "Mover para preparo" at bounding box center [680, 448] width 257 height 36
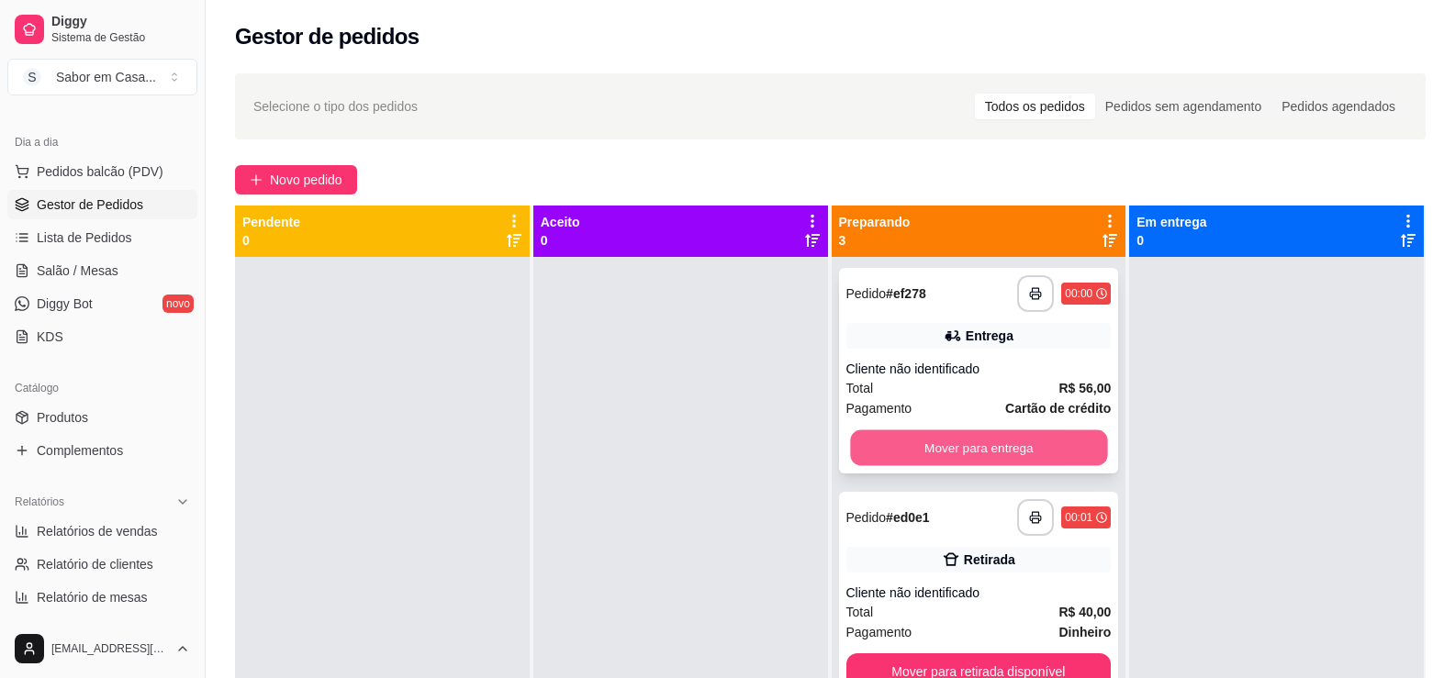
click at [896, 436] on button "Mover para entrega" at bounding box center [978, 448] width 257 height 36
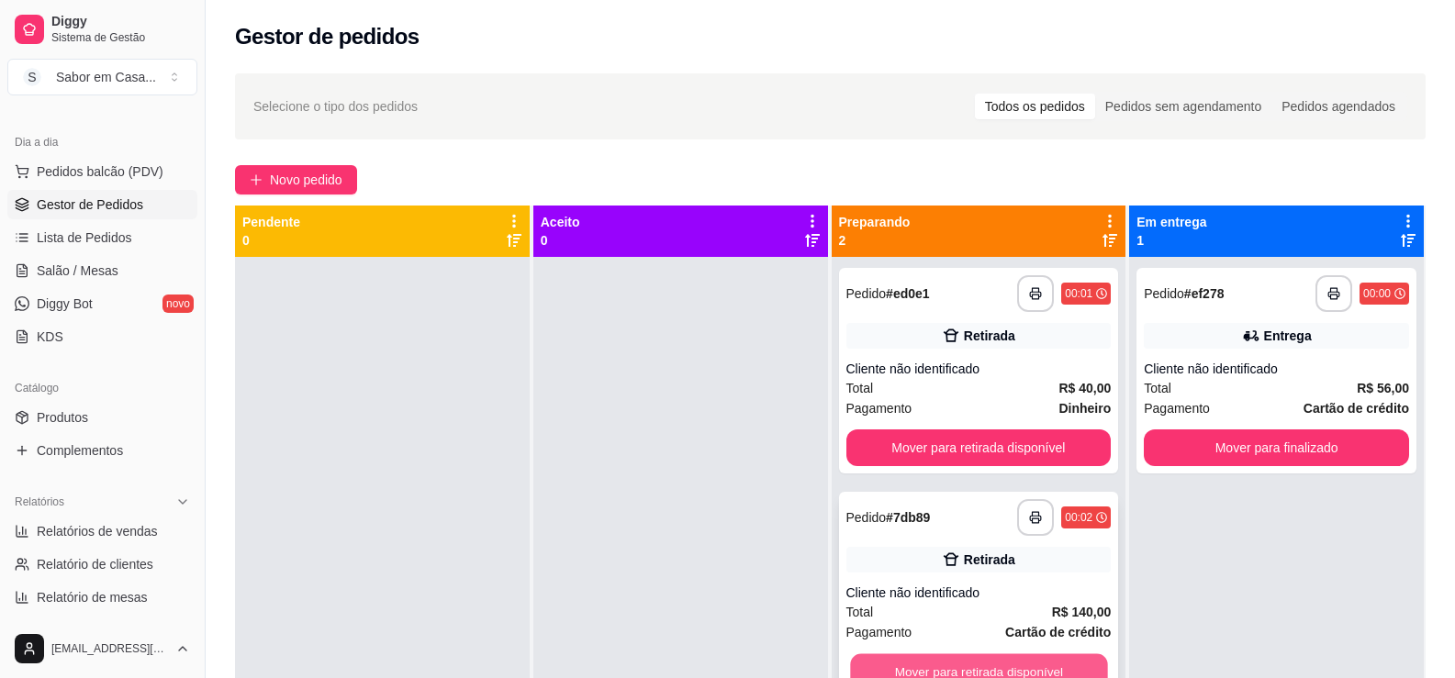
click at [945, 666] on button "Mover para retirada disponível" at bounding box center [978, 672] width 257 height 36
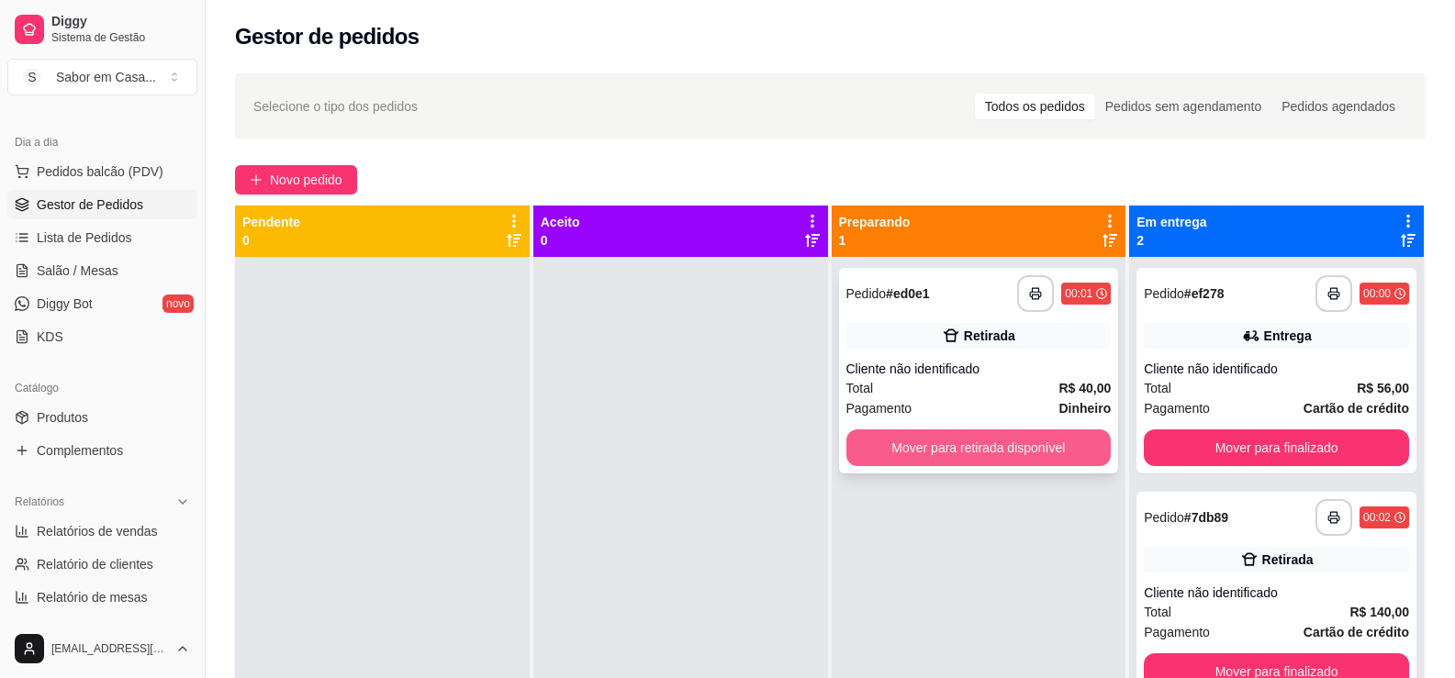
click at [950, 443] on button "Mover para retirada disponível" at bounding box center [978, 448] width 265 height 37
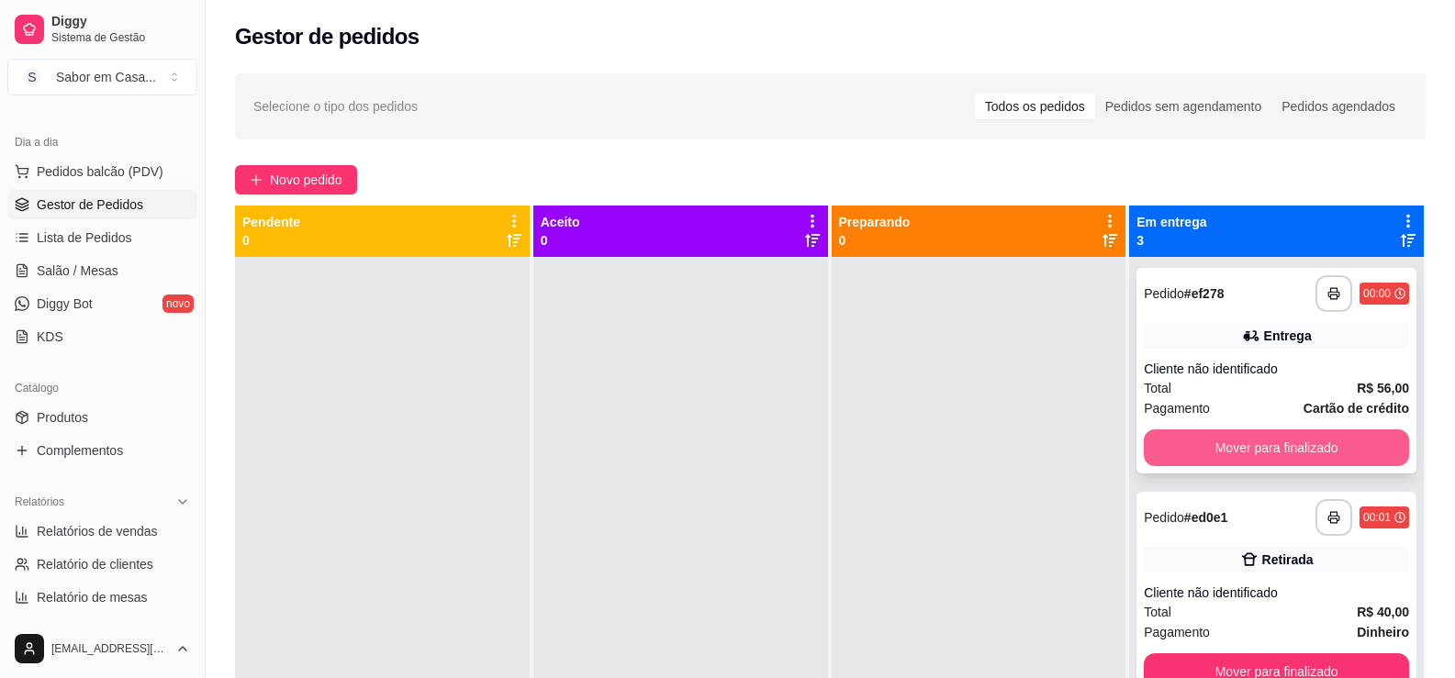
click at [1236, 441] on button "Mover para finalizado" at bounding box center [1276, 448] width 265 height 37
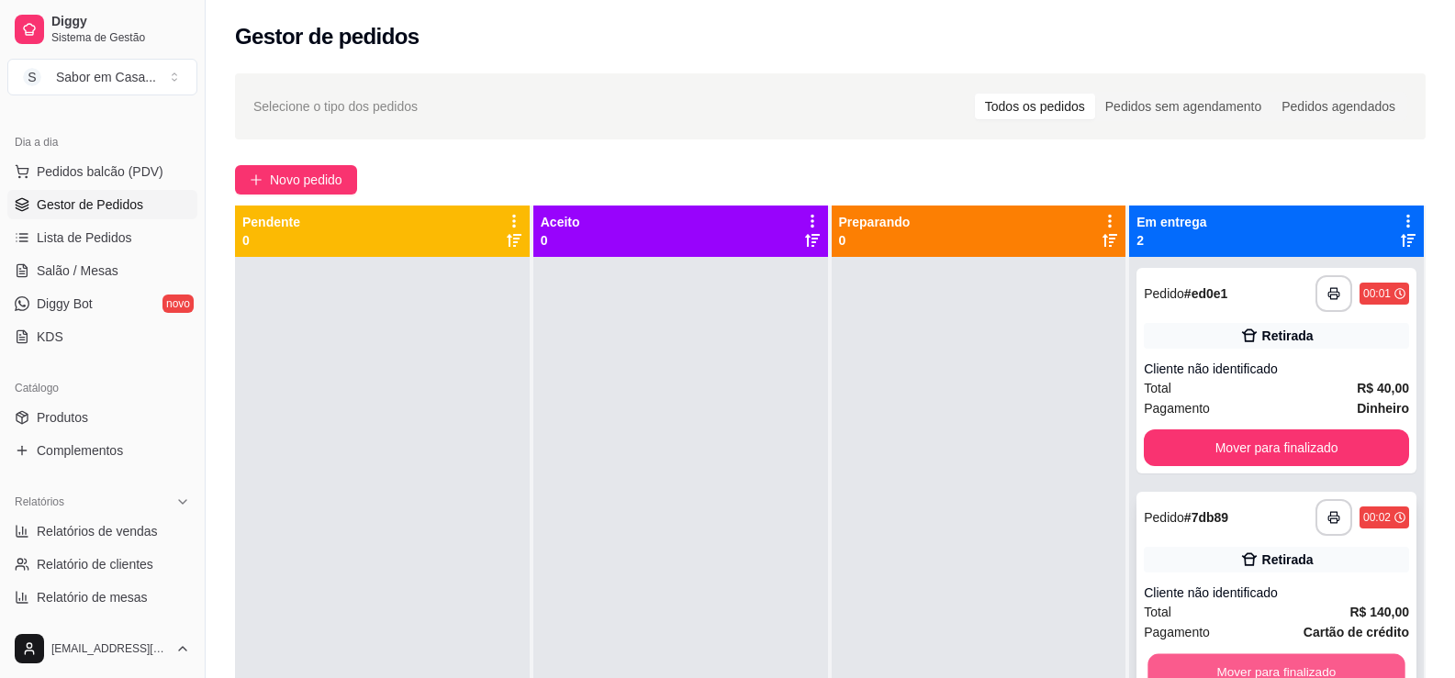
click at [1258, 676] on button "Mover para finalizado" at bounding box center [1276, 672] width 257 height 36
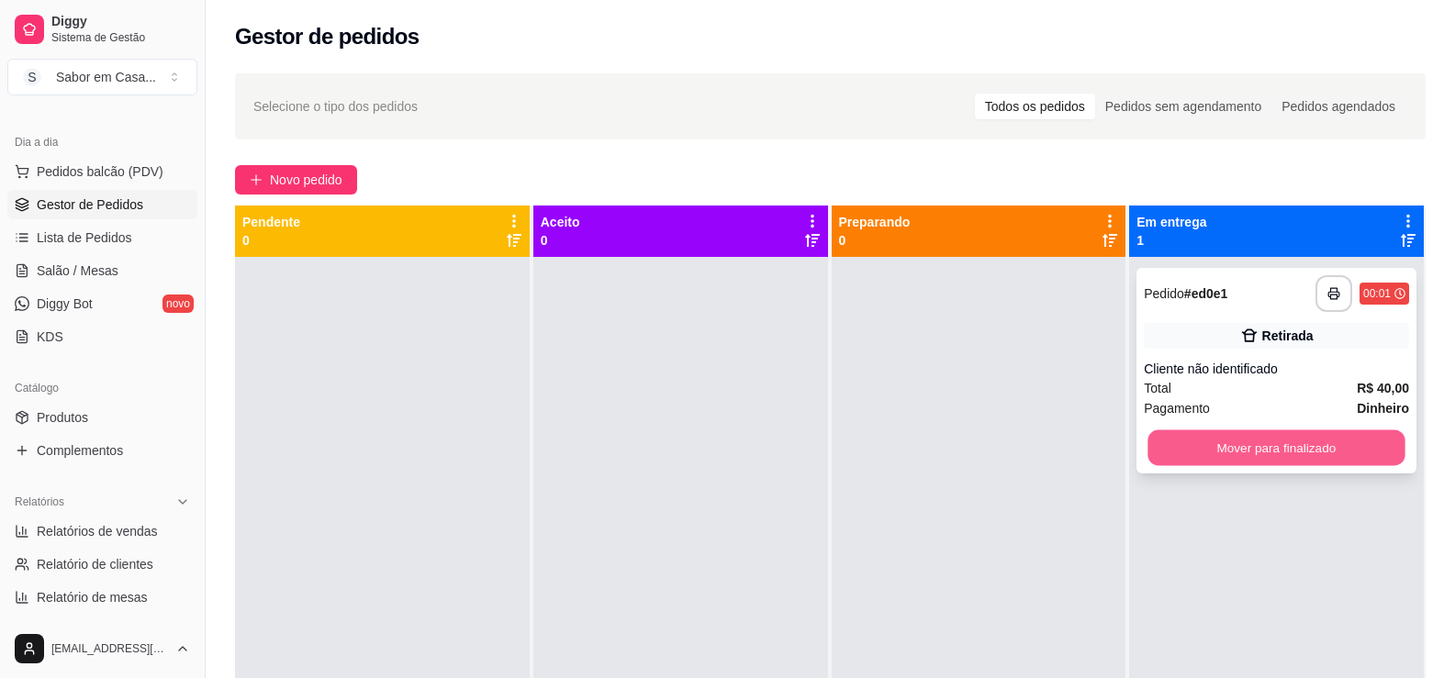
click at [1265, 451] on button "Mover para finalizado" at bounding box center [1276, 448] width 257 height 36
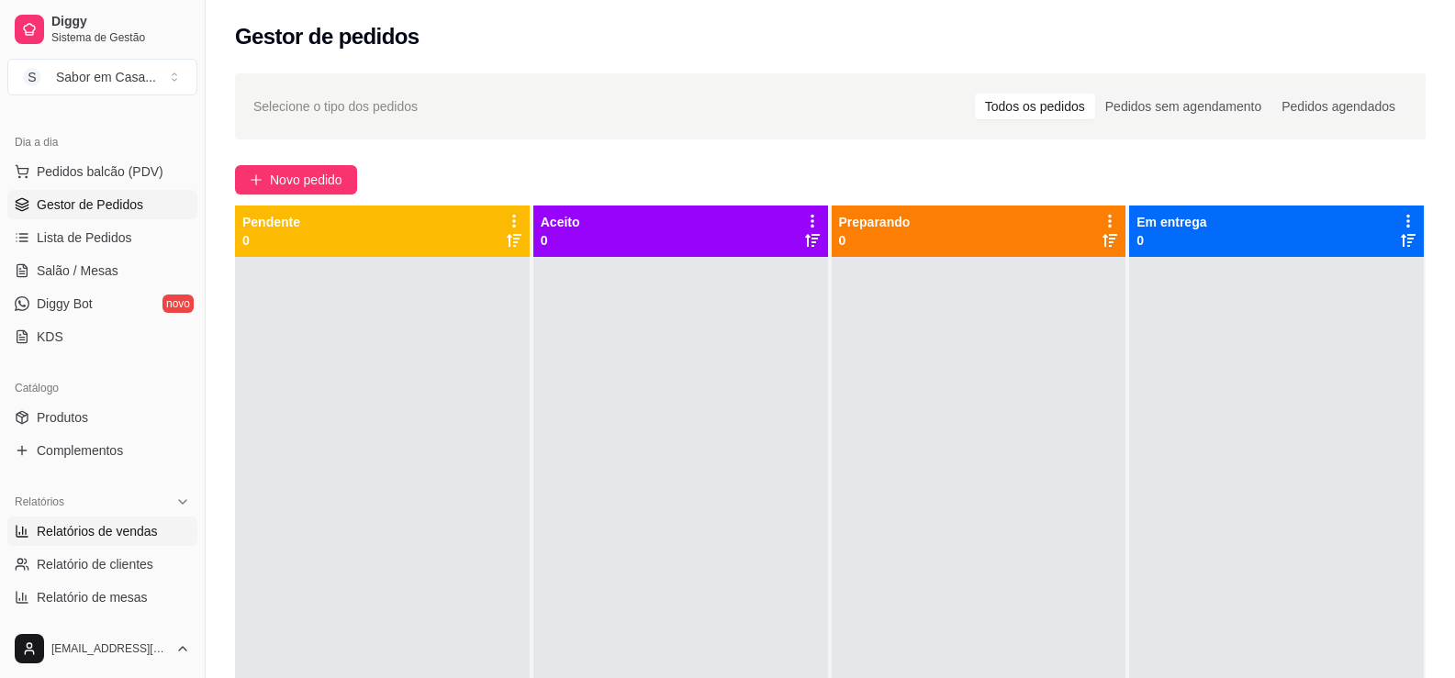
click at [105, 523] on span "Relatórios de vendas" at bounding box center [97, 531] width 121 height 18
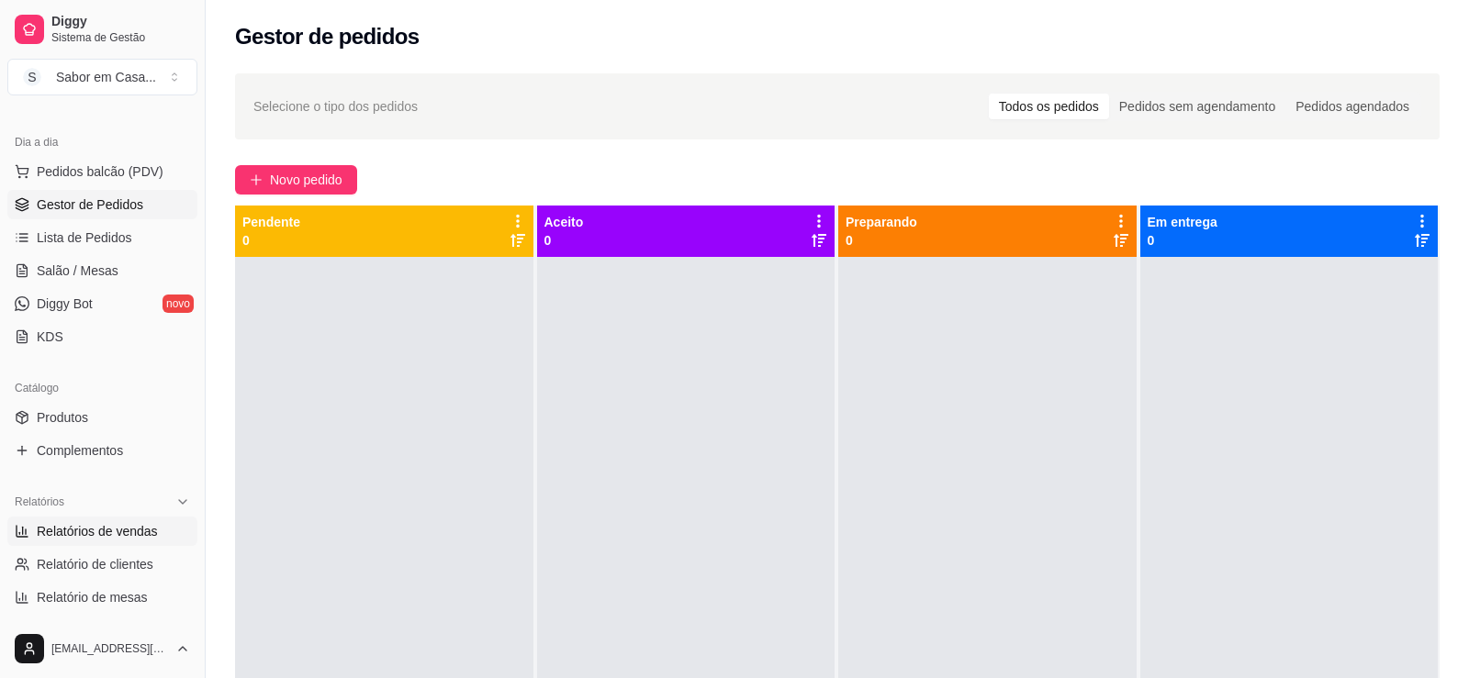
select select "ALL"
select select "0"
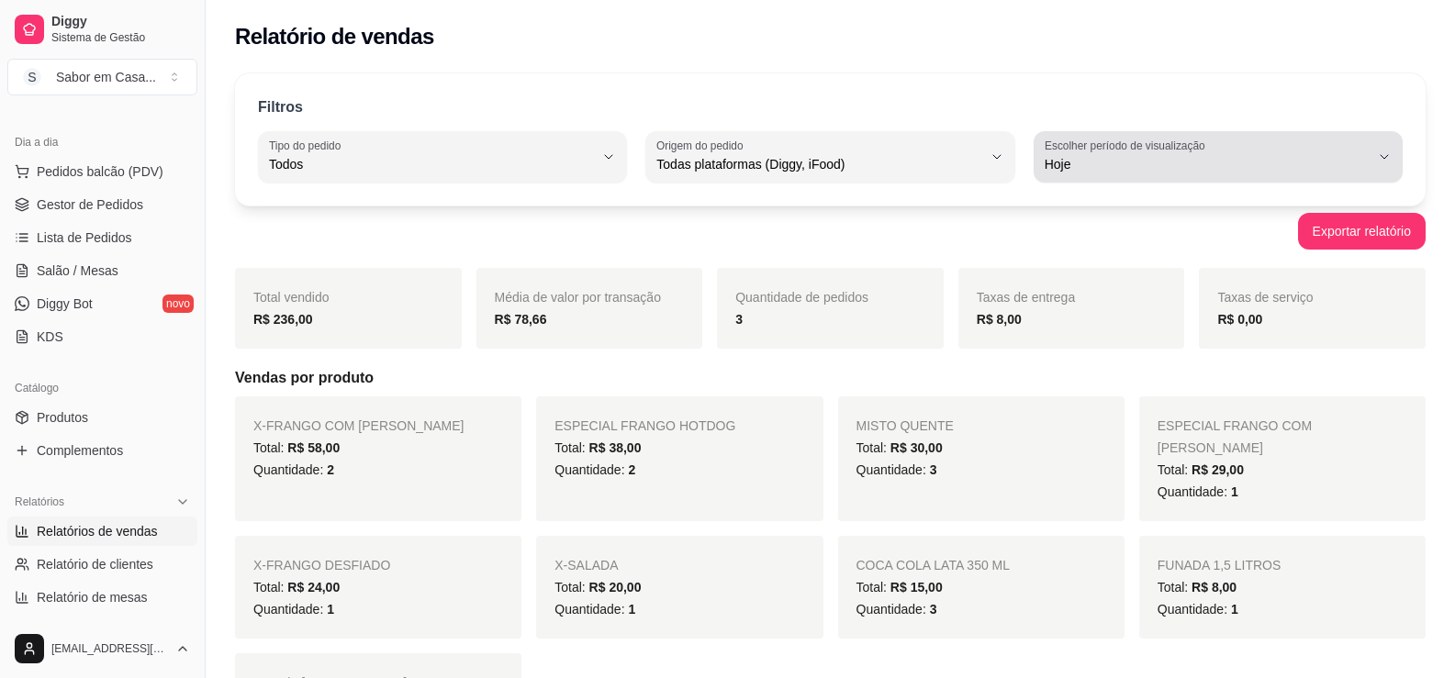
click at [1081, 150] on label "Escolher período de visualização" at bounding box center [1128, 146] width 166 height 16
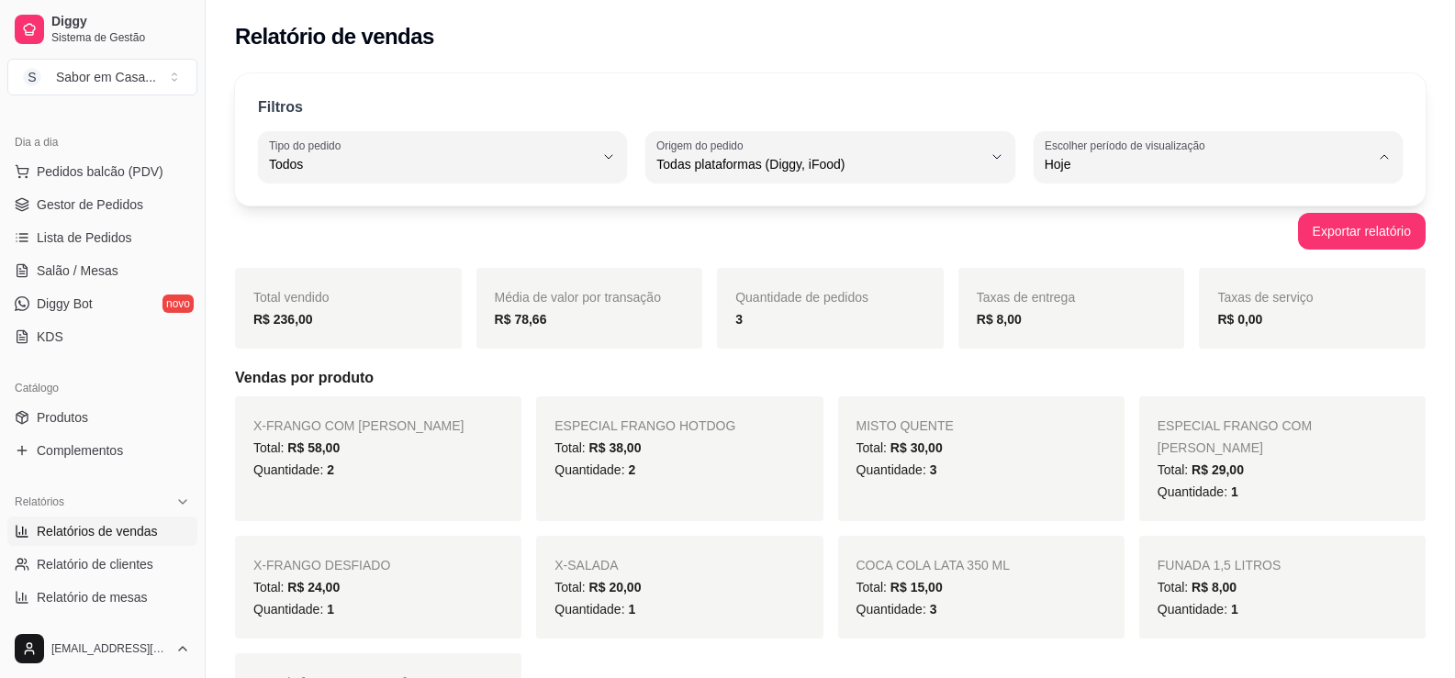
click at [1083, 233] on span "Ontem" at bounding box center [1209, 237] width 308 height 17
type input "1"
select select "1"
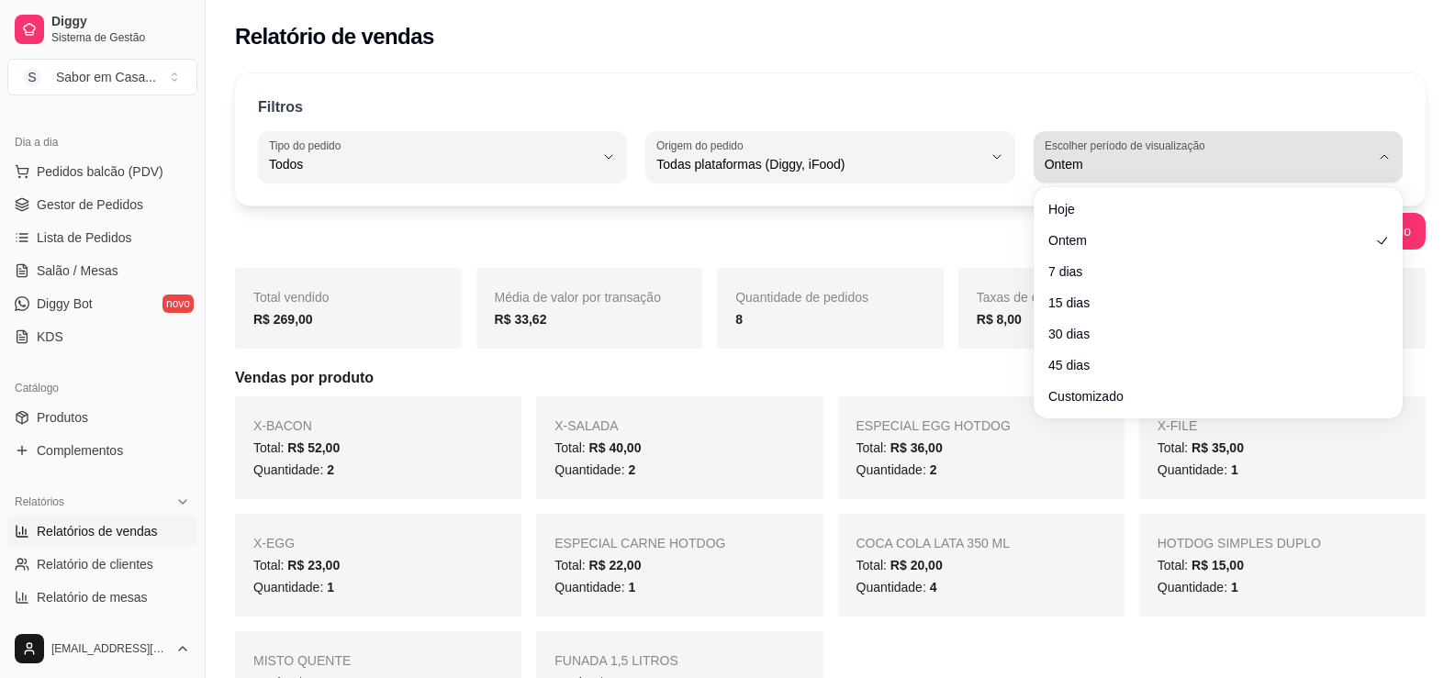
click at [1116, 151] on label "Escolher período de visualização" at bounding box center [1128, 146] width 166 height 16
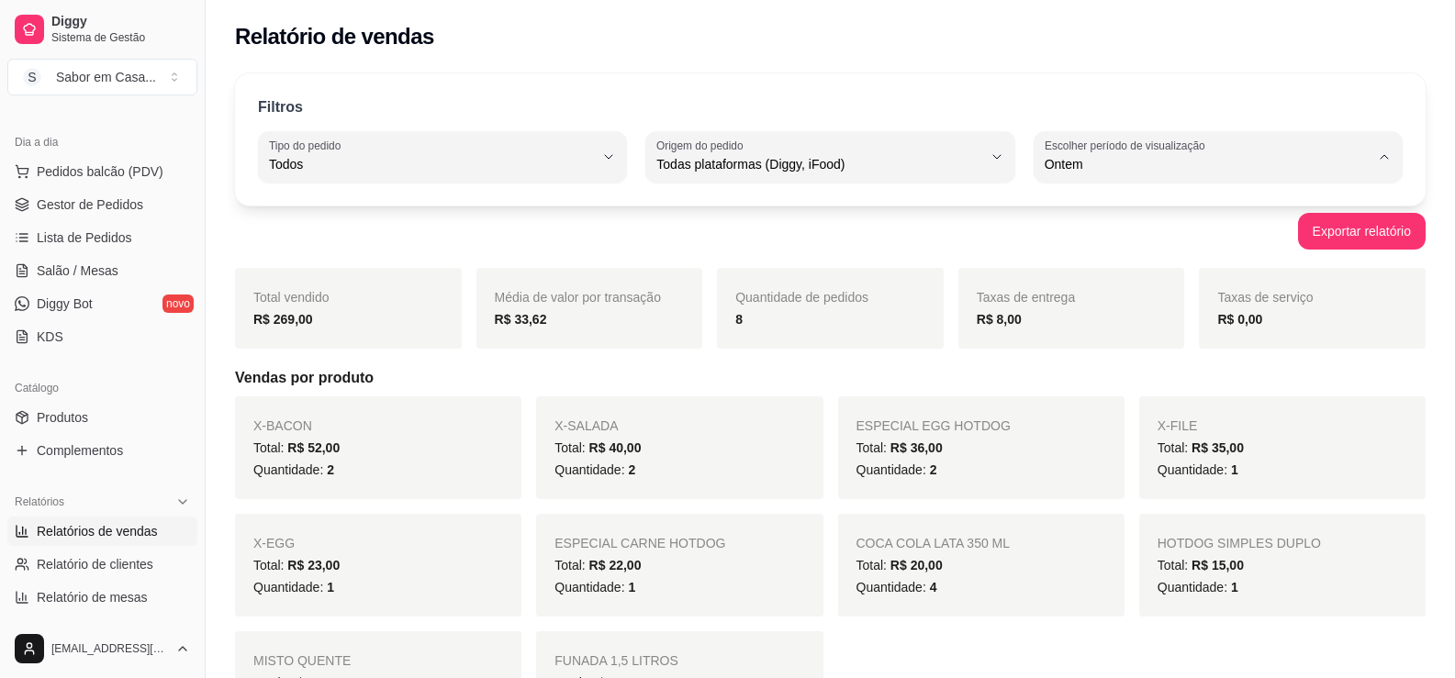
click at [1085, 216] on span "Hoje" at bounding box center [1209, 207] width 308 height 17
type input "0"
select select "0"
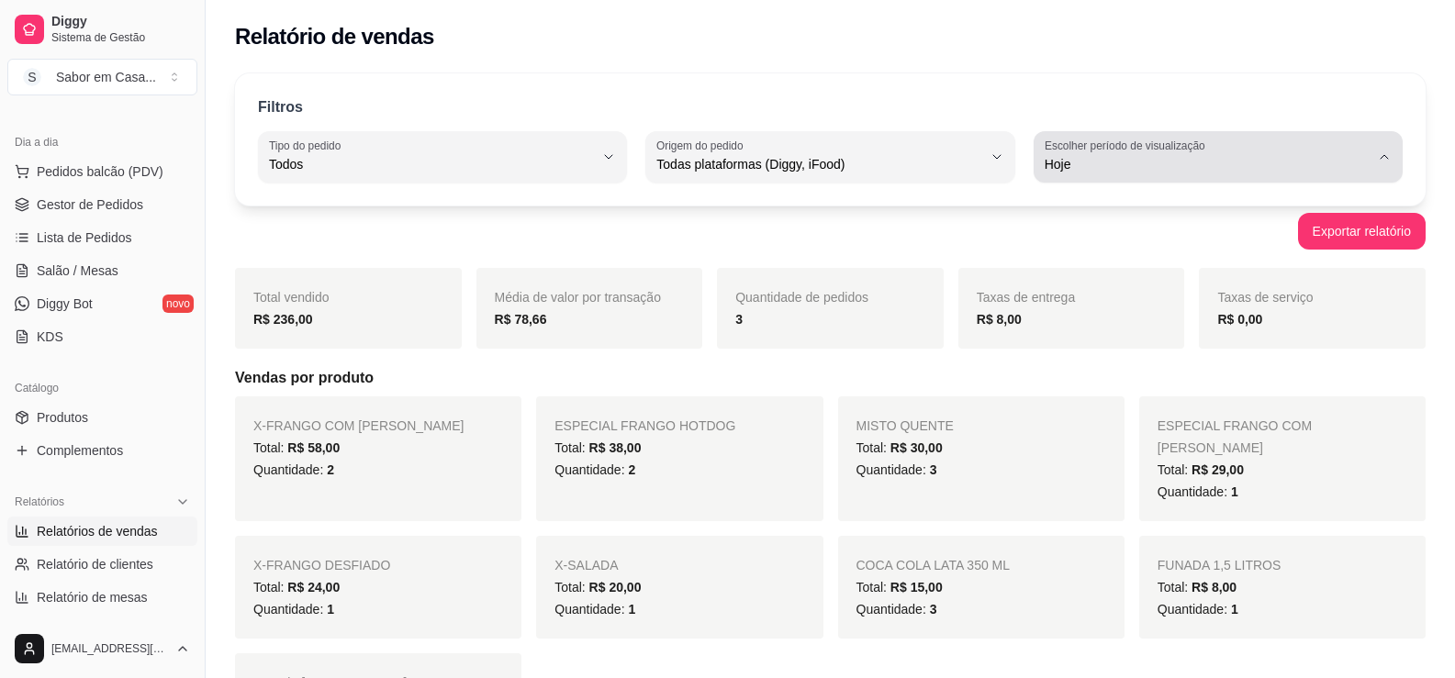
click at [1131, 152] on label "Escolher período de visualização" at bounding box center [1128, 146] width 166 height 16
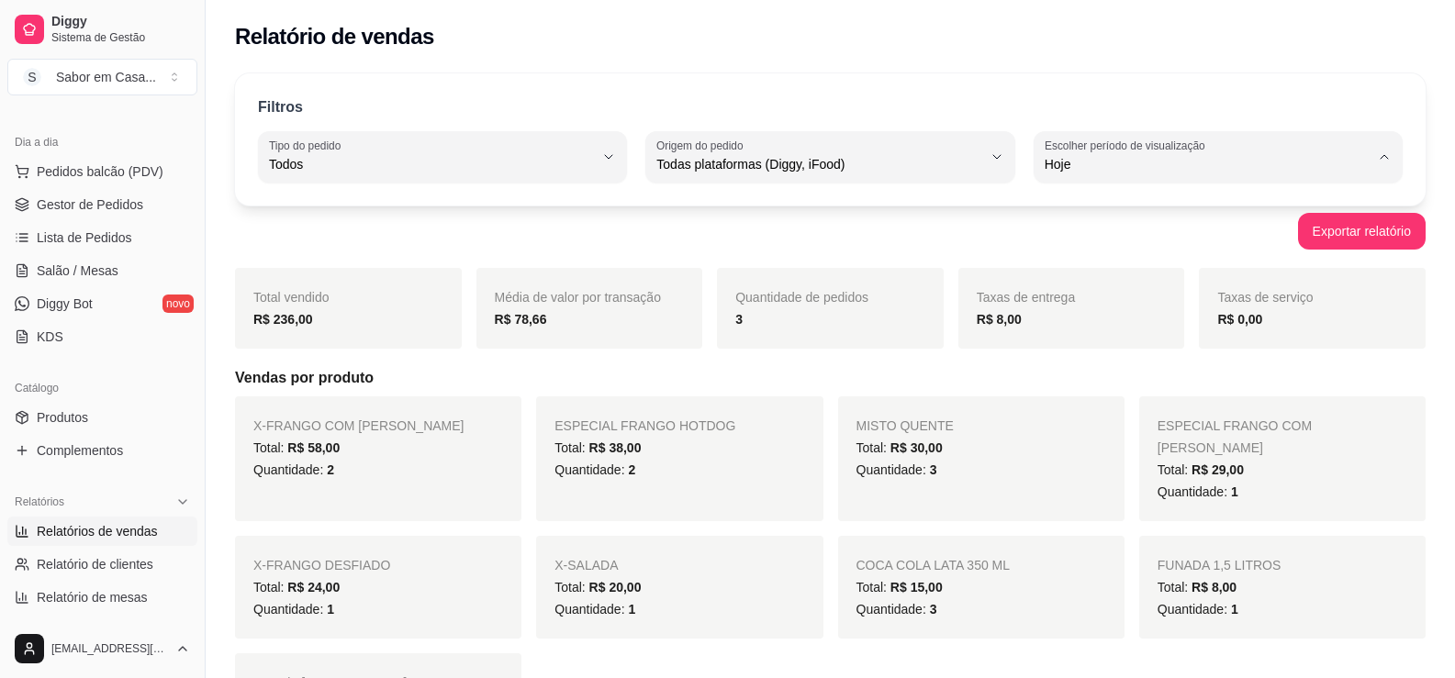
click at [1086, 403] on li "Customizado" at bounding box center [1217, 389] width 341 height 28
type input "-1"
select select "-1"
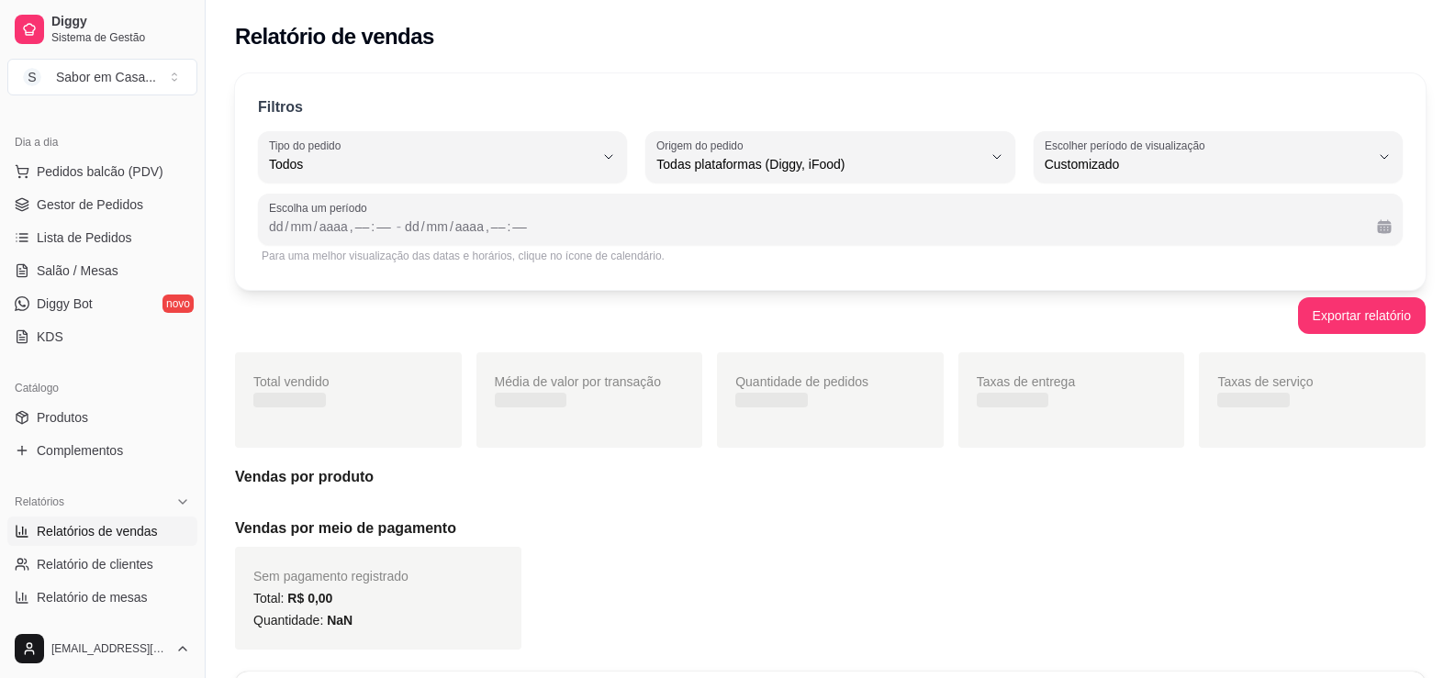
scroll to position [17, 0]
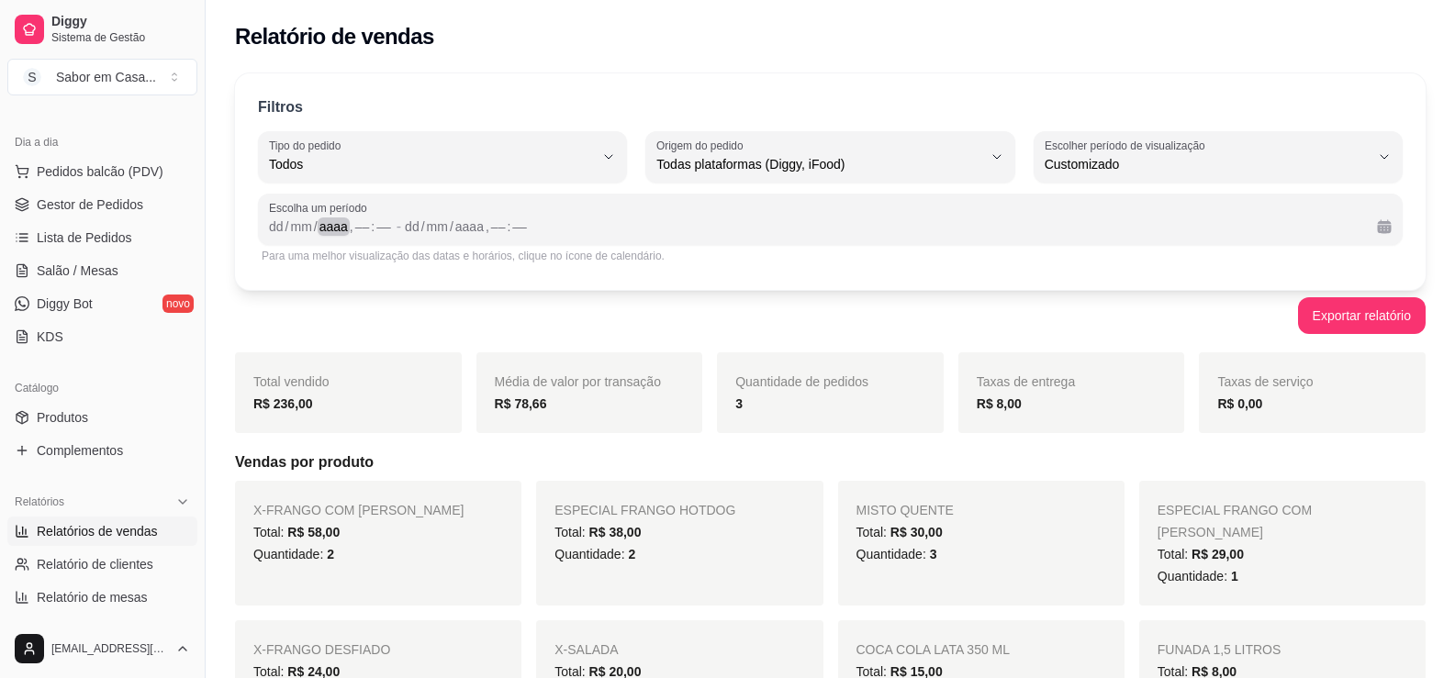
click at [331, 235] on div "aaaa" at bounding box center [334, 227] width 32 height 18
click at [297, 229] on div "mm" at bounding box center [300, 227] width 25 height 18
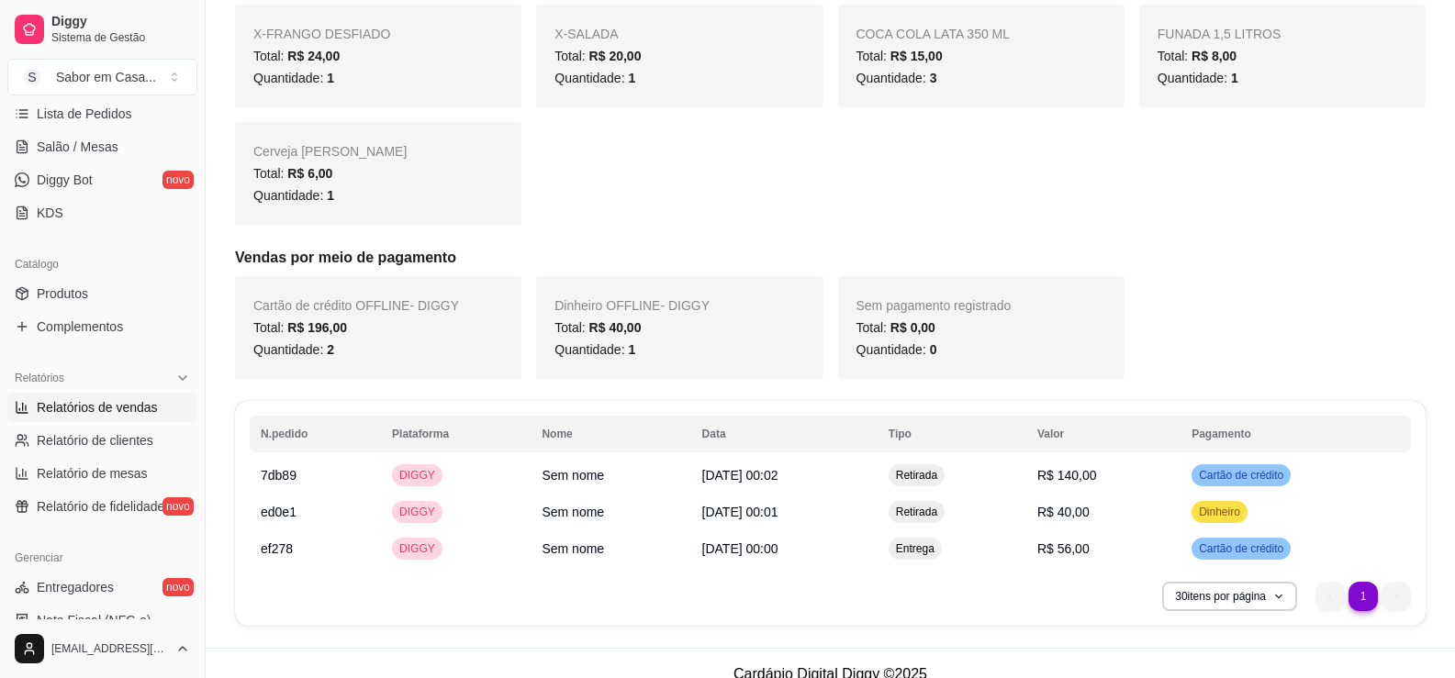
scroll to position [275, 0]
